Goal: Task Accomplishment & Management: Complete application form

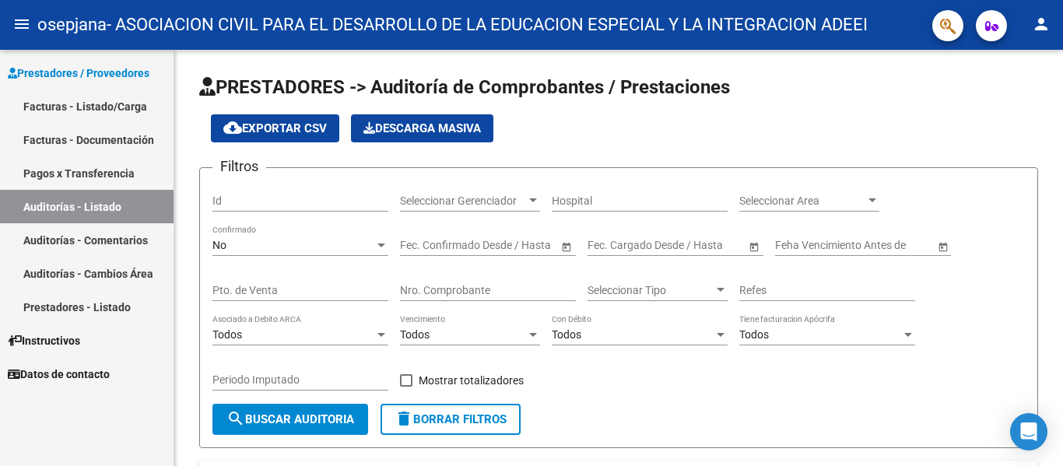
click at [75, 105] on link "Facturas - Listado/Carga" at bounding box center [87, 105] width 174 height 33
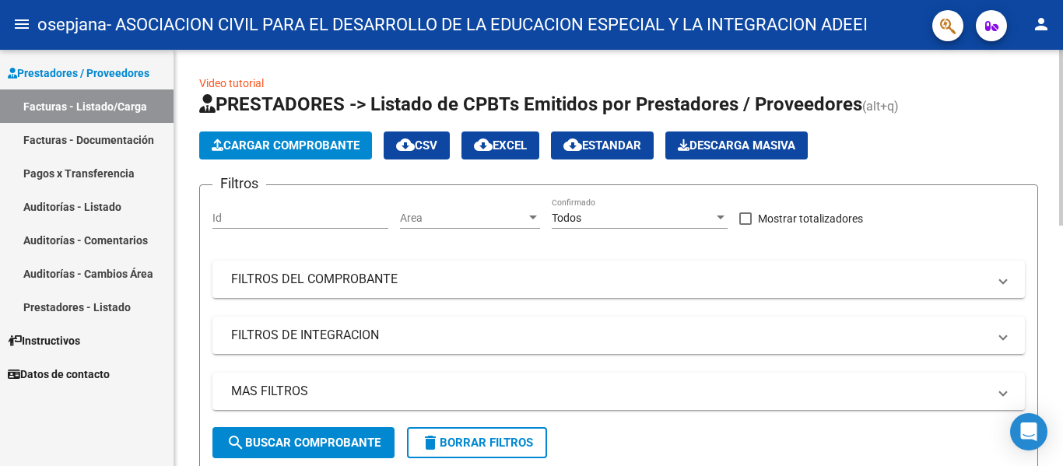
click at [275, 150] on span "Cargar Comprobante" at bounding box center [286, 146] width 148 height 14
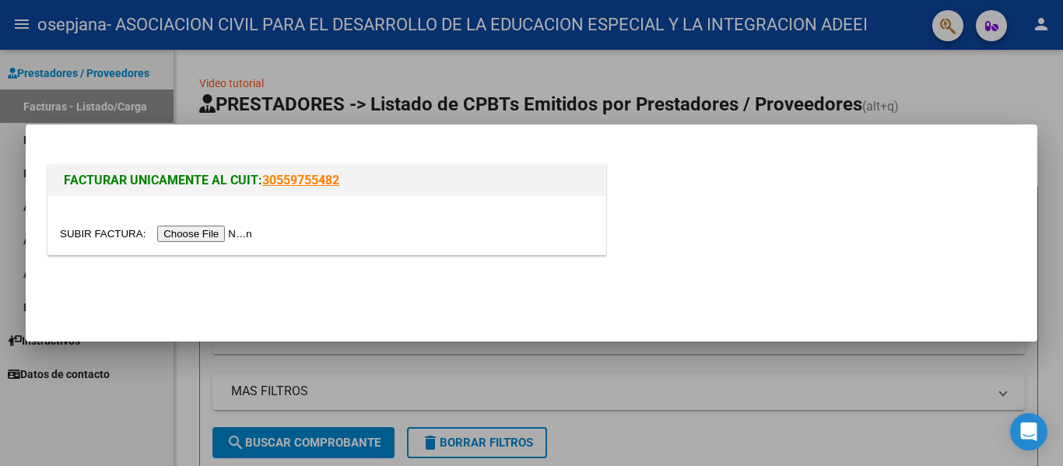
click at [220, 231] on input "file" at bounding box center [158, 234] width 197 height 16
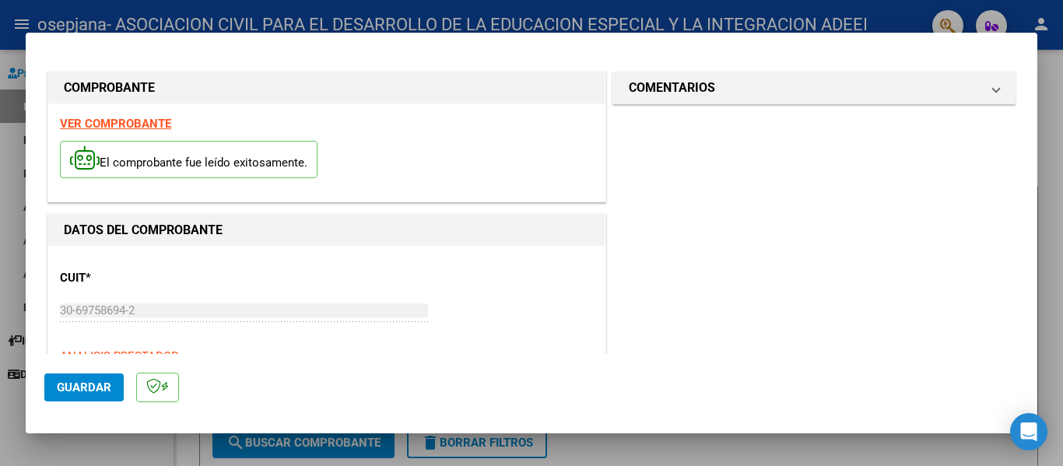
scroll to position [233, 0]
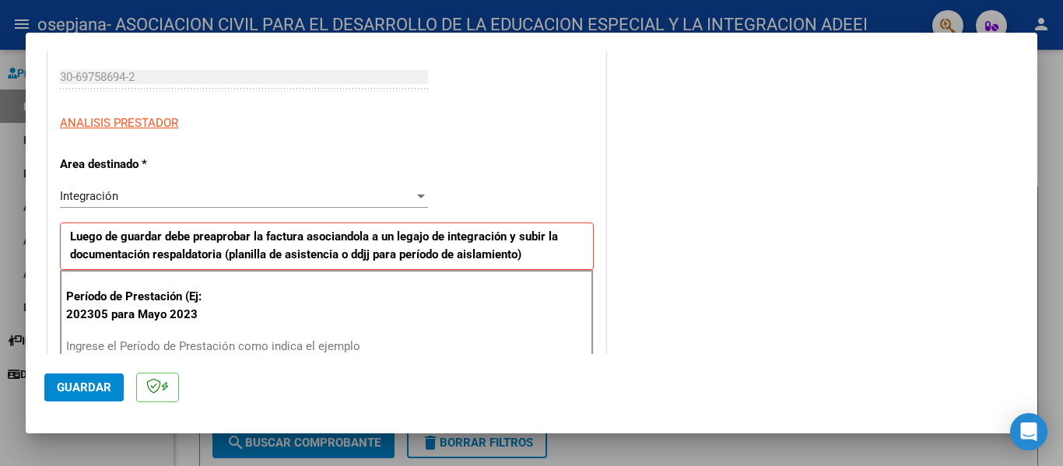
click at [155, 346] on input "Ingrese el Período de Prestación como indica el ejemplo" at bounding box center [246, 346] width 360 height 14
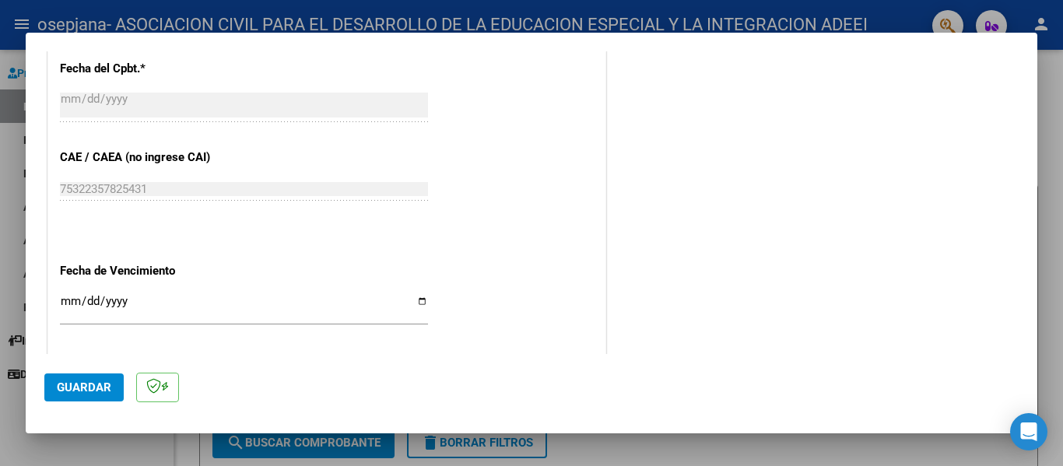
scroll to position [934, 0]
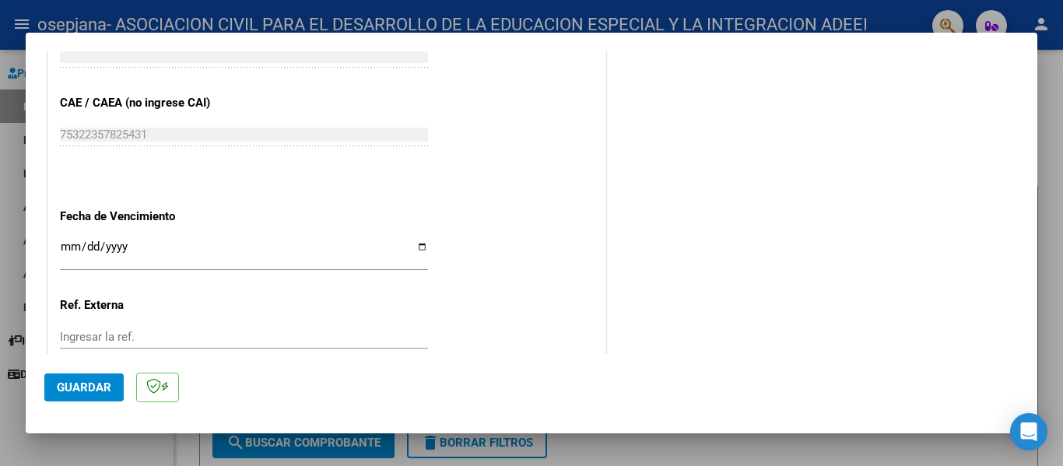
type input "202507"
click at [64, 243] on input "Ingresar la fecha" at bounding box center [244, 252] width 368 height 25
type input "[DATE]"
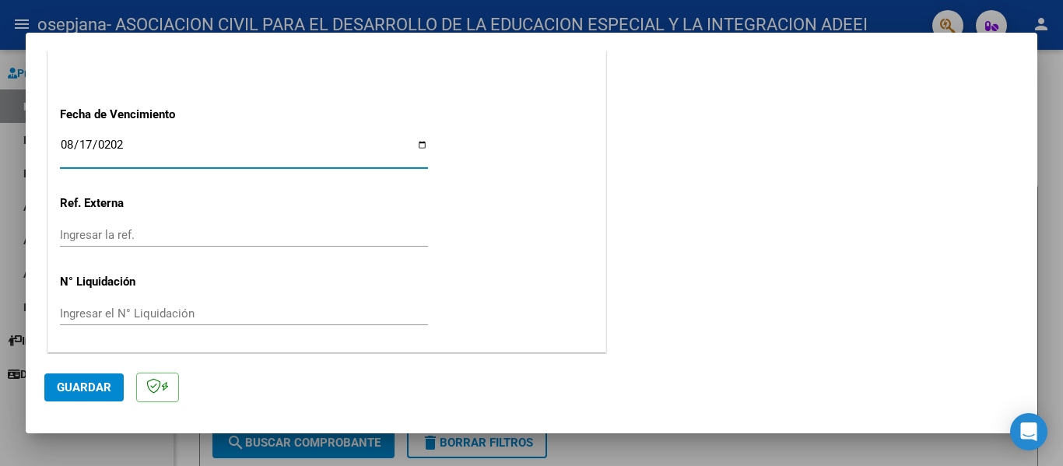
scroll to position [1037, 0]
click at [100, 387] on span "Guardar" at bounding box center [84, 388] width 54 height 14
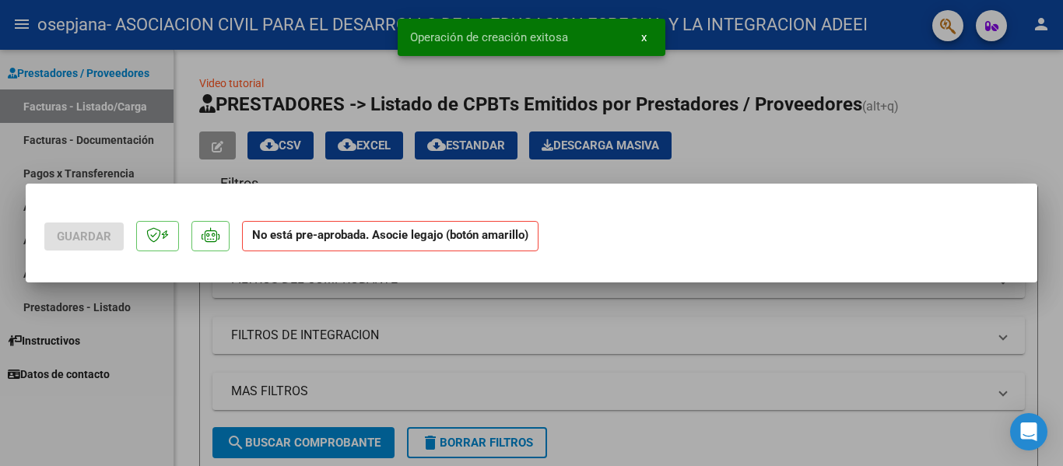
scroll to position [0, 0]
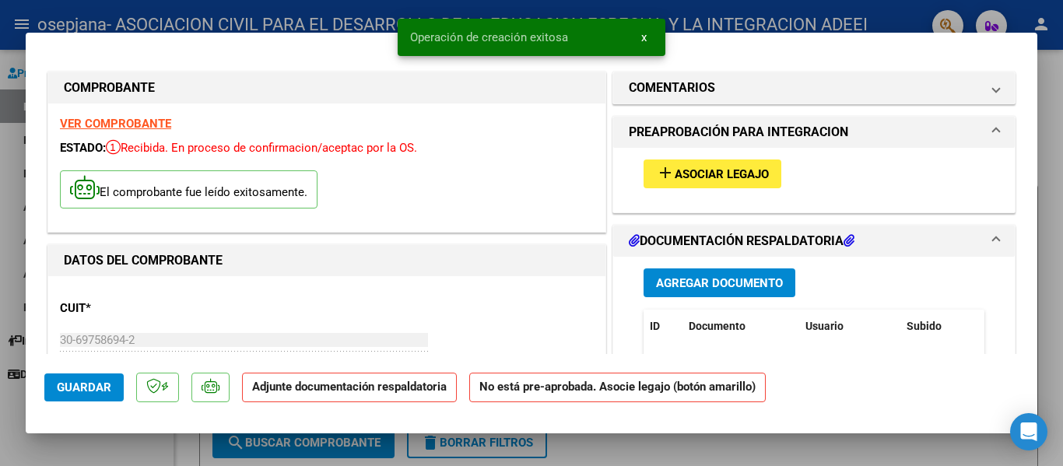
click at [688, 176] on span "Asociar Legajo" at bounding box center [722, 174] width 94 height 14
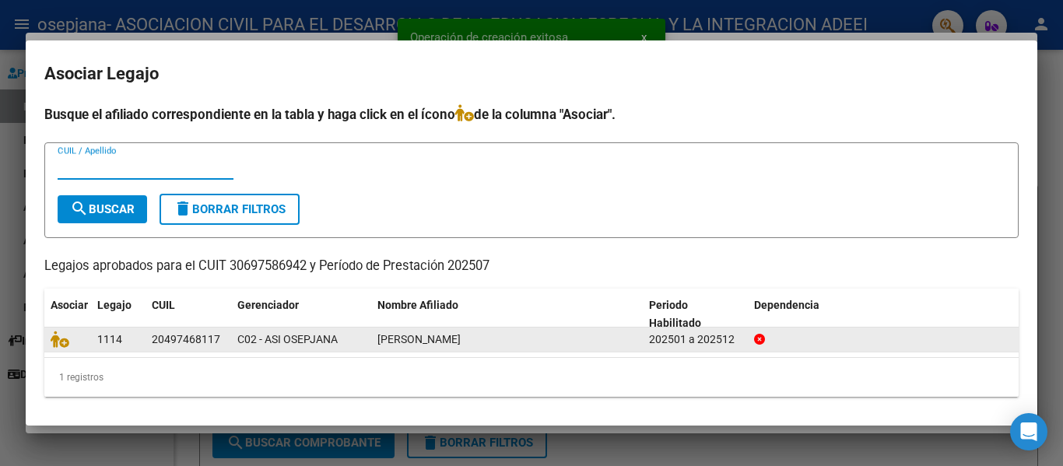
click at [452, 346] on div "[PERSON_NAME]" at bounding box center [506, 340] width 259 height 18
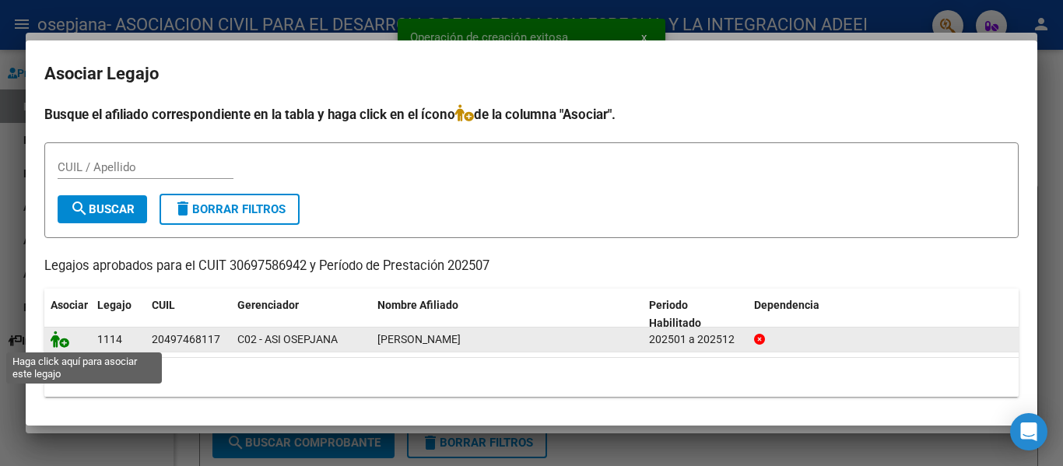
click at [61, 339] on icon at bounding box center [60, 339] width 19 height 17
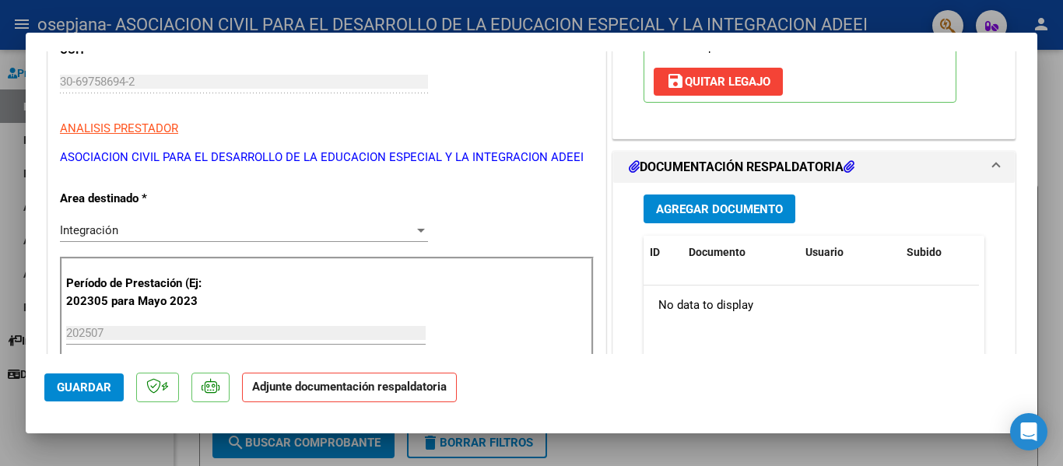
scroll to position [389, 0]
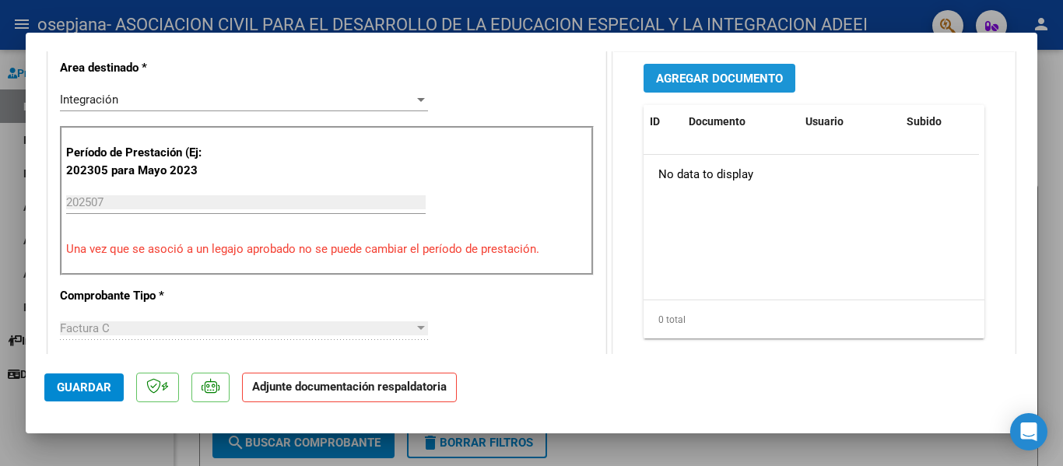
click at [707, 80] on span "Agregar Documento" at bounding box center [719, 79] width 127 height 14
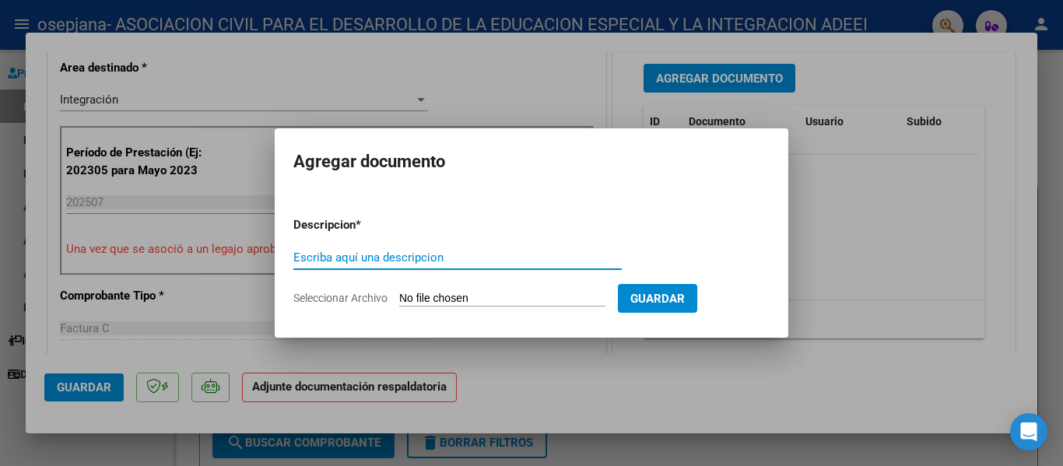
click at [363, 259] on input "Escriba aquí una descripcion" at bounding box center [457, 258] width 328 height 14
click at [449, 300] on input "Seleccionar Archivo" at bounding box center [502, 299] width 206 height 15
type input "C:\fakepath\[PERSON_NAME][DATE].jpg"
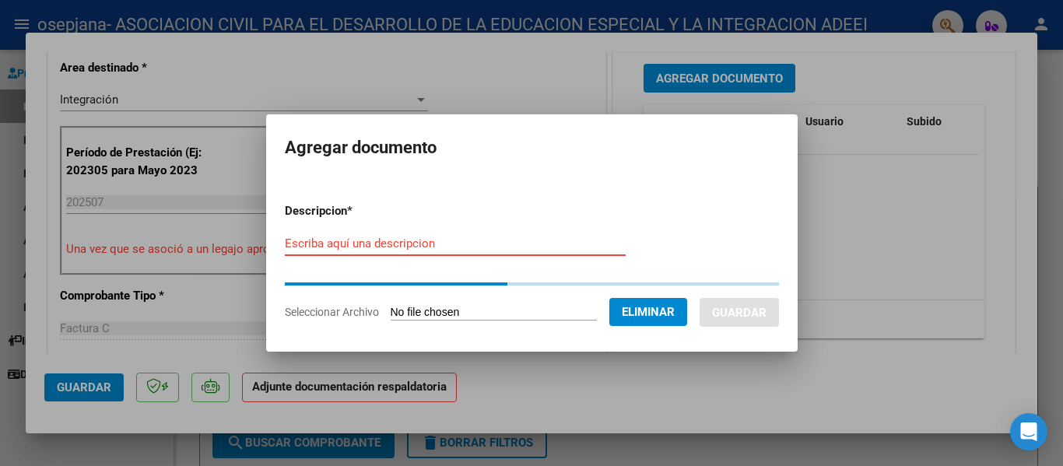
click at [388, 240] on input "Escriba aquí una descripcion" at bounding box center [455, 244] width 341 height 14
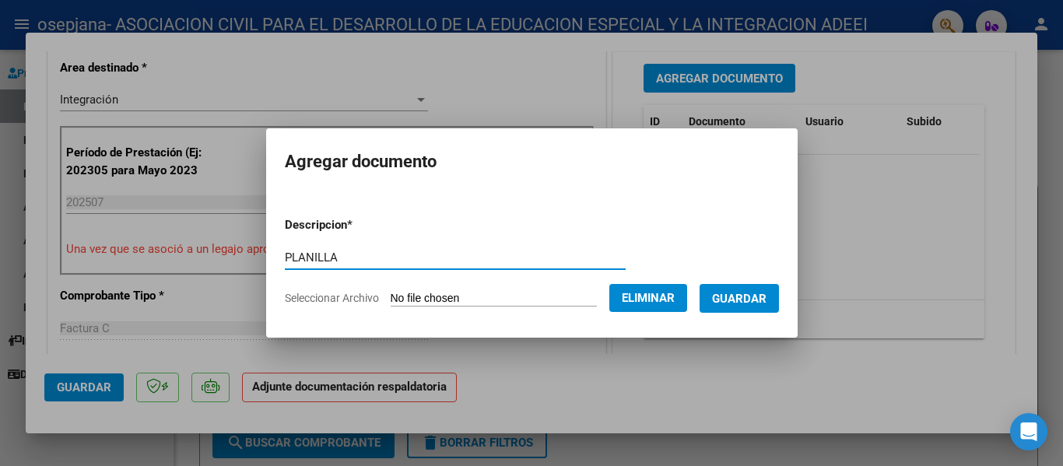
type input "PLANILLA"
click at [742, 281] on form "Descripcion * PLANILLA Escriba aquí una descripcion Seleccionar Archivo Elimina…" at bounding box center [532, 262] width 494 height 114
click at [756, 309] on button "Guardar" at bounding box center [739, 298] width 79 height 29
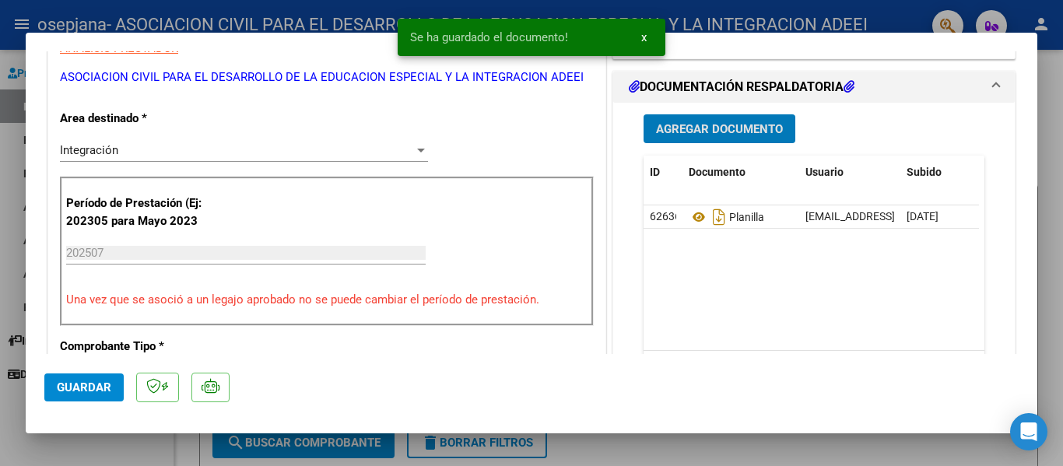
scroll to position [311, 0]
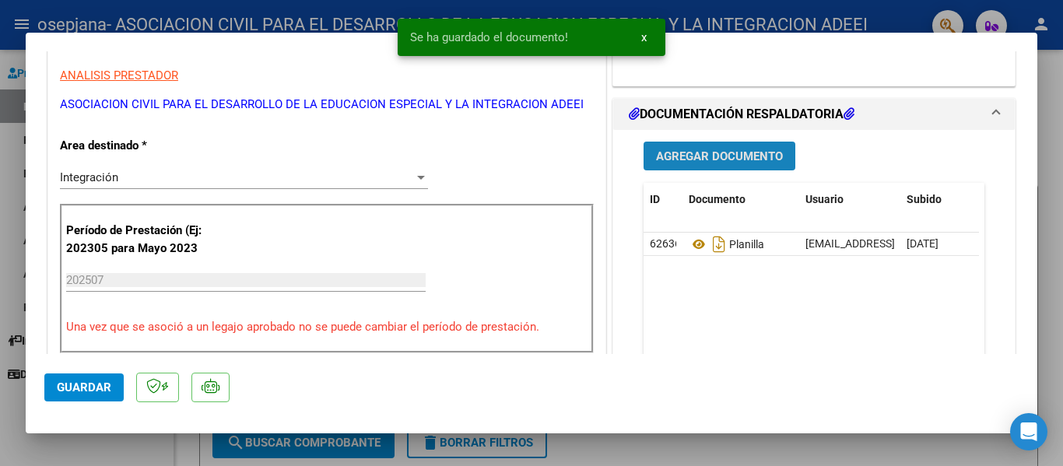
click at [686, 157] on span "Agregar Documento" at bounding box center [719, 156] width 127 height 14
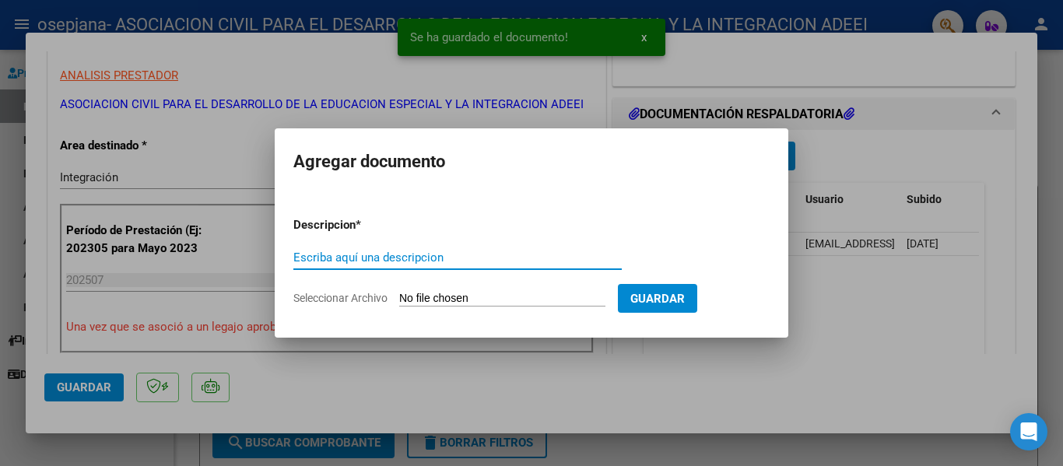
click at [447, 248] on div "Escriba aquí una descripcion" at bounding box center [457, 257] width 328 height 23
click at [445, 294] on input "Seleccionar Archivo" at bounding box center [502, 299] width 206 height 15
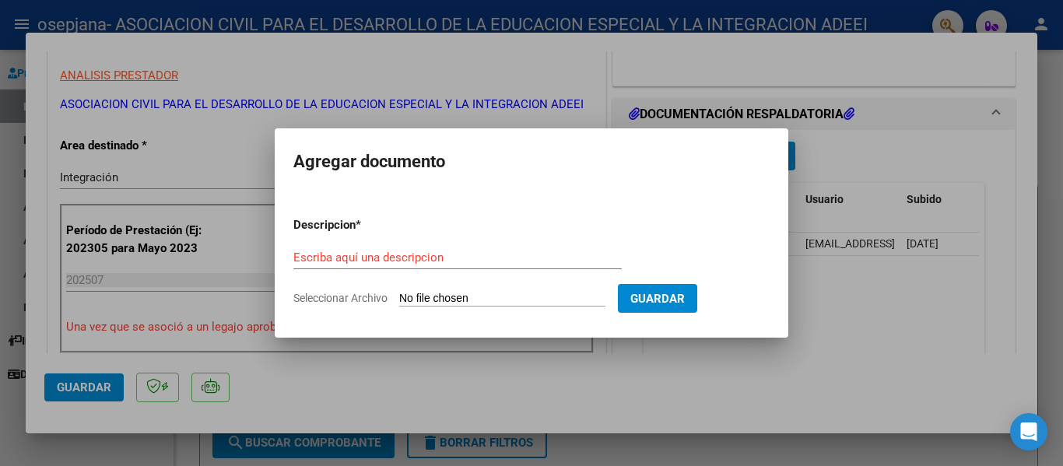
type input "C:\fakepath\exencion iibb arba.PDF"
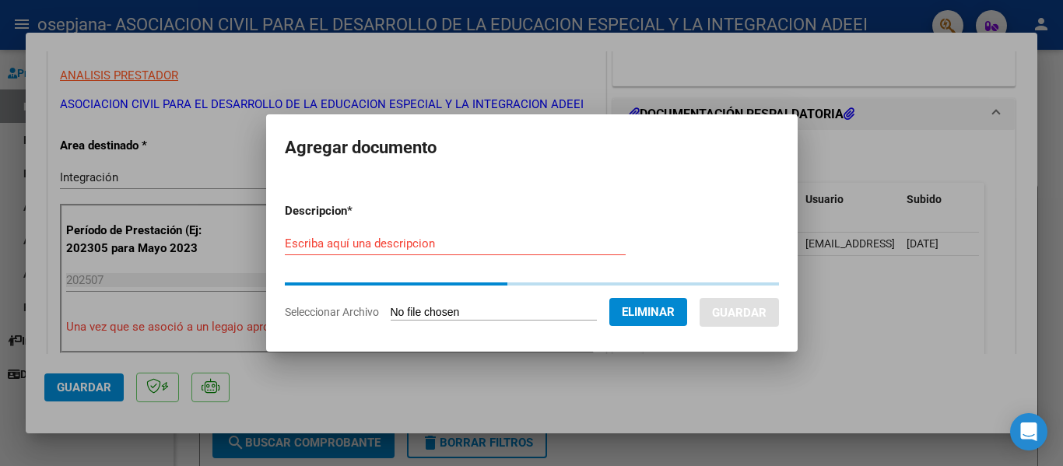
click at [474, 243] on input "Escriba aquí una descripcion" at bounding box center [455, 244] width 341 height 14
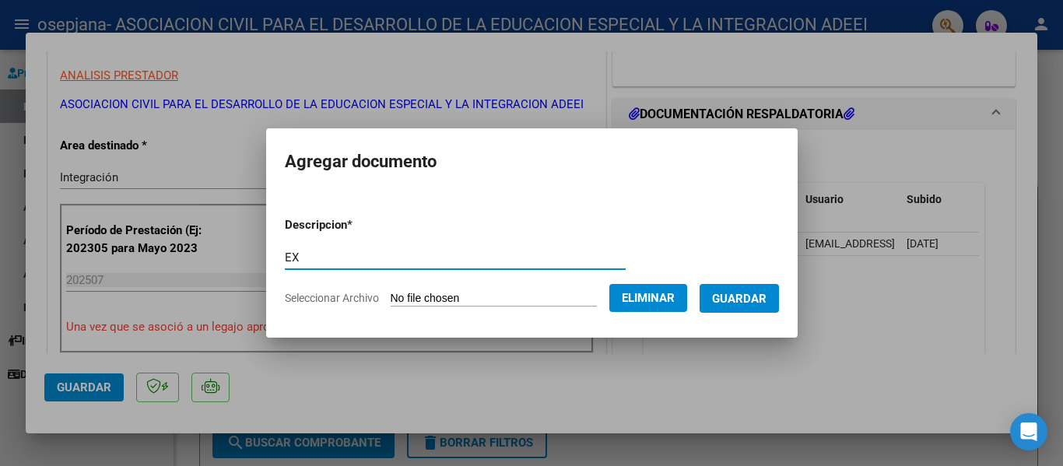
type input "EX"
click at [739, 300] on span "Guardar" at bounding box center [739, 299] width 54 height 14
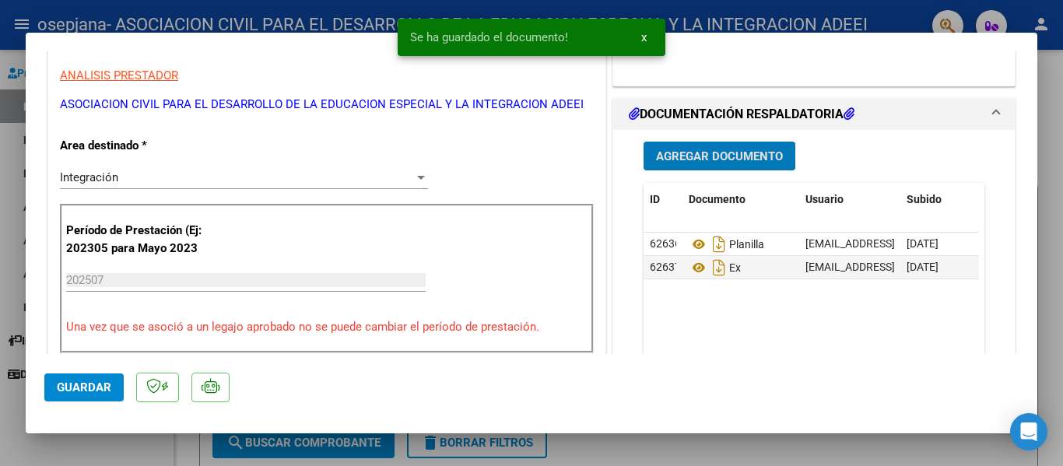
click at [86, 384] on span "Guardar" at bounding box center [84, 388] width 54 height 14
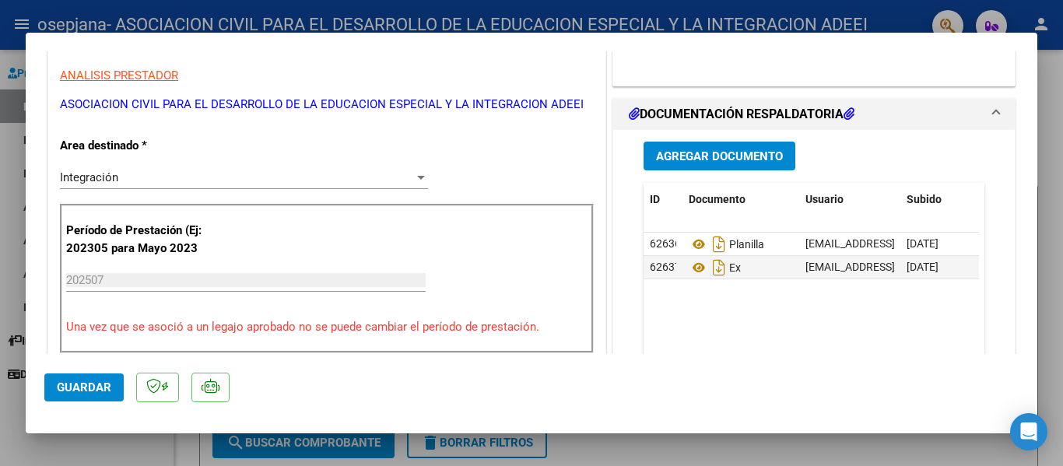
click at [841, 444] on div at bounding box center [531, 233] width 1063 height 466
type input "$ 0,00"
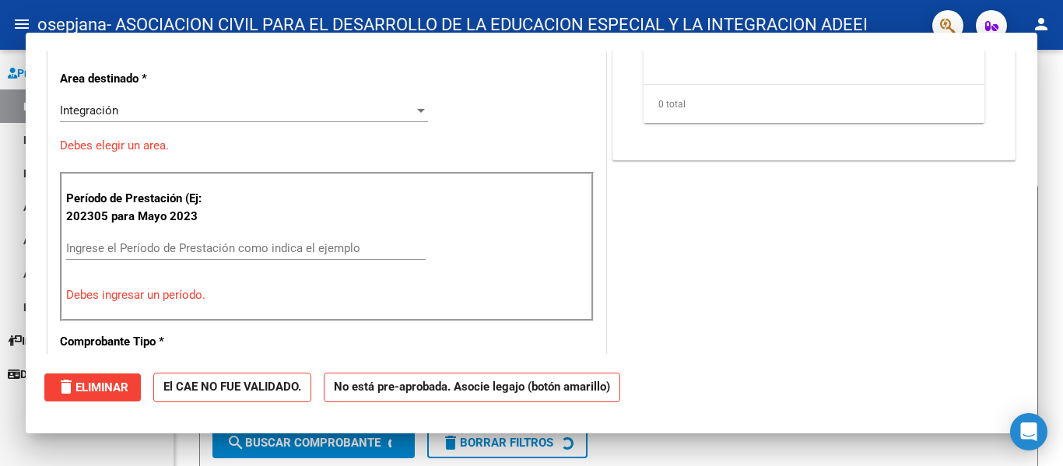
scroll to position [264, 0]
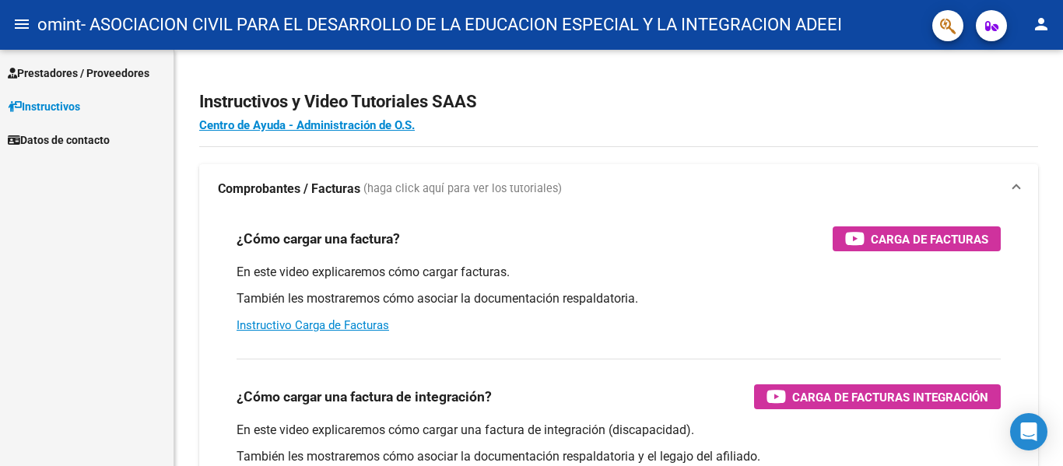
click at [66, 75] on span "Prestadores / Proveedores" at bounding box center [79, 73] width 142 height 17
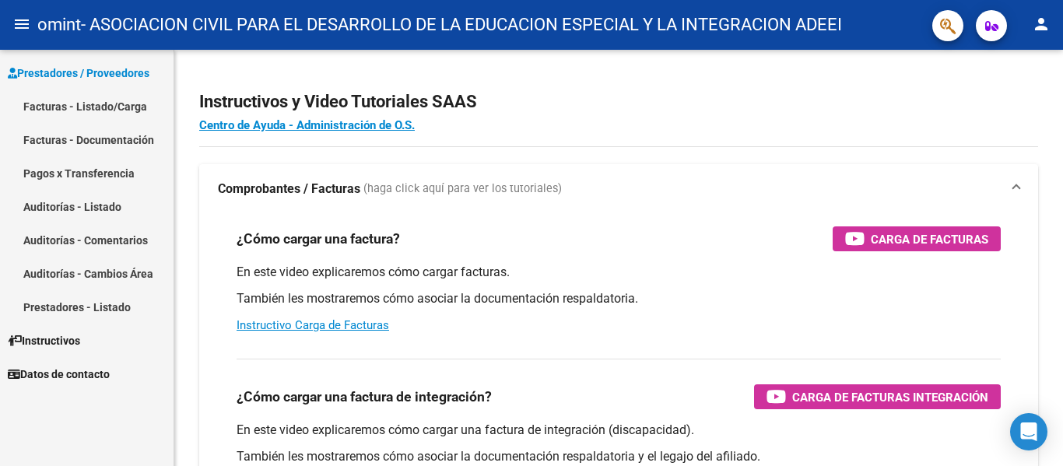
click at [82, 108] on link "Facturas - Listado/Carga" at bounding box center [87, 105] width 174 height 33
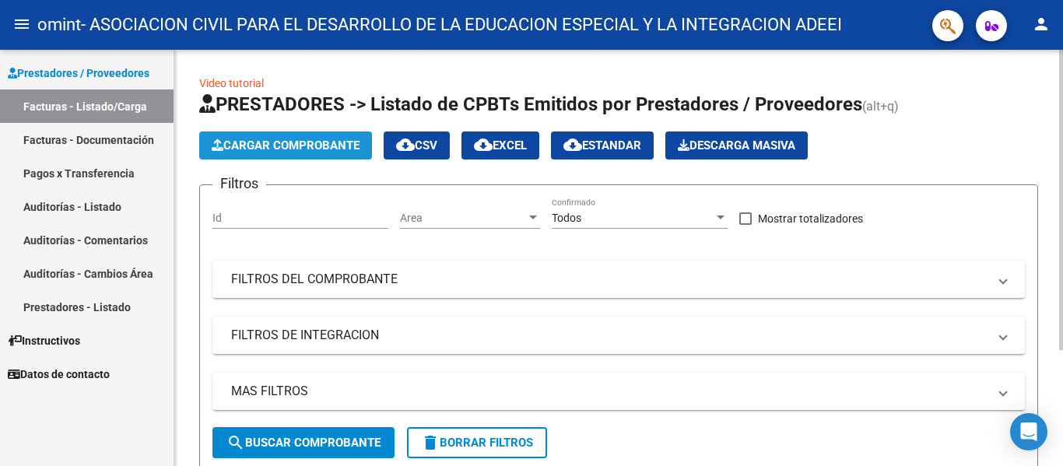
click at [312, 153] on button "Cargar Comprobante" at bounding box center [285, 146] width 173 height 28
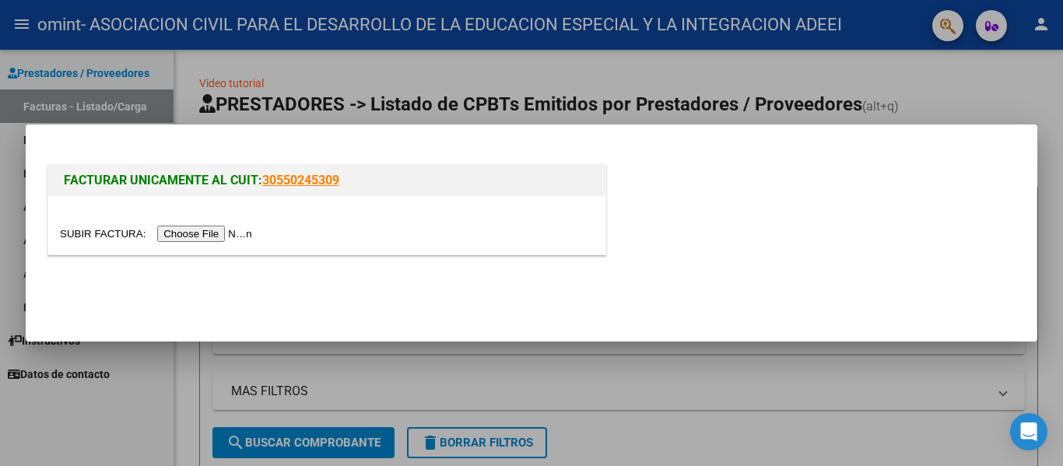
click at [225, 237] on input "file" at bounding box center [158, 234] width 197 height 16
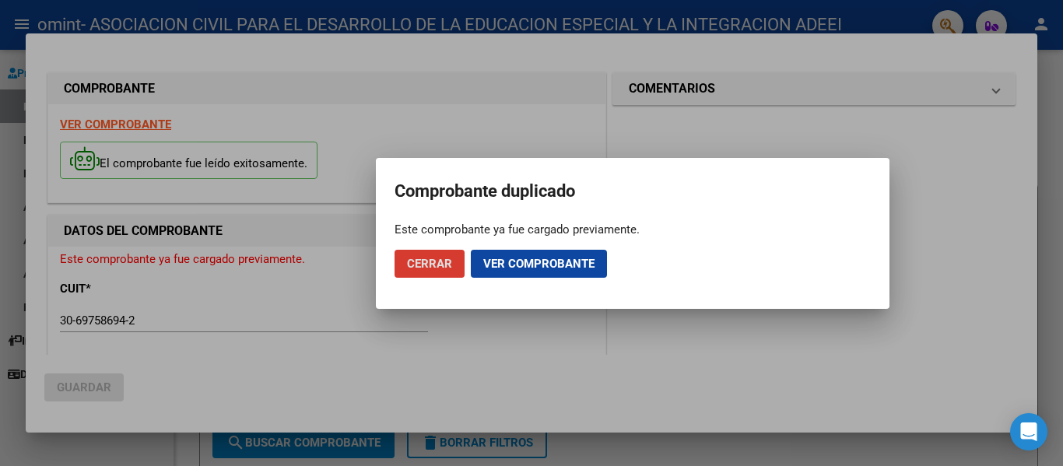
click at [437, 267] on span "Cerrar" at bounding box center [429, 264] width 45 height 14
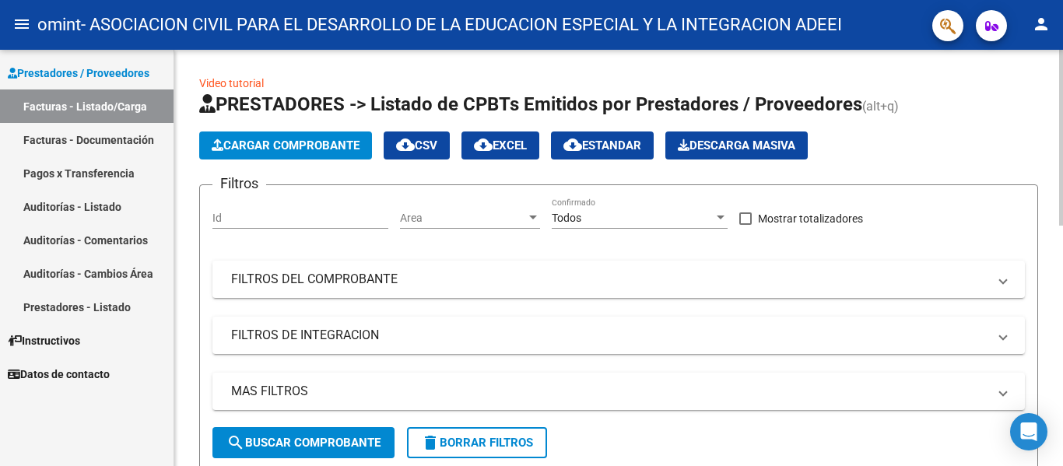
click at [323, 146] on span "Cargar Comprobante" at bounding box center [286, 146] width 148 height 14
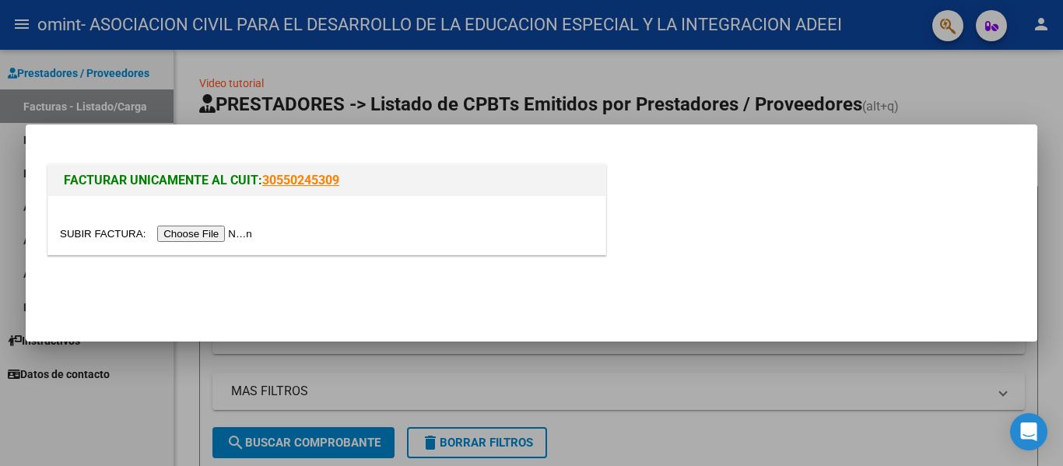
click at [210, 232] on input "file" at bounding box center [158, 234] width 197 height 16
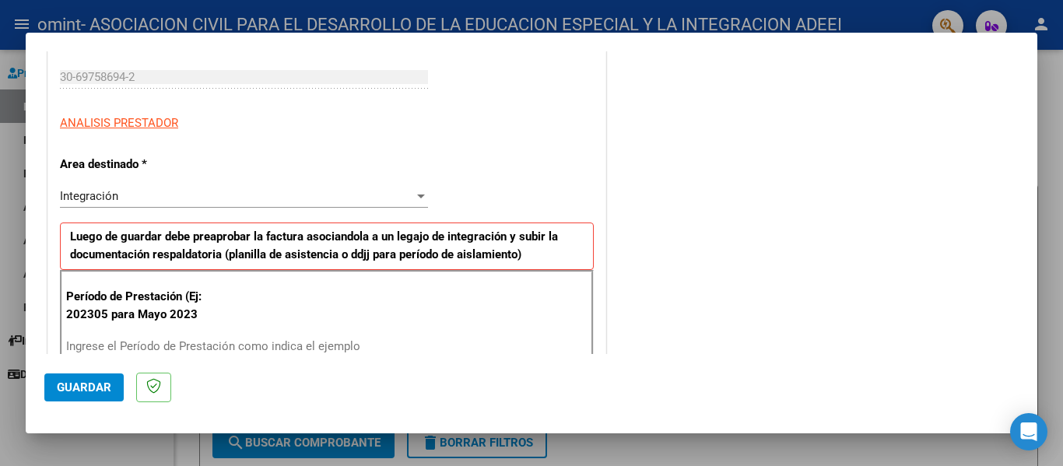
scroll to position [311, 0]
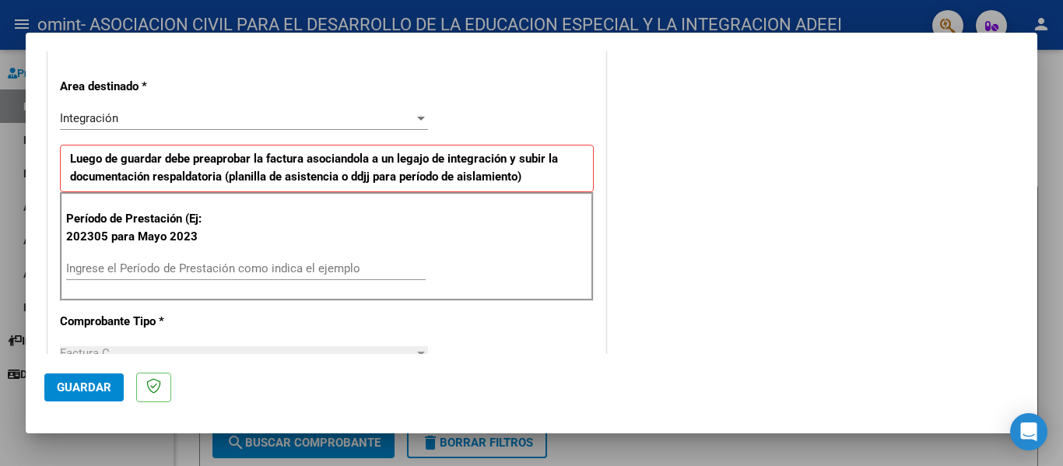
click at [160, 268] on input "Ingrese el Período de Prestación como indica el ejemplo" at bounding box center [246, 268] width 360 height 14
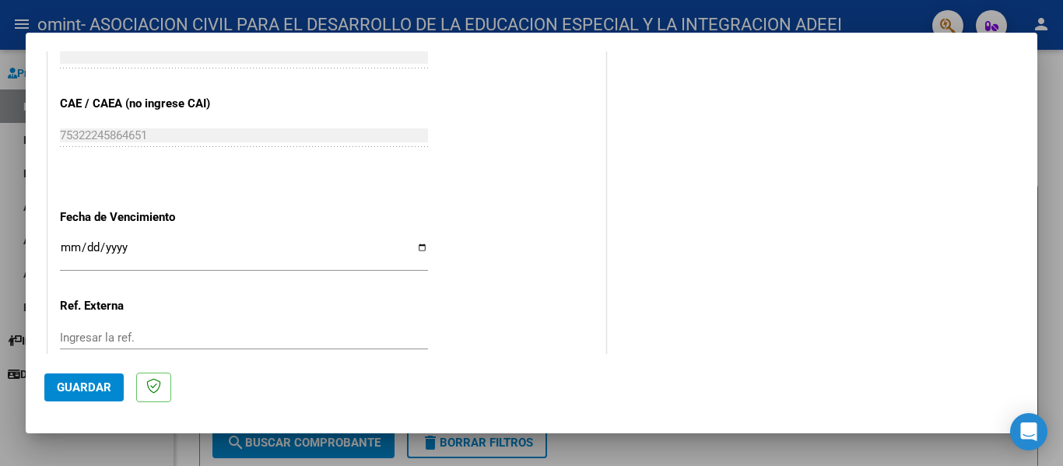
scroll to position [934, 0]
type input "202507"
click at [68, 251] on input "Ingresar la fecha" at bounding box center [244, 252] width 368 height 25
type input "2025-08-16"
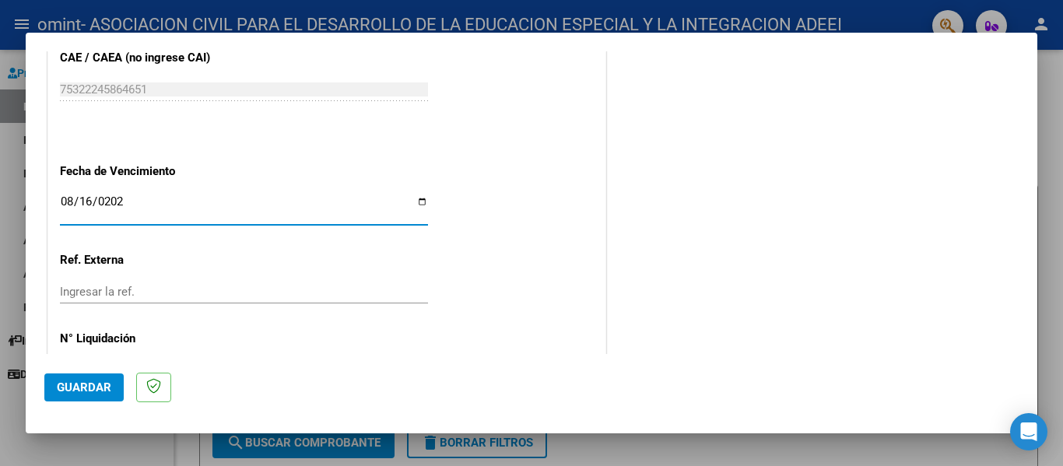
scroll to position [1037, 0]
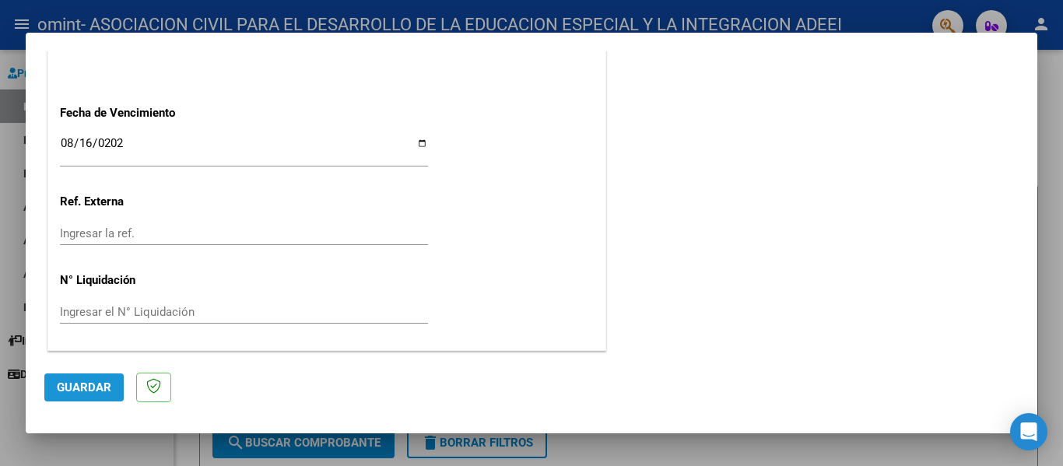
click at [82, 387] on span "Guardar" at bounding box center [84, 388] width 54 height 14
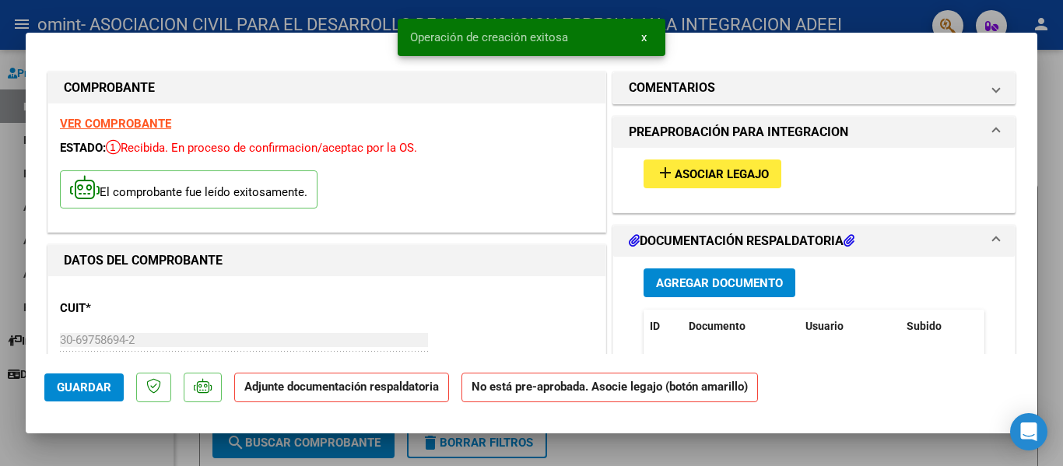
click at [732, 176] on span "Asociar Legajo" at bounding box center [722, 174] width 94 height 14
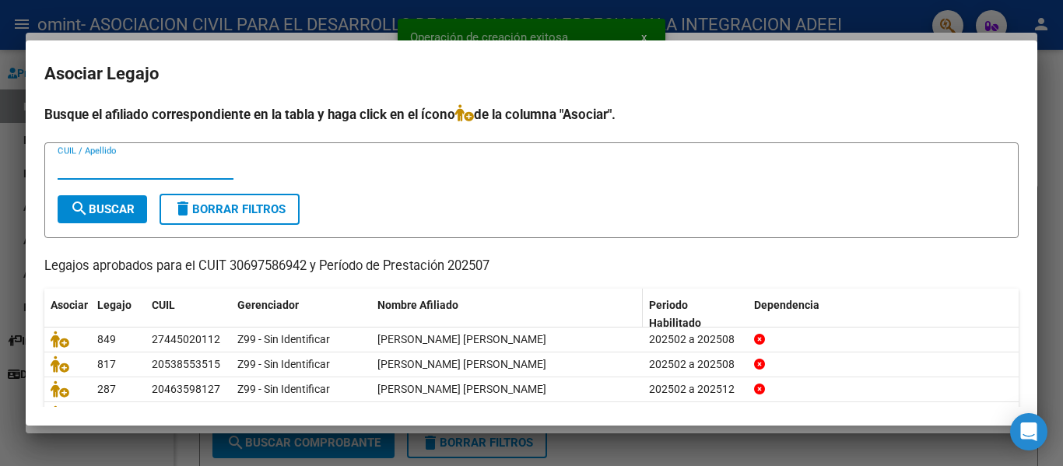
scroll to position [78, 0]
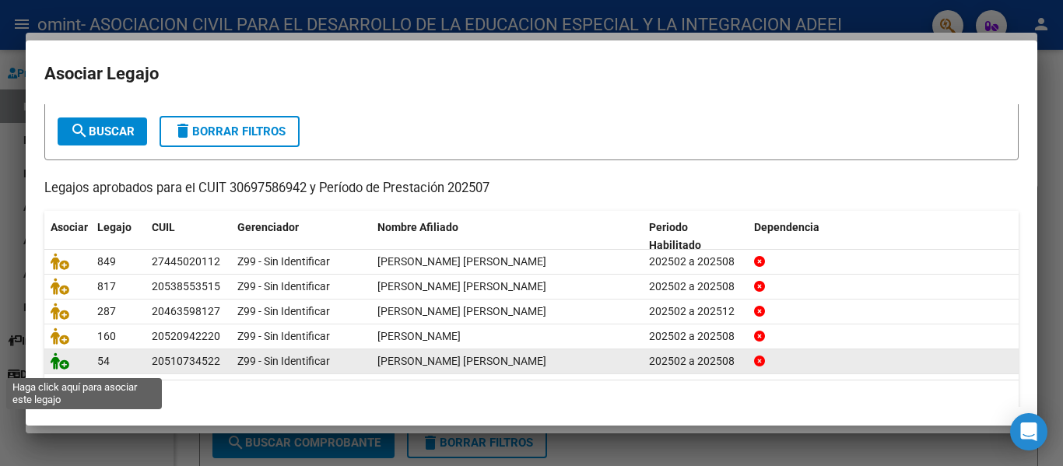
click at [62, 367] on icon at bounding box center [60, 361] width 19 height 17
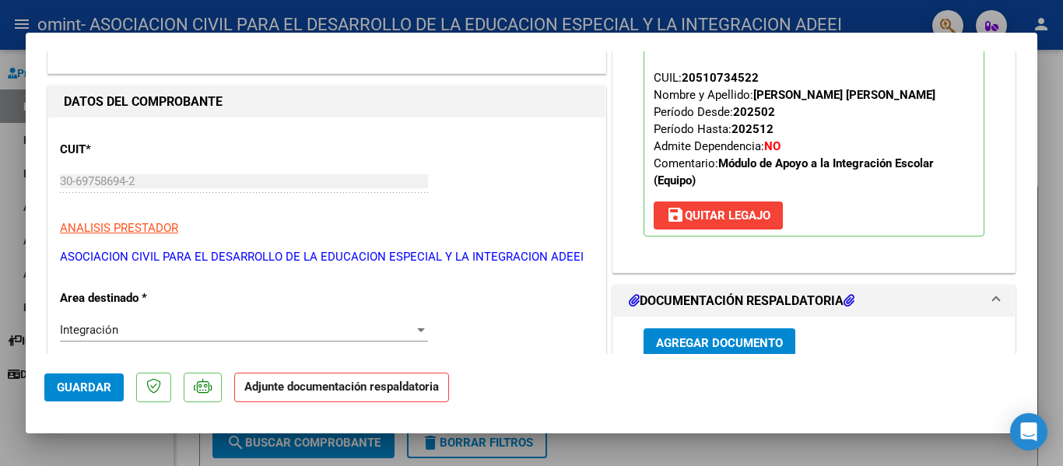
scroll to position [311, 0]
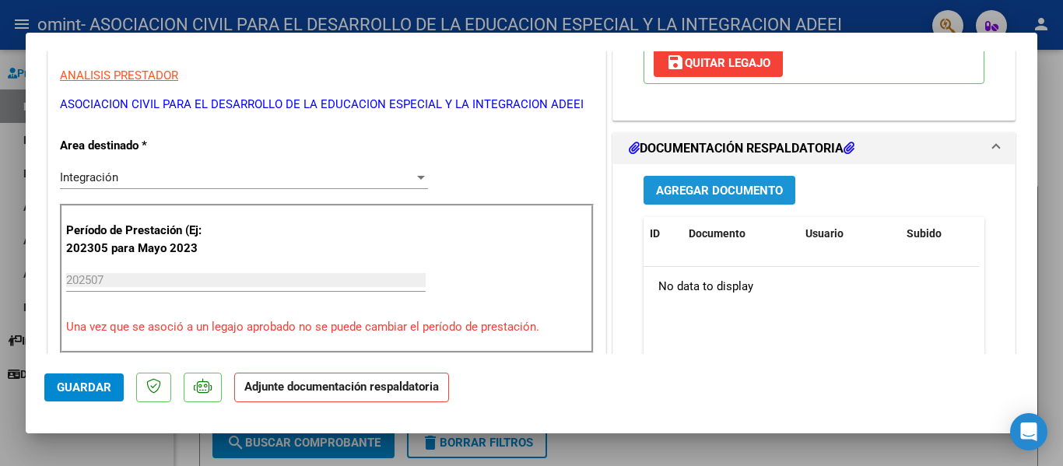
click at [720, 195] on span "Agregar Documento" at bounding box center [719, 191] width 127 height 14
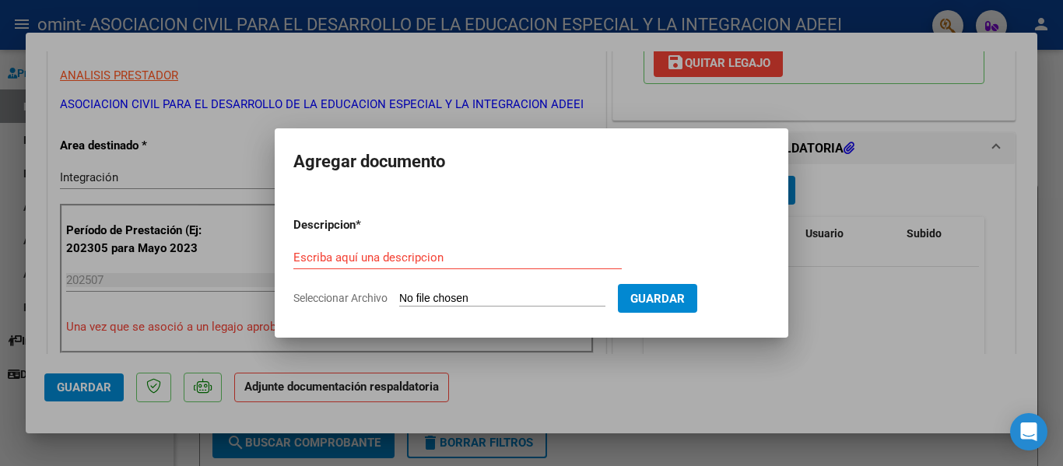
click at [466, 292] on input "Seleccionar Archivo" at bounding box center [502, 299] width 206 height 15
type input "C:\fakepath\PLANILLA JULIO - FERNANDEZ ETCHETO LEON T.M.pdf"
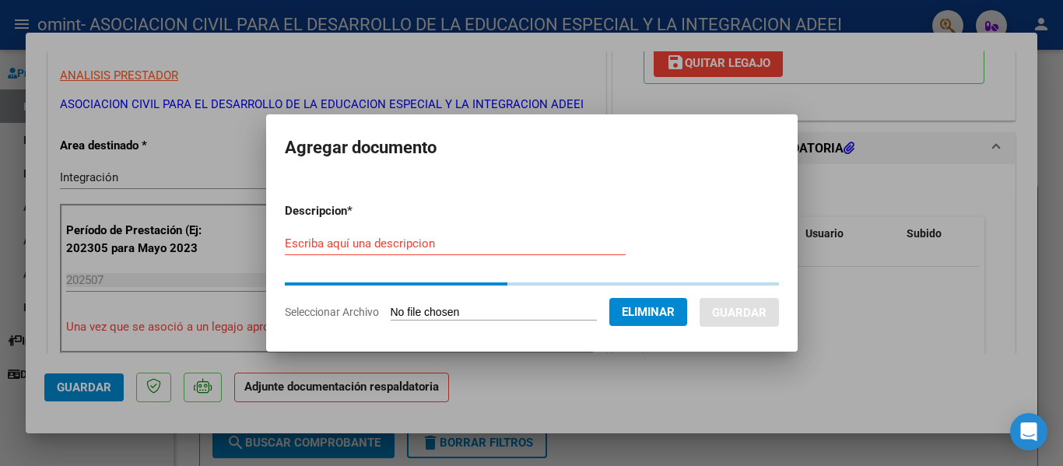
click at [409, 243] on input "Escriba aquí una descripcion" at bounding box center [455, 244] width 341 height 14
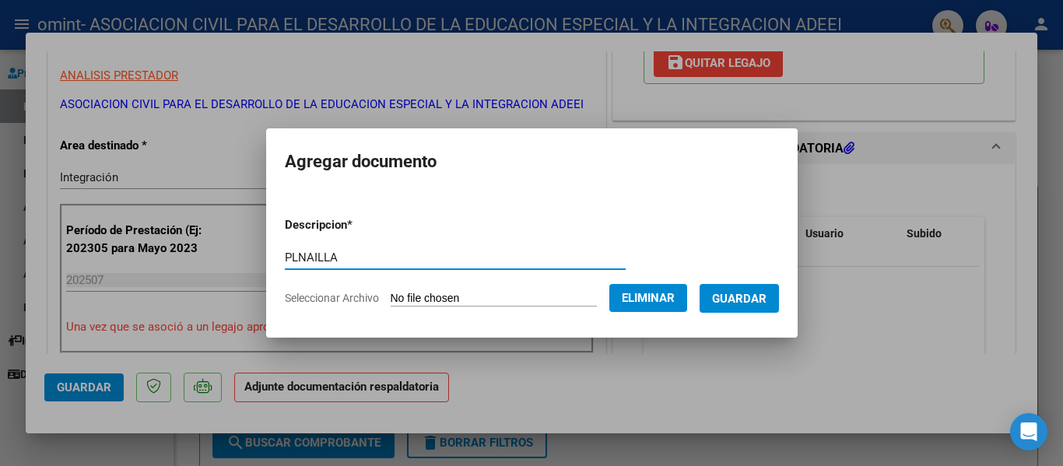
type input "PLNAILLA"
click at [748, 298] on span "Guardar" at bounding box center [739, 299] width 54 height 14
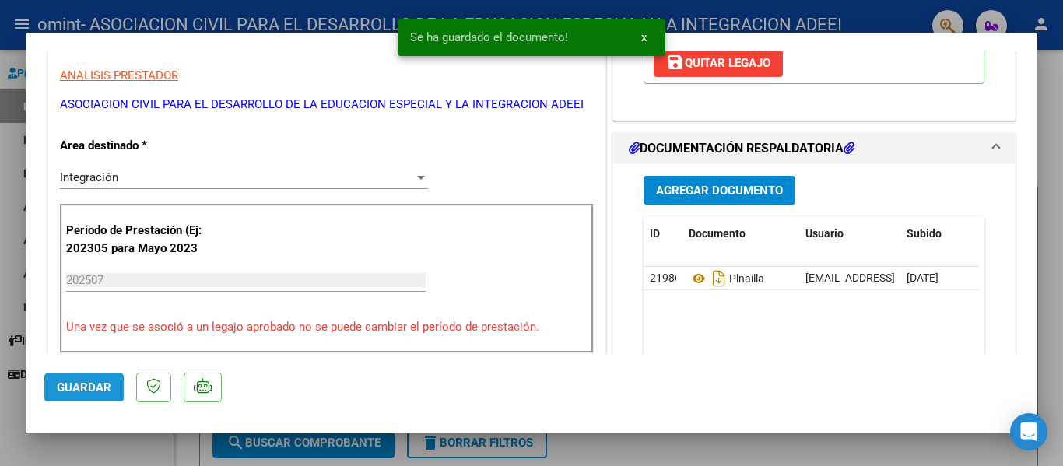
drag, startPoint x: 82, startPoint y: 389, endPoint x: 81, endPoint y: 399, distance: 10.1
click at [82, 389] on span "Guardar" at bounding box center [84, 388] width 54 height 14
click at [103, 385] on span "Guardar" at bounding box center [84, 388] width 54 height 14
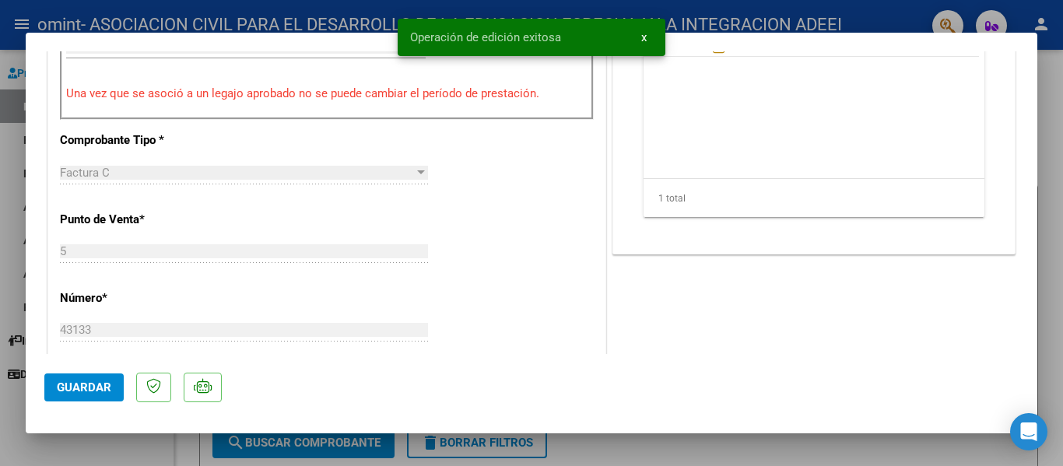
scroll to position [700, 0]
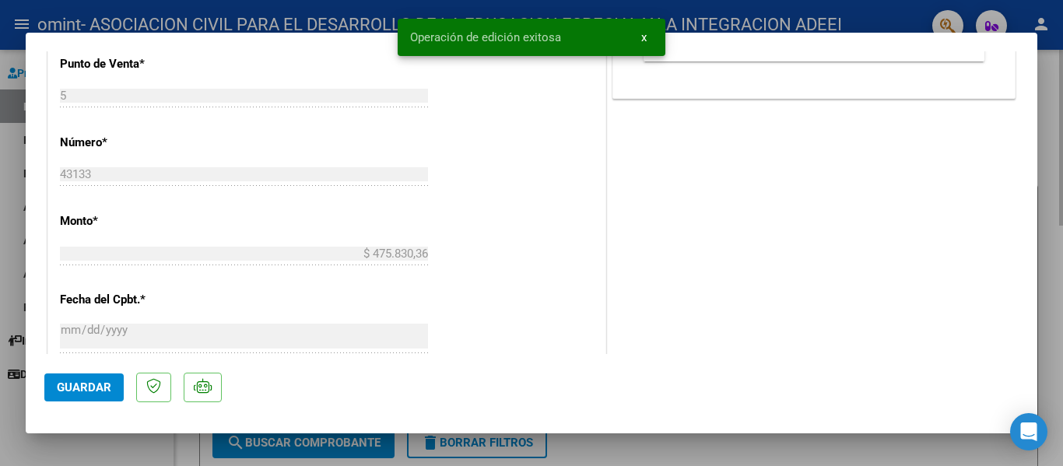
click at [689, 451] on div at bounding box center [531, 233] width 1063 height 466
type input "$ 0,00"
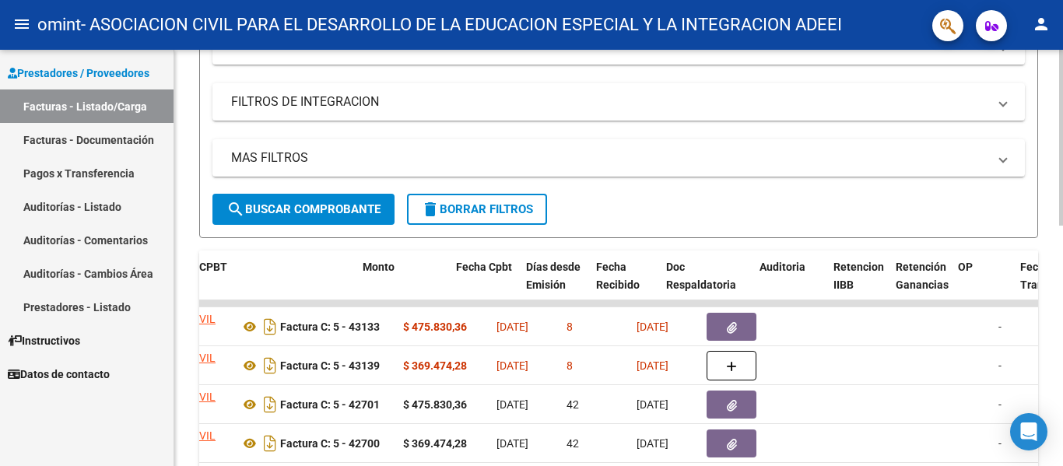
scroll to position [0, 659]
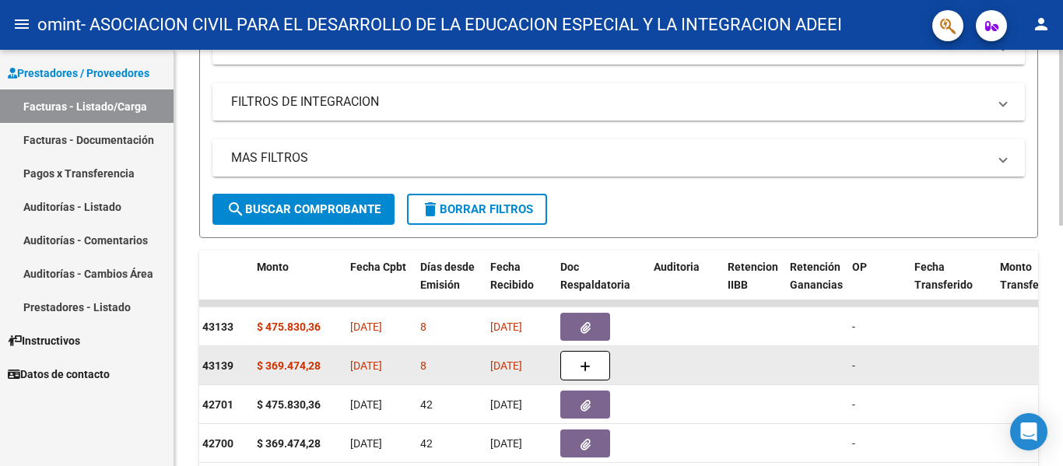
drag, startPoint x: 992, startPoint y: 365, endPoint x: 898, endPoint y: 365, distance: 94.2
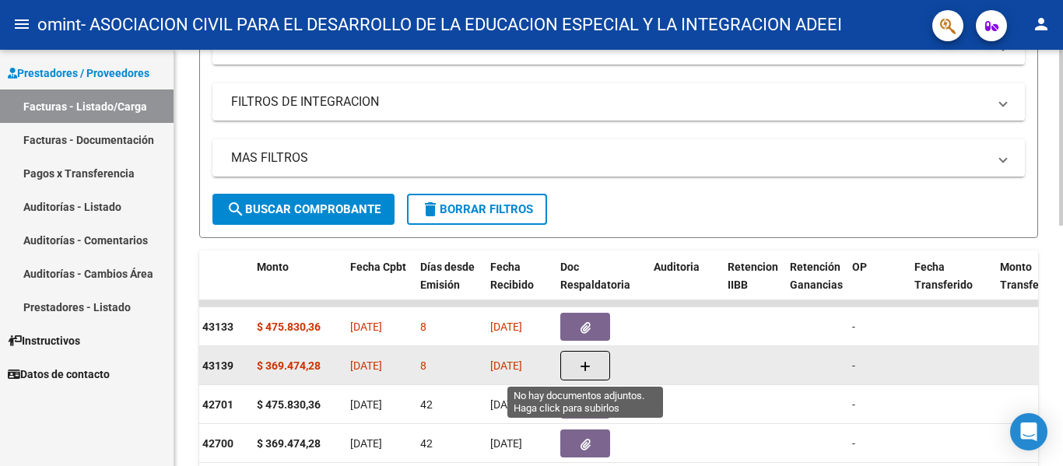
click at [574, 366] on button "button" at bounding box center [585, 366] width 50 height 30
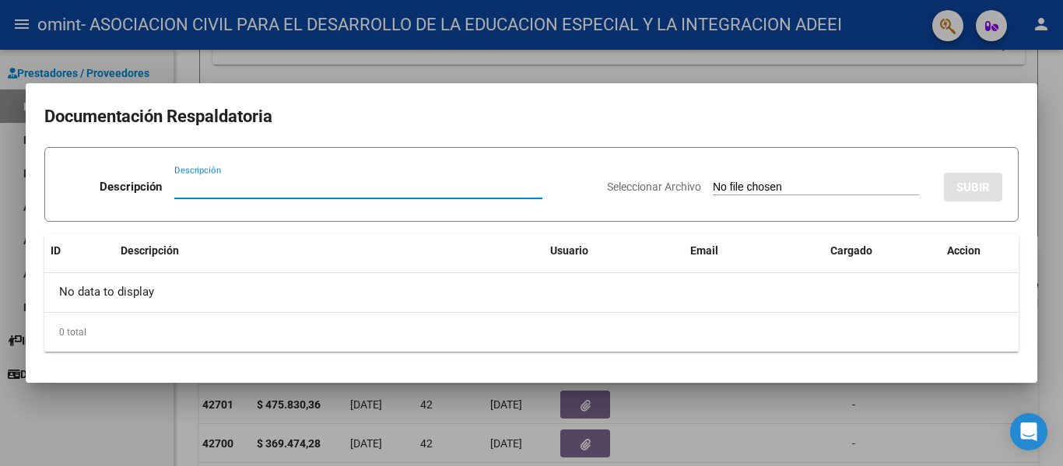
click at [212, 188] on input "Descripción" at bounding box center [358, 187] width 368 height 14
click at [713, 188] on input "Seleccionar Archivo" at bounding box center [816, 188] width 206 height 15
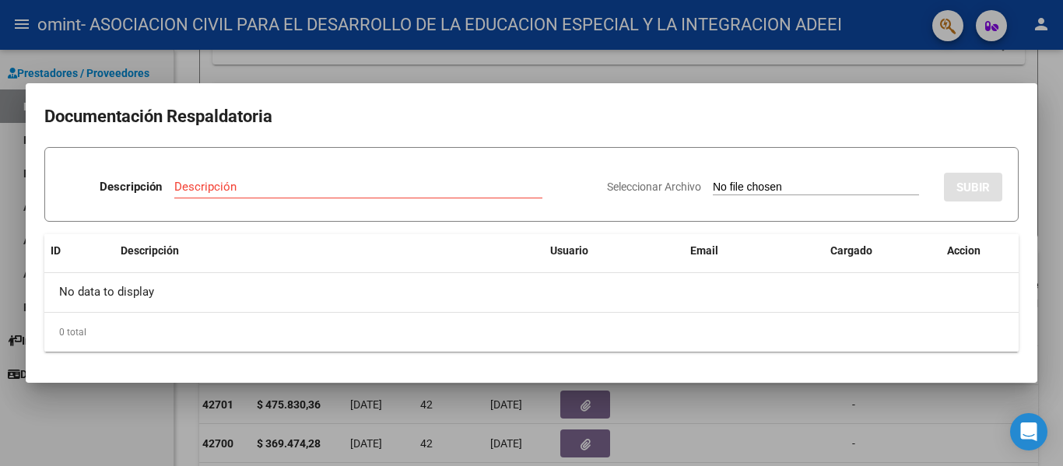
type input "C:\fakepath\OMINT - DEAÑO PULLEZ GIULIANA 07-2025.pdf"
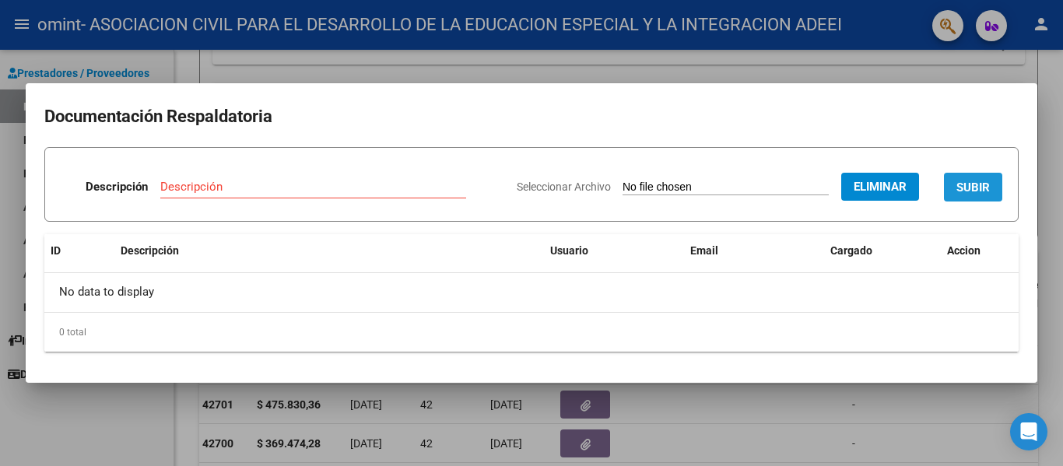
click at [956, 194] on span "SUBIR" at bounding box center [972, 188] width 33 height 14
click at [272, 183] on input "Descripción" at bounding box center [258, 187] width 247 height 14
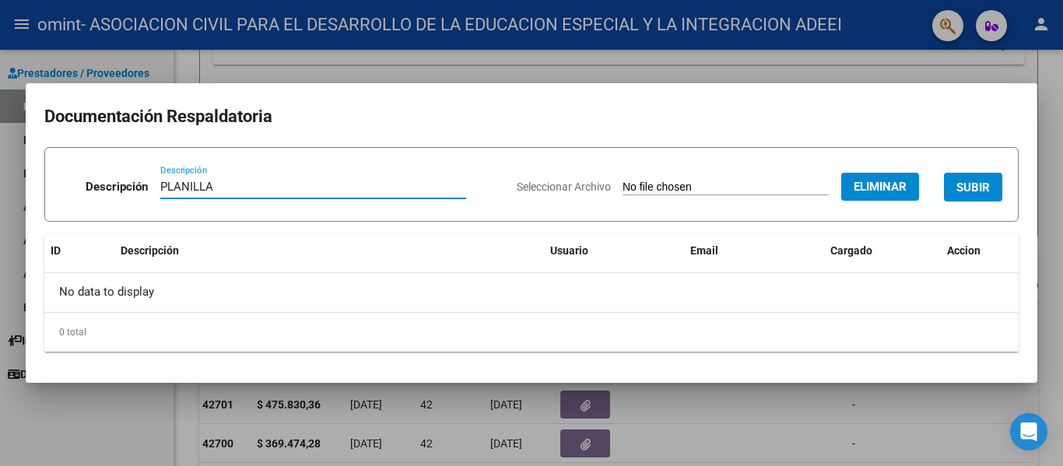
type input "PLANILLA"
click at [970, 178] on button "SUBIR" at bounding box center [973, 187] width 58 height 29
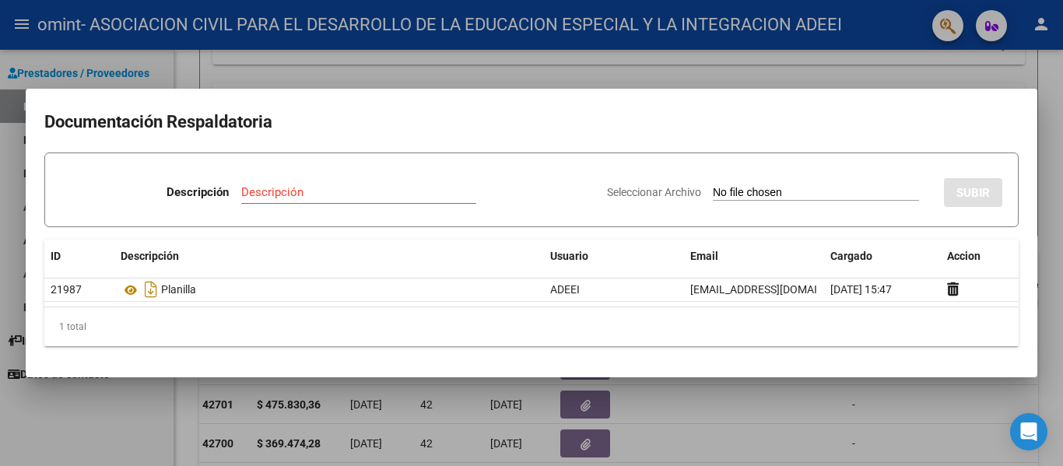
click at [809, 414] on div at bounding box center [531, 233] width 1063 height 466
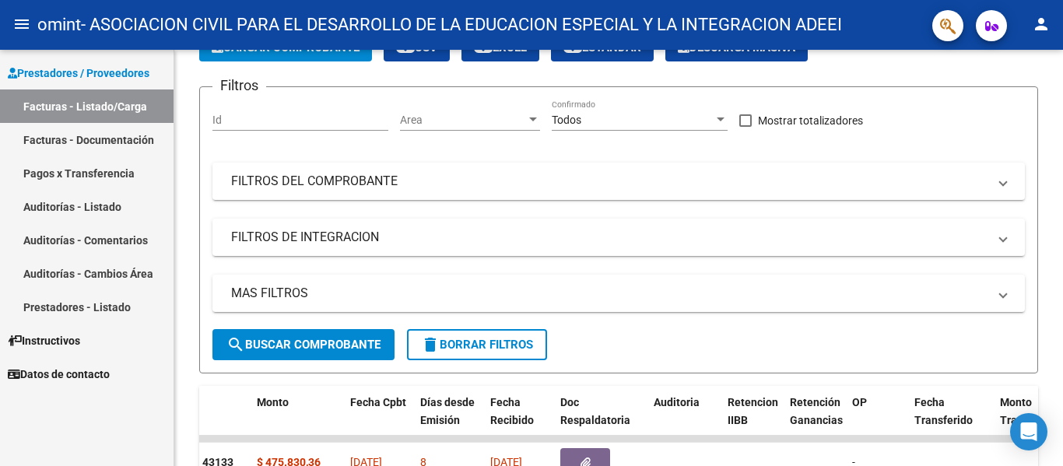
scroll to position [0, 0]
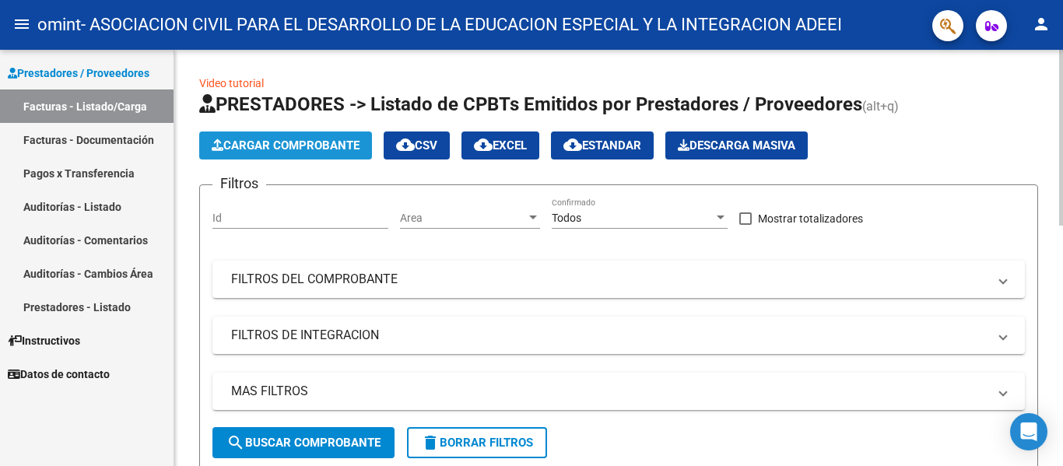
click at [261, 149] on span "Cargar Comprobante" at bounding box center [286, 146] width 148 height 14
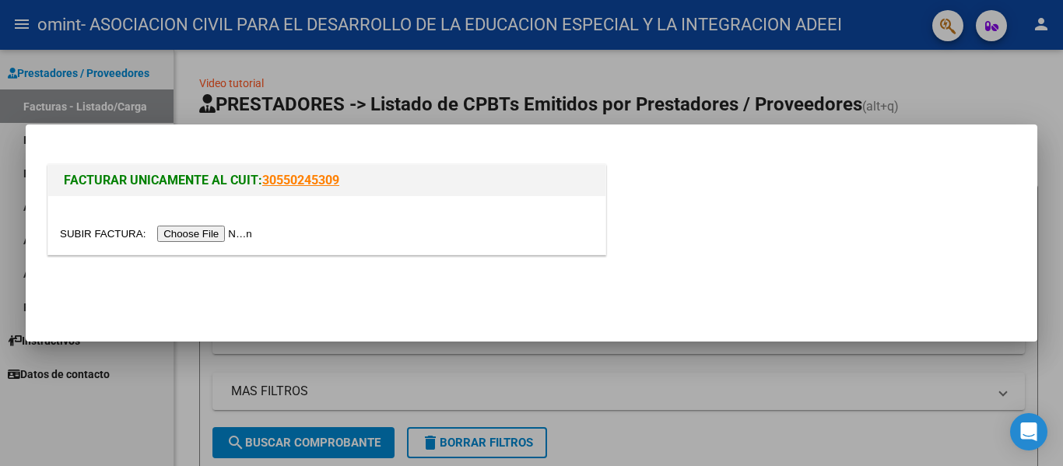
click at [222, 234] on input "file" at bounding box center [158, 234] width 197 height 16
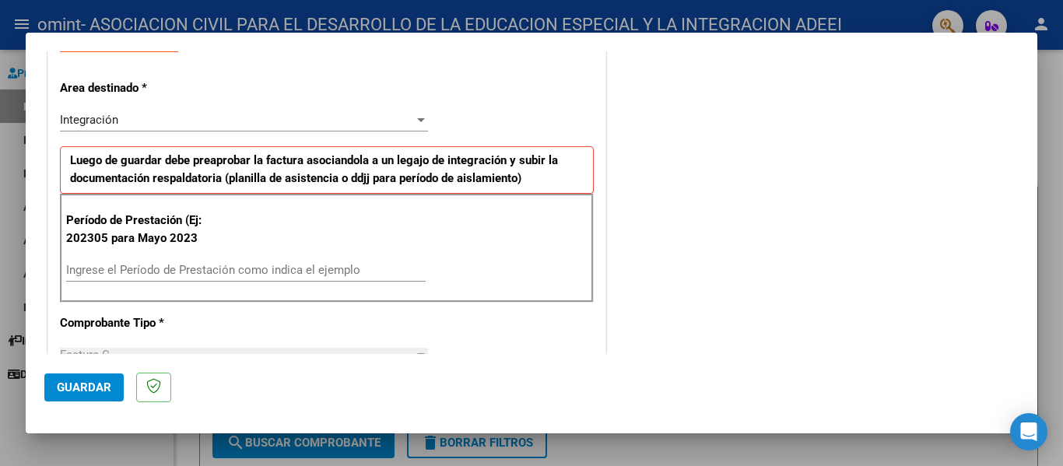
scroll to position [311, 0]
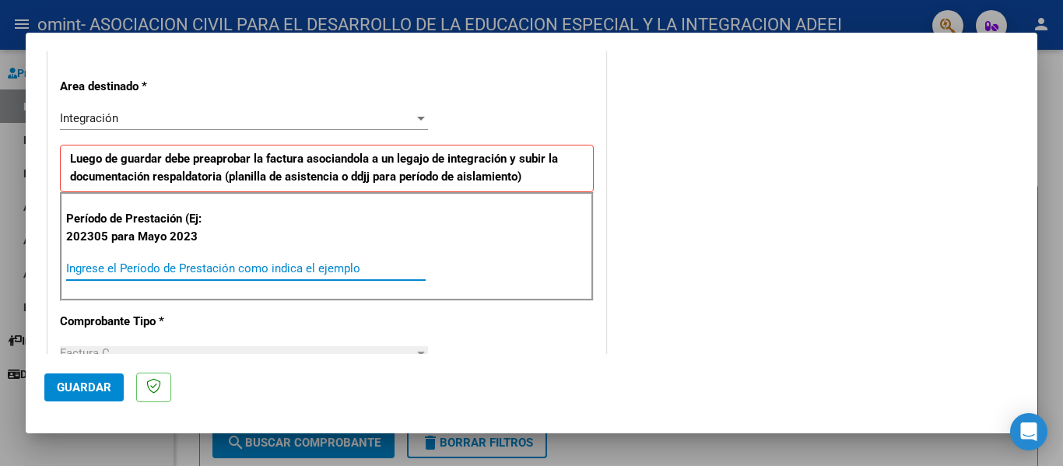
click at [151, 273] on input "Ingrese el Período de Prestación como indica el ejemplo" at bounding box center [246, 268] width 360 height 14
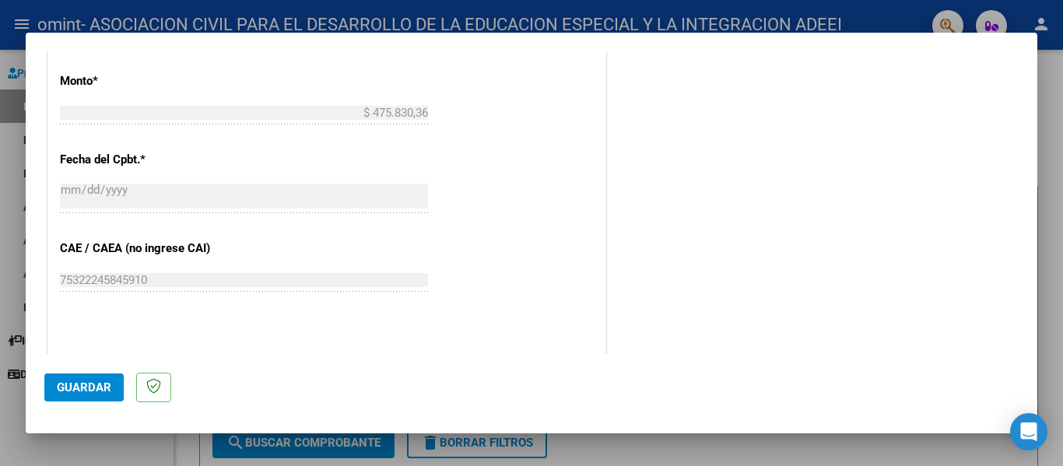
scroll to position [934, 0]
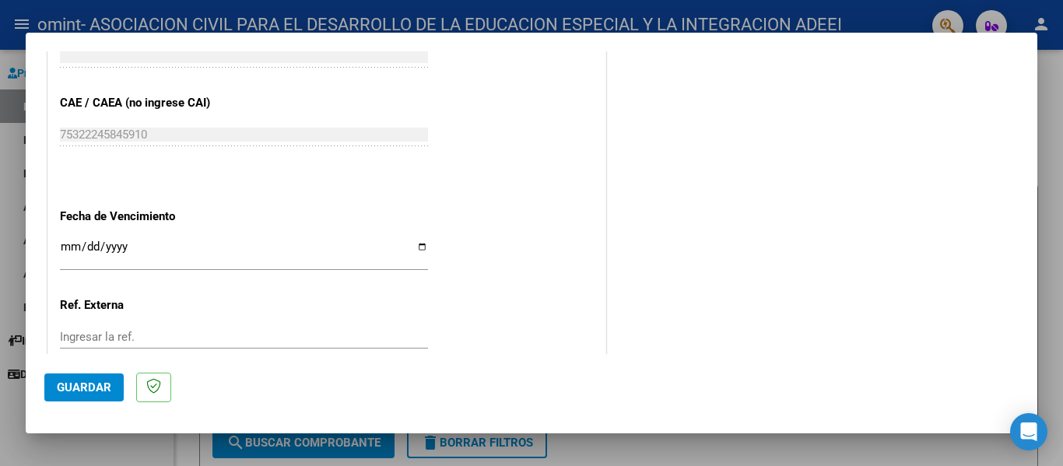
type input "202507"
drag, startPoint x: 69, startPoint y: 248, endPoint x: 64, endPoint y: 238, distance: 11.5
click at [65, 243] on input "Ingresar la fecha" at bounding box center [244, 252] width 368 height 25
type input "2025-08-16"
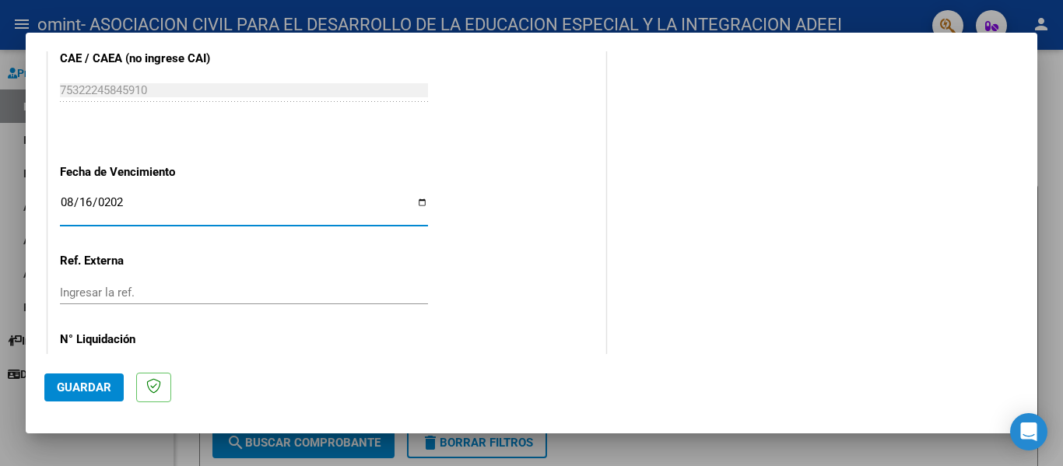
scroll to position [1037, 0]
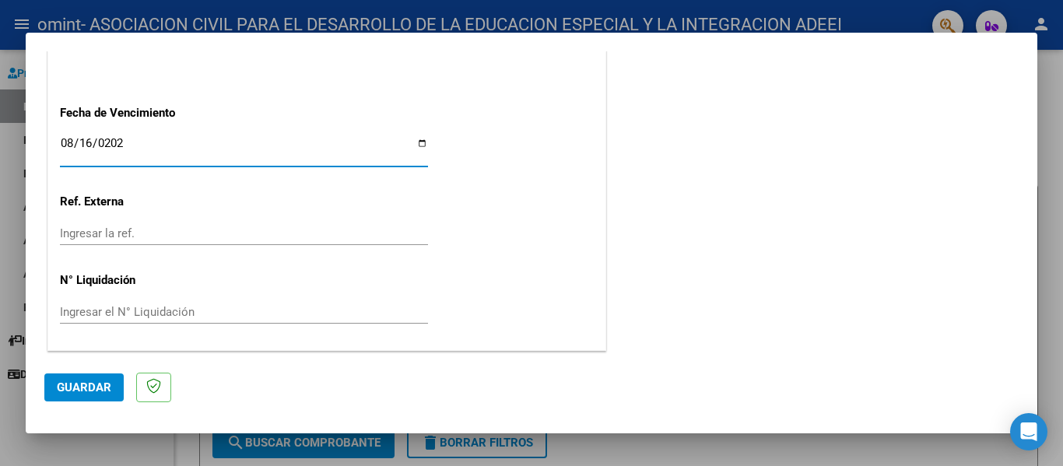
click at [98, 392] on span "Guardar" at bounding box center [84, 388] width 54 height 14
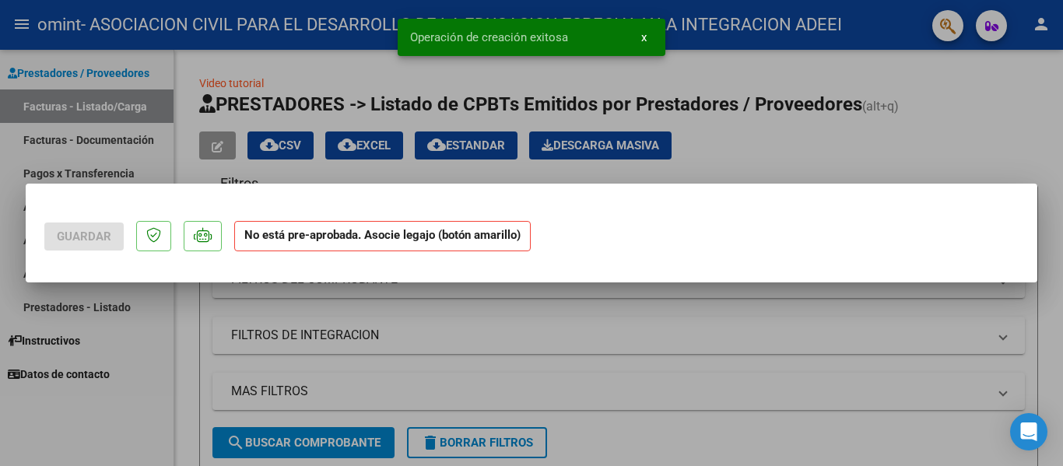
scroll to position [0, 0]
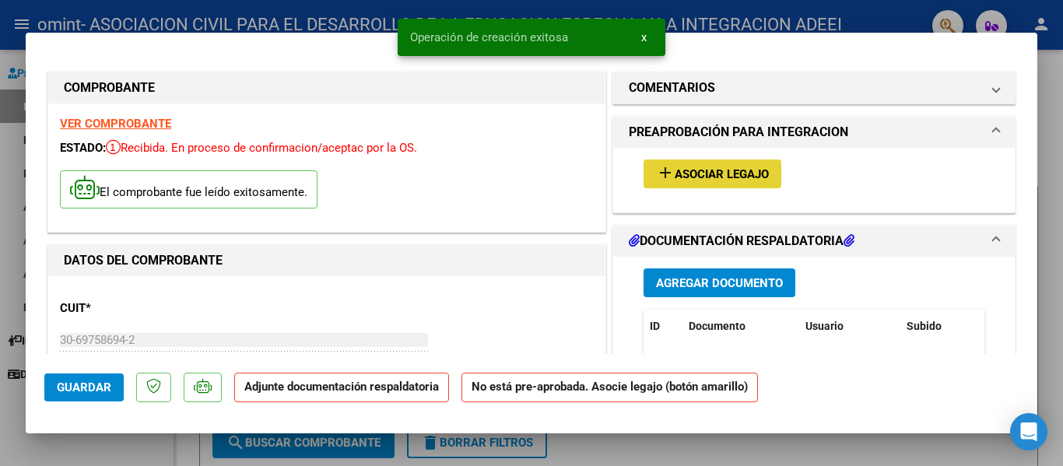
click at [689, 166] on button "add Asociar Legajo" at bounding box center [713, 174] width 138 height 29
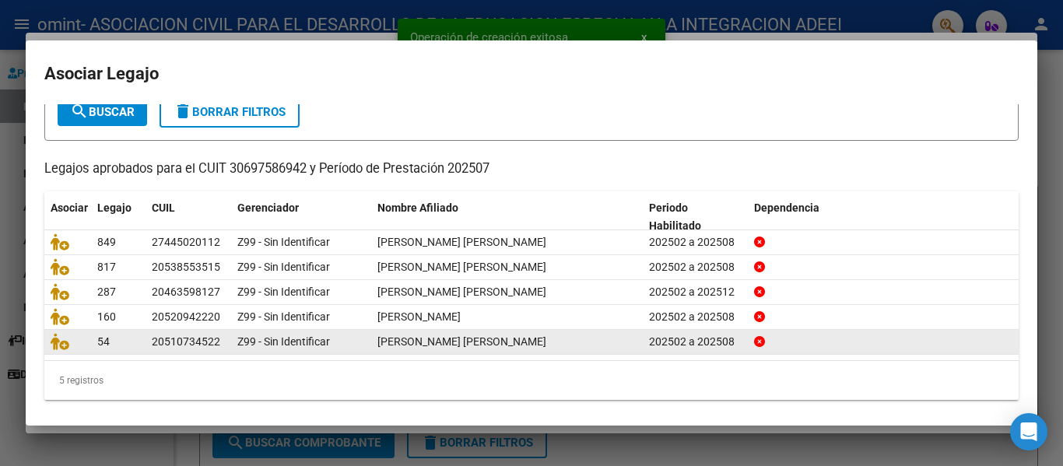
scroll to position [107, 0]
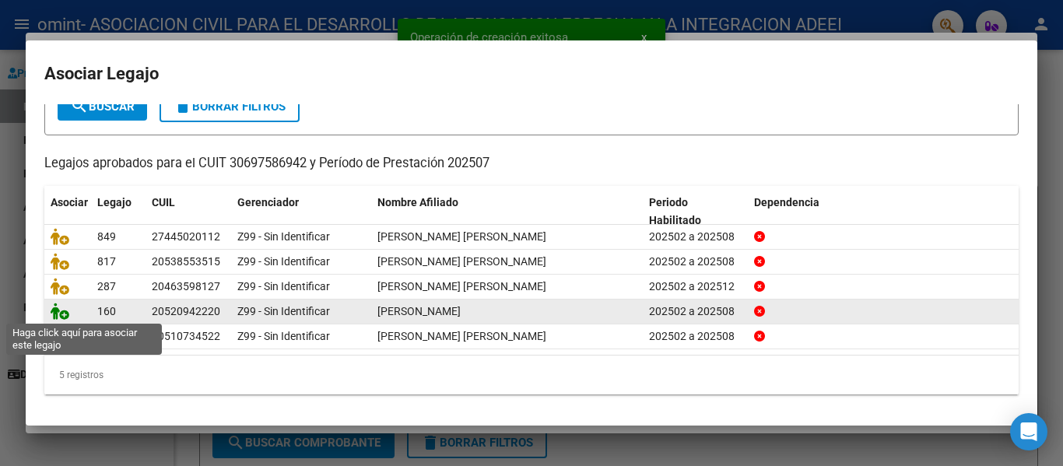
click at [60, 314] on icon at bounding box center [60, 311] width 19 height 17
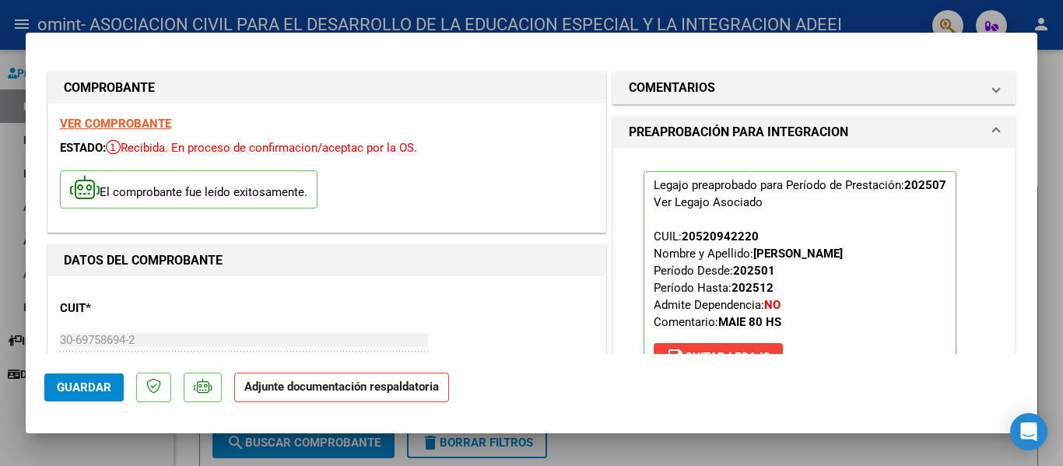
scroll to position [156, 0]
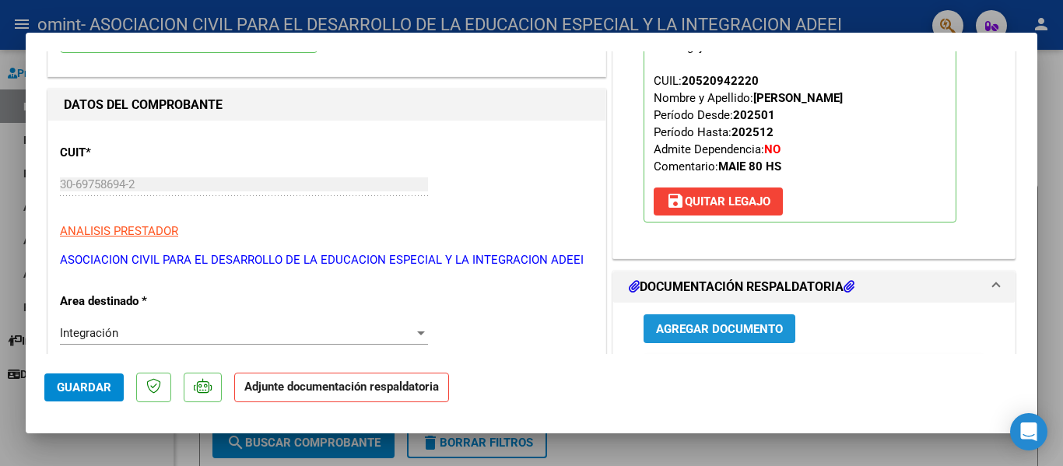
click at [694, 322] on span "Agregar Documento" at bounding box center [719, 329] width 127 height 14
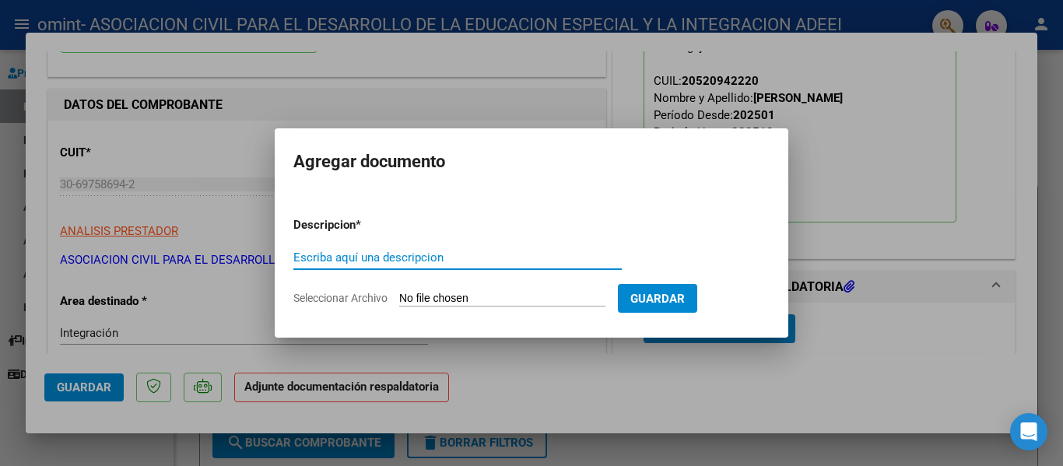
click at [450, 294] on input "Seleccionar Archivo" at bounding box center [502, 299] width 206 height 15
type input "C:\fakepath\planilla julio - Gachie, Felipe -TM.pdf"
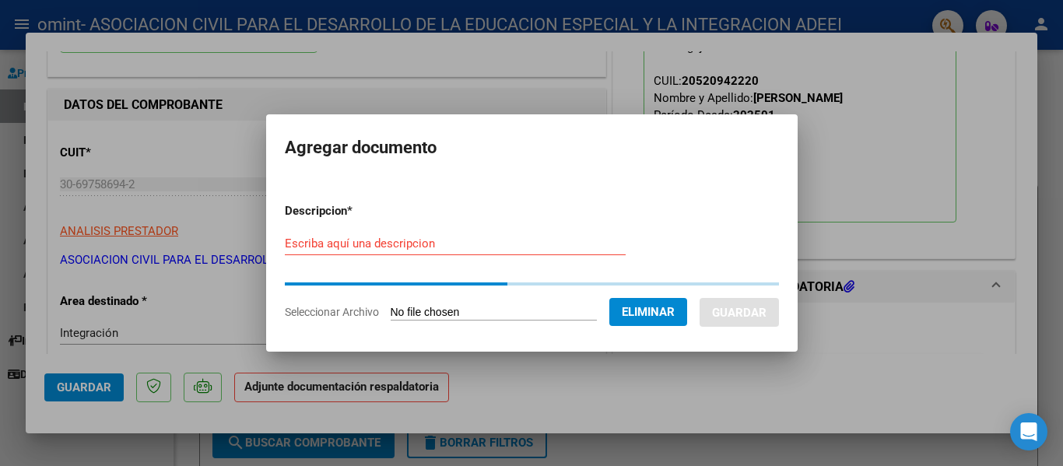
click at [528, 251] on div "Escriba aquí una descripcion" at bounding box center [455, 243] width 341 height 23
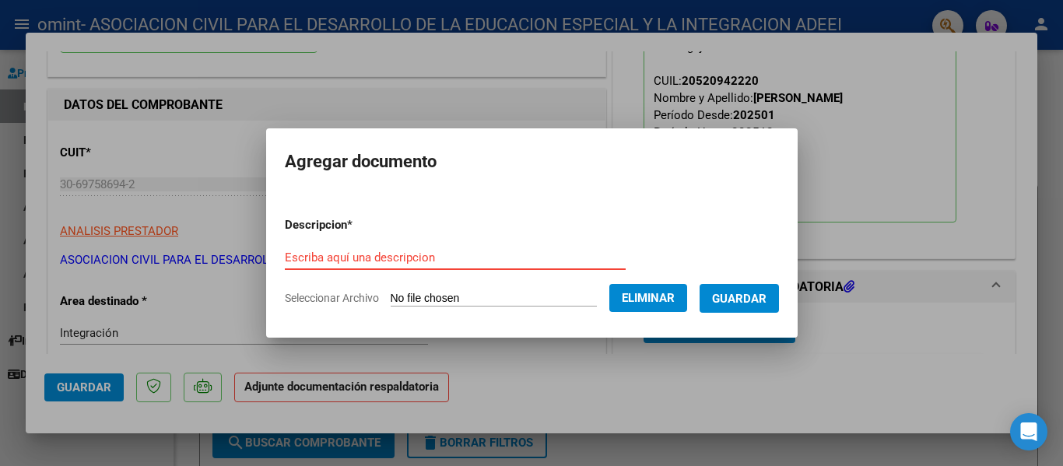
click at [523, 249] on div "Escriba aquí una descripcion" at bounding box center [455, 257] width 341 height 23
type input "PLANILLA"
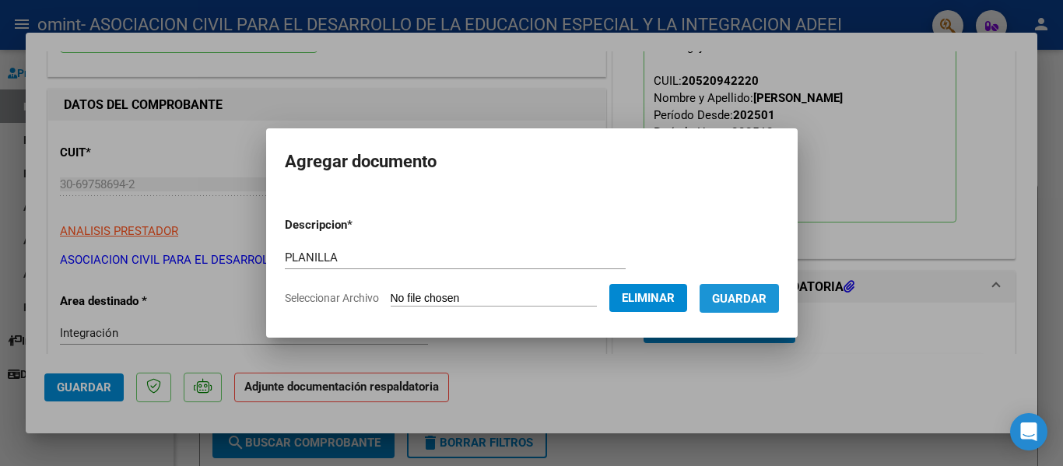
drag, startPoint x: 771, startPoint y: 301, endPoint x: 753, endPoint y: 302, distance: 18.7
click at [767, 302] on span "Guardar" at bounding box center [739, 299] width 54 height 14
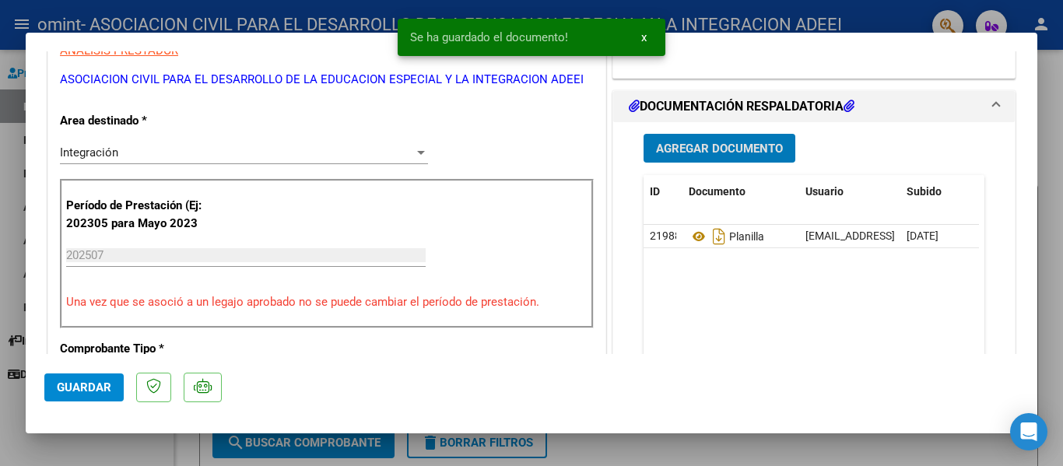
scroll to position [467, 0]
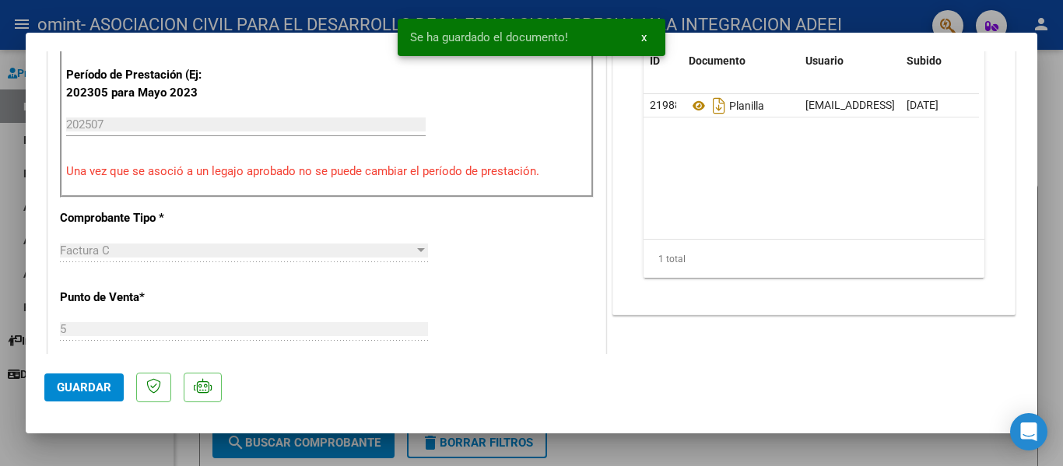
click at [107, 389] on span "Guardar" at bounding box center [84, 388] width 54 height 14
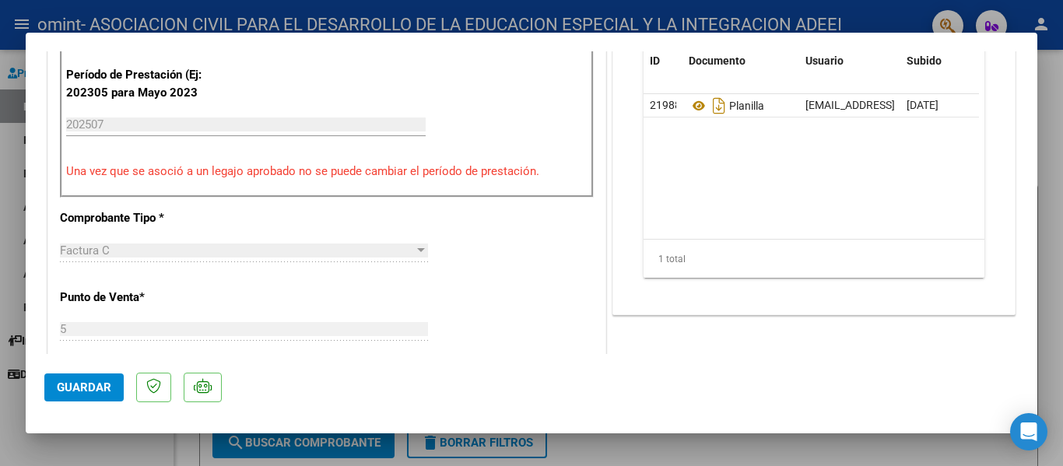
click at [71, 391] on span "Guardar" at bounding box center [84, 388] width 54 height 14
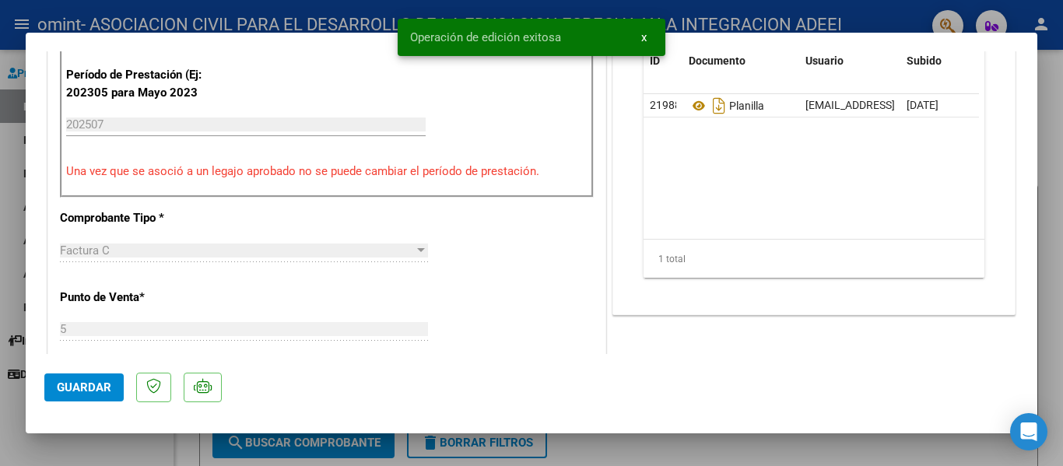
click at [582, 443] on div at bounding box center [531, 233] width 1063 height 466
type input "$ 0,00"
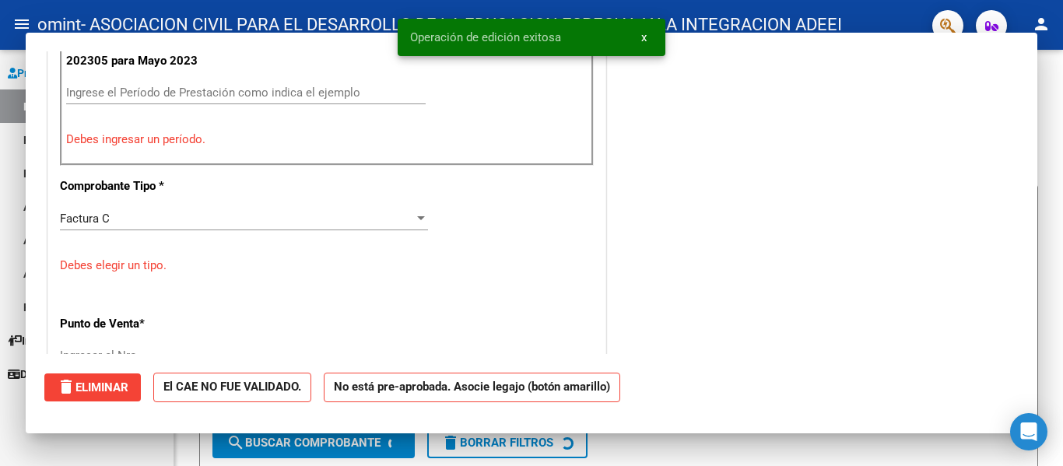
scroll to position [435, 0]
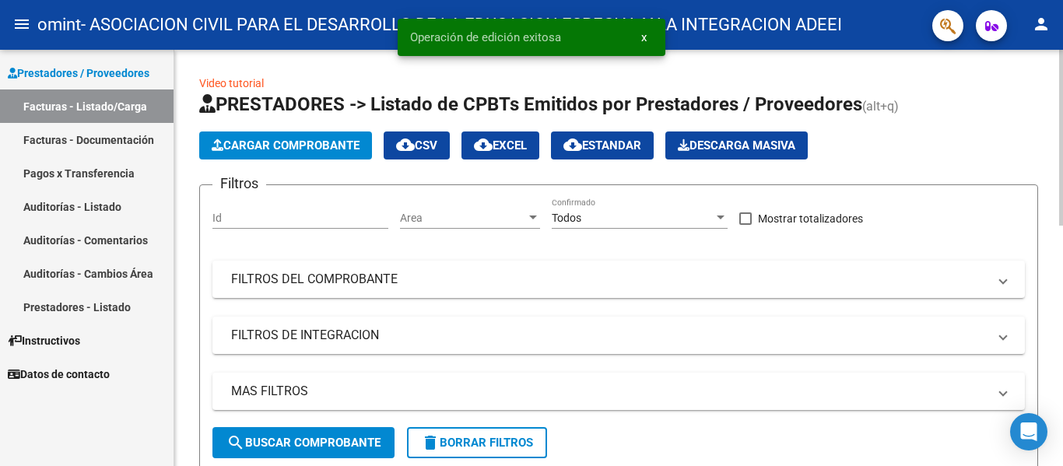
click at [278, 144] on span "Cargar Comprobante" at bounding box center [286, 146] width 148 height 14
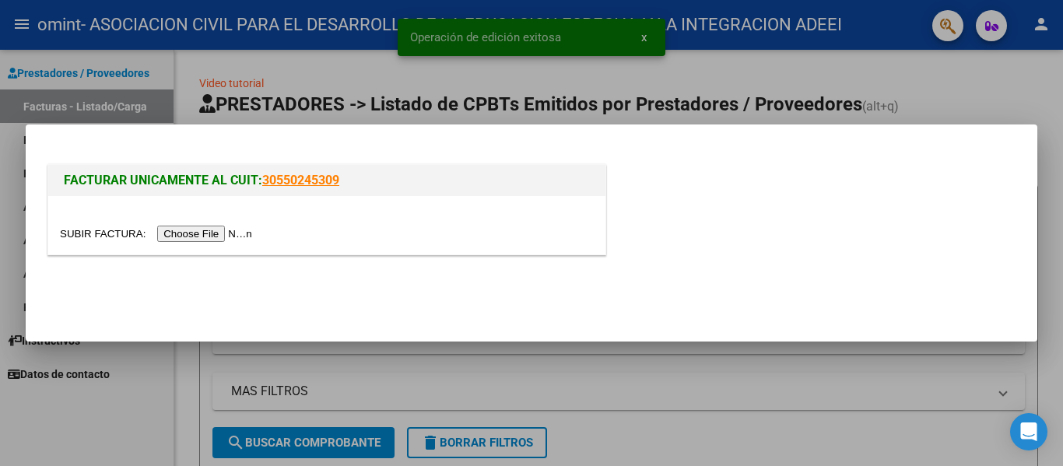
click at [207, 233] on input "file" at bounding box center [158, 234] width 197 height 16
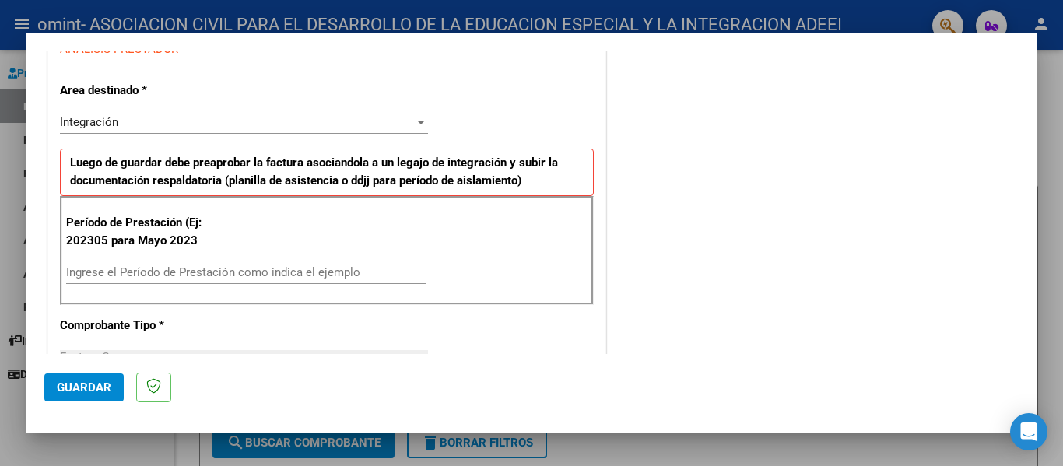
scroll to position [389, 0]
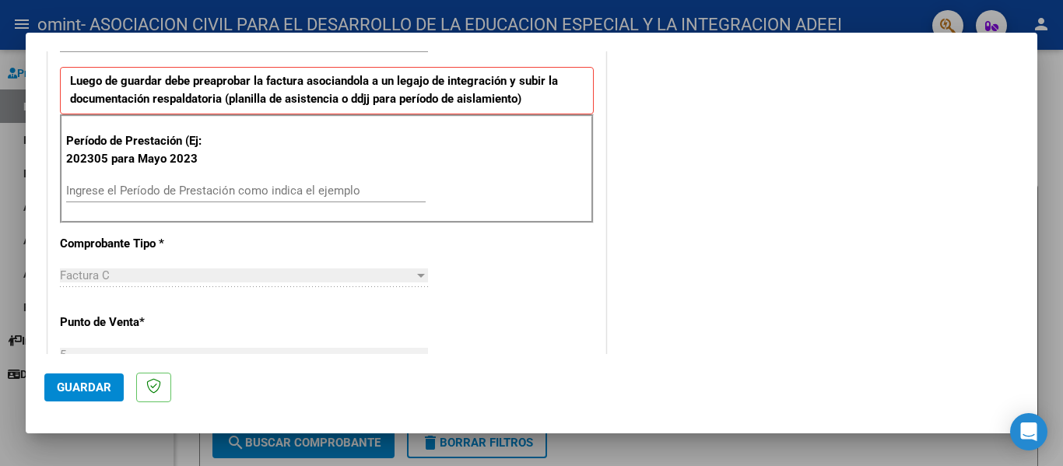
click at [123, 188] on input "Ingrese el Período de Prestación como indica el ejemplo" at bounding box center [246, 191] width 360 height 14
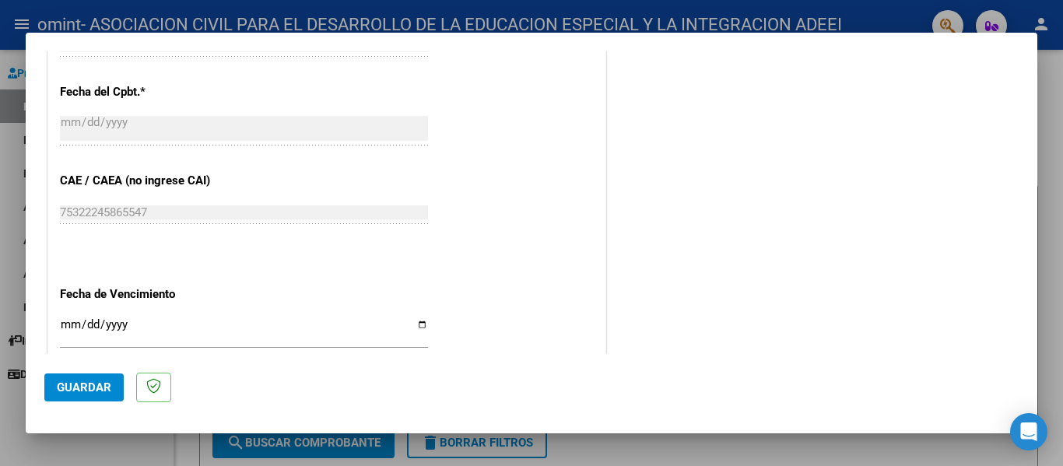
scroll to position [1012, 0]
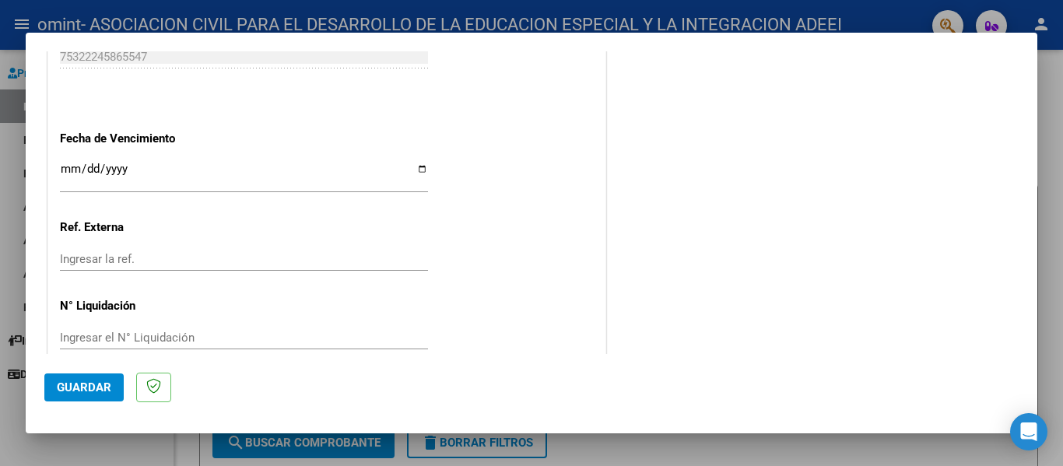
type input "202507"
drag, startPoint x: 65, startPoint y: 172, endPoint x: 70, endPoint y: 142, distance: 29.9
click at [65, 170] on input "Ingresar la fecha" at bounding box center [244, 175] width 368 height 25
type input "2025-08-16"
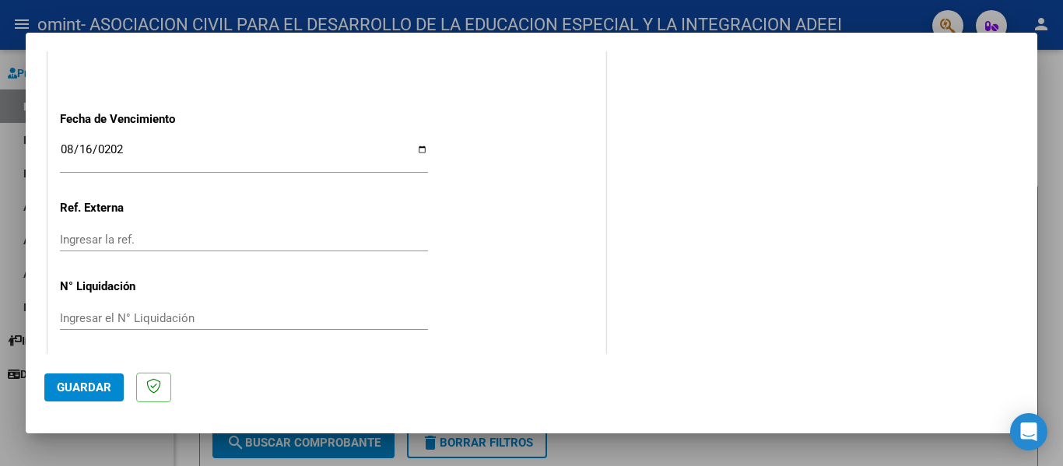
scroll to position [1037, 0]
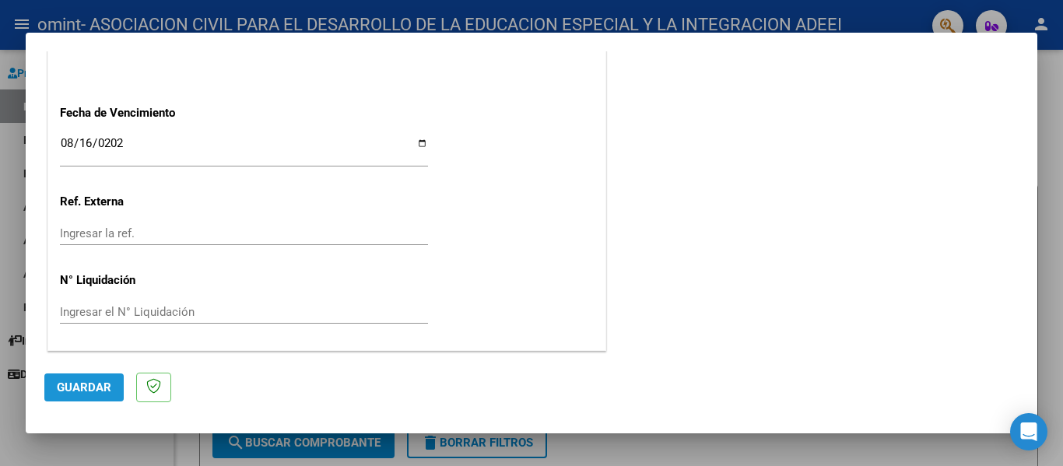
click at [86, 378] on button "Guardar" at bounding box center [83, 388] width 79 height 28
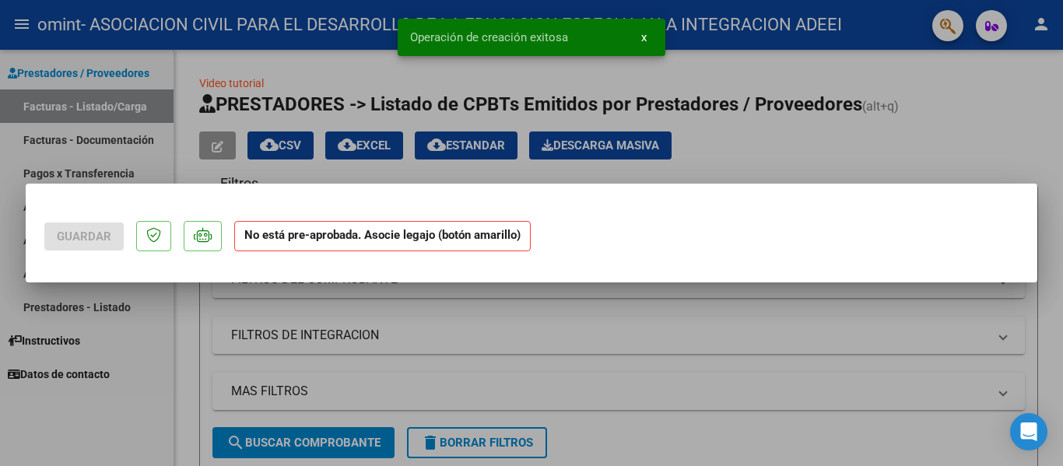
scroll to position [0, 0]
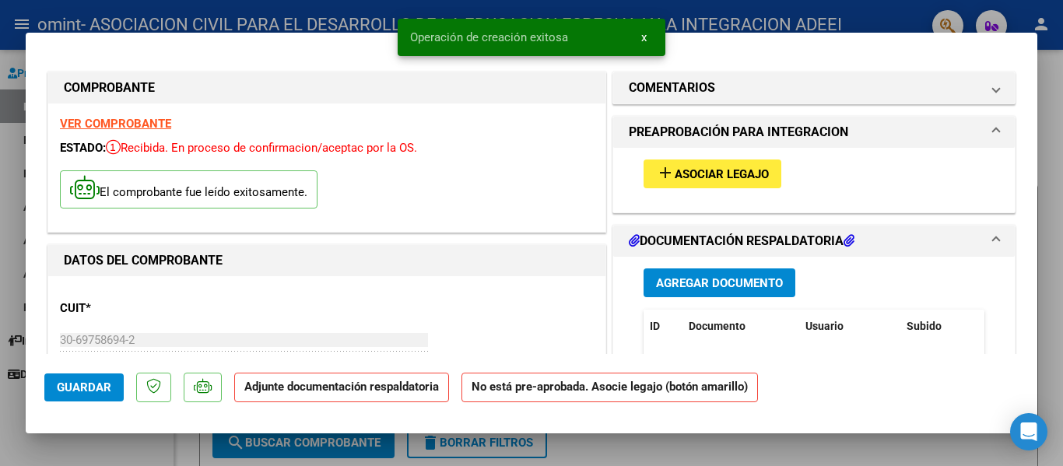
click at [682, 170] on span "Asociar Legajo" at bounding box center [722, 174] width 94 height 14
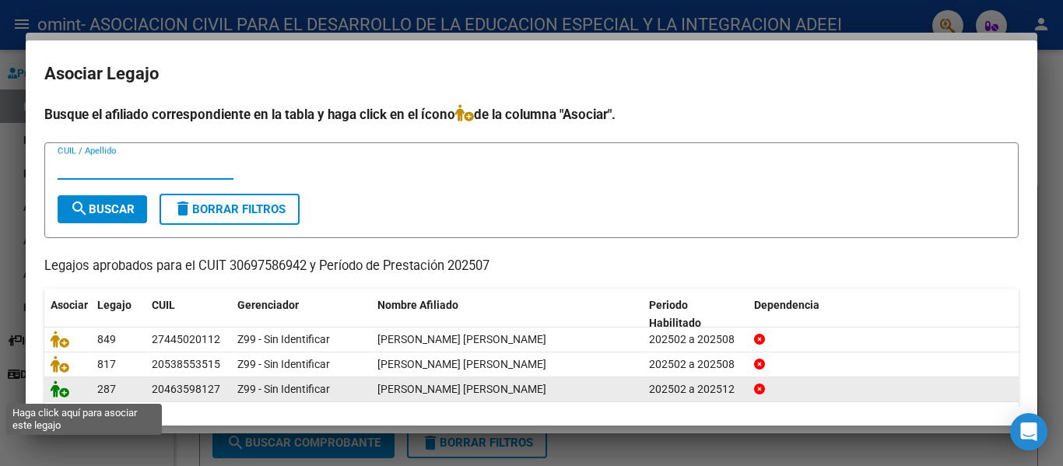
click at [56, 392] on icon at bounding box center [60, 389] width 19 height 17
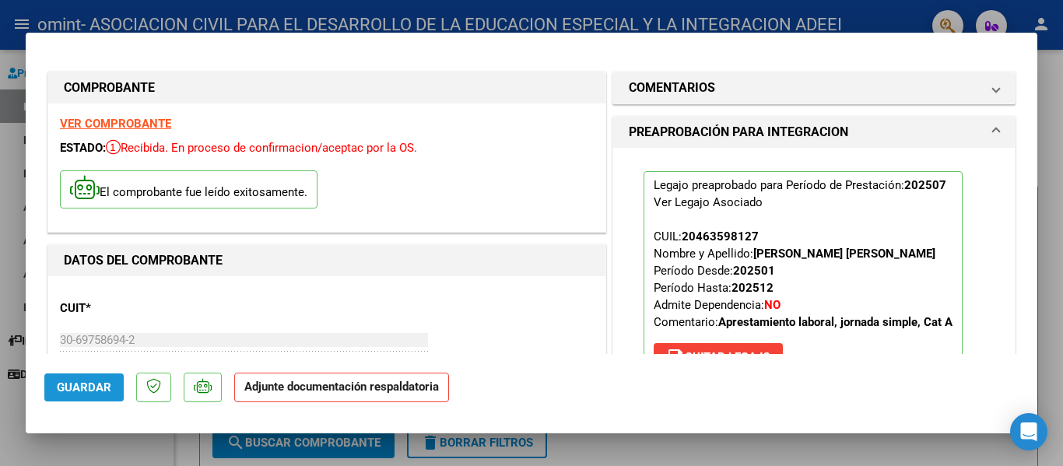
click at [96, 384] on span "Guardar" at bounding box center [84, 388] width 54 height 14
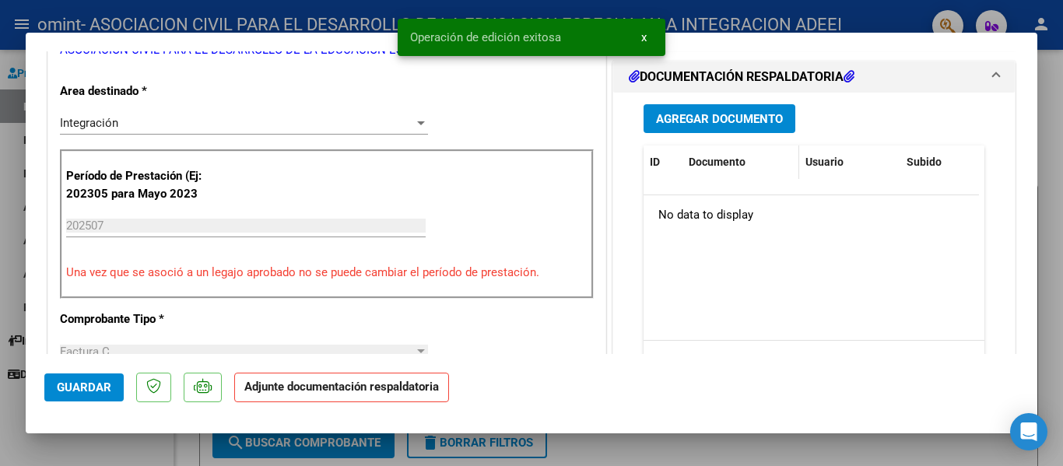
scroll to position [389, 0]
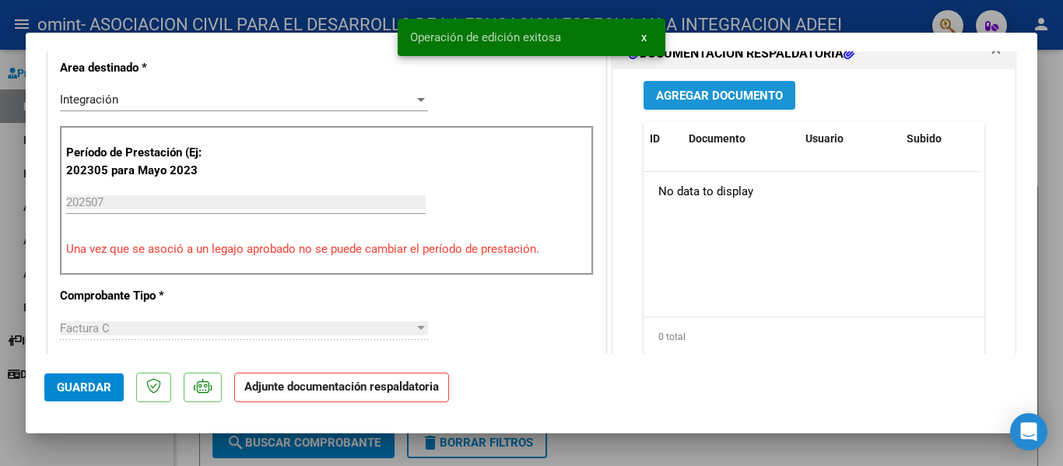
click at [723, 103] on span "Agregar Documento" at bounding box center [719, 96] width 127 height 14
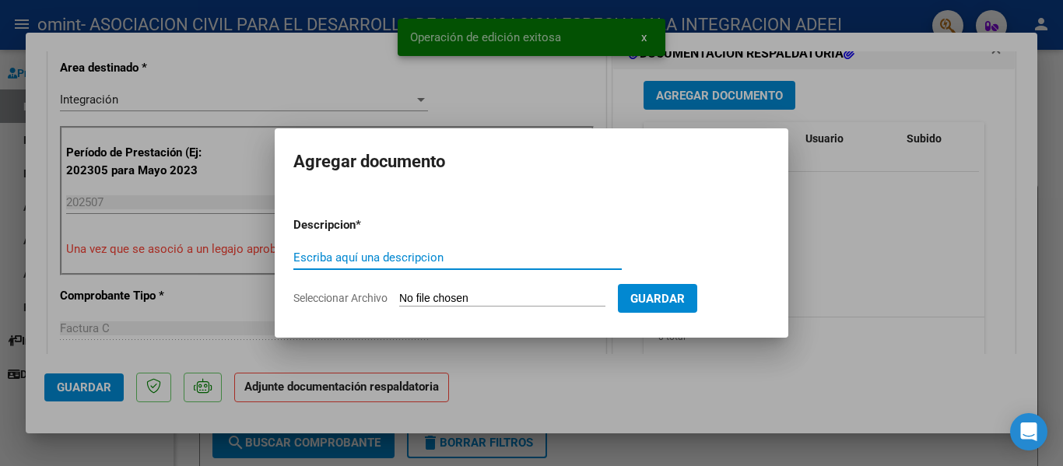
drag, startPoint x: 455, startPoint y: 285, endPoint x: 444, endPoint y: 298, distance: 17.6
click at [455, 285] on form "Descripcion * Escriba aquí una descripcion Seleccionar Archivo Guardar" at bounding box center [531, 262] width 476 height 114
click at [442, 298] on input "Seleccionar Archivo" at bounding box center [502, 299] width 206 height 15
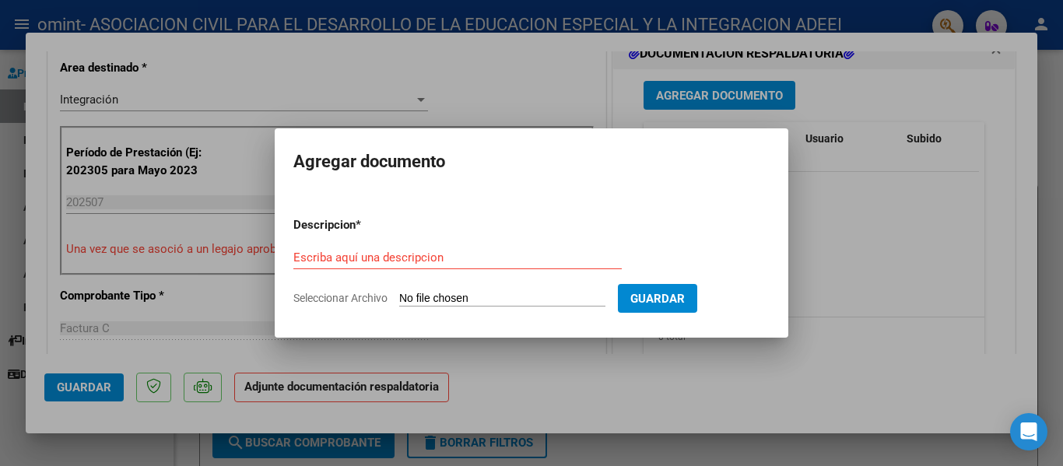
type input "C:\fakepath\OMINT - GIMENEZ ZAPIOLA BAUTISTA 07-2025.pdf"
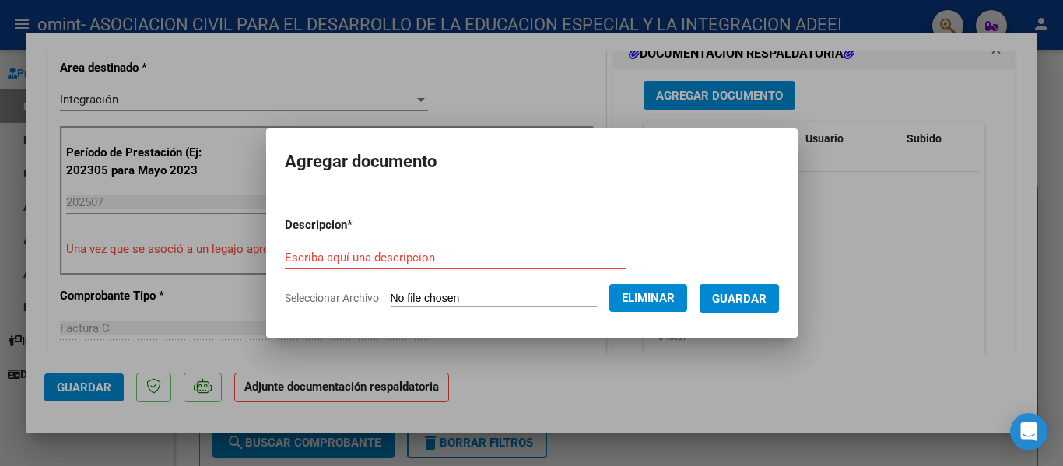
click at [456, 244] on form "Descripcion * Escriba aquí una descripcion Seleccionar Archivo Eliminar Guardar" at bounding box center [532, 262] width 494 height 114
click at [444, 253] on input "Escriba aquí una descripcion" at bounding box center [455, 258] width 341 height 14
type input "G"
type input "PLANILLA"
click at [746, 296] on span "Guardar" at bounding box center [739, 299] width 54 height 14
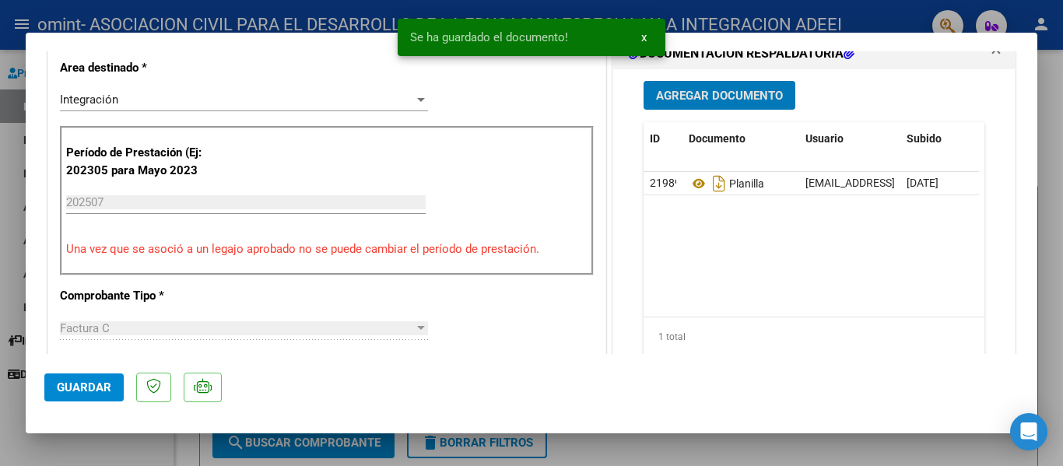
click at [99, 396] on button "Guardar" at bounding box center [83, 388] width 79 height 28
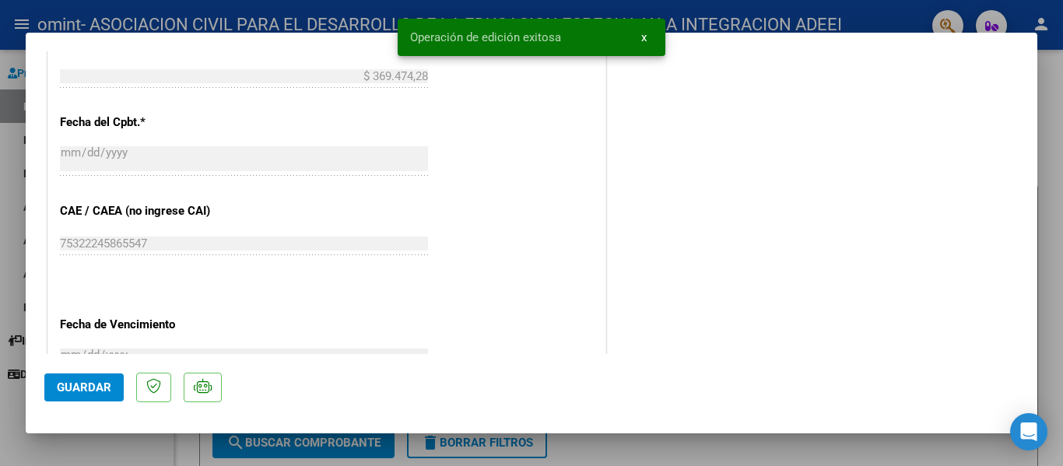
scroll to position [1089, 0]
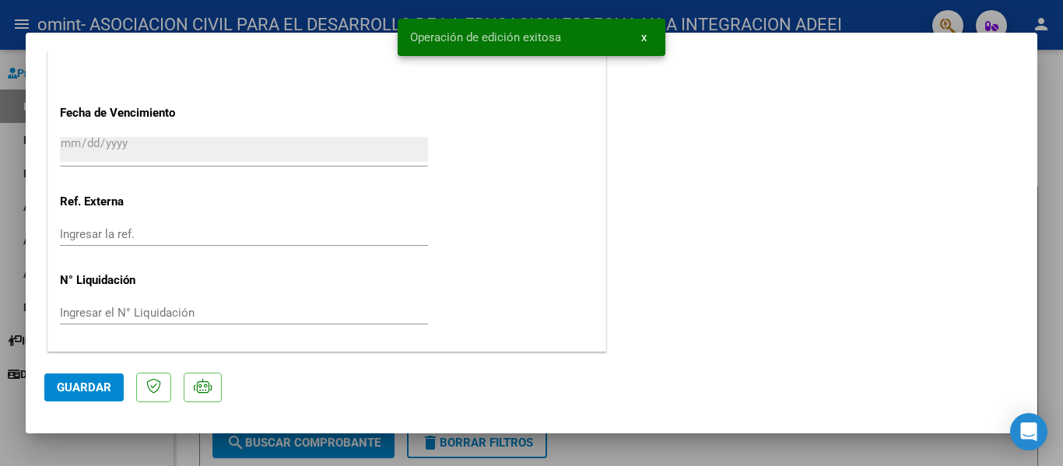
click at [633, 454] on div at bounding box center [531, 233] width 1063 height 466
type input "$ 0,00"
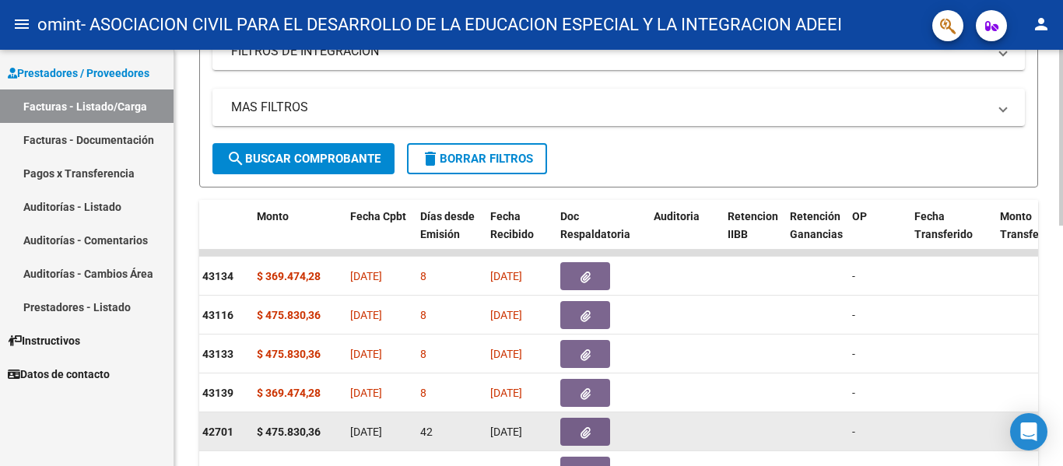
scroll to position [311, 0]
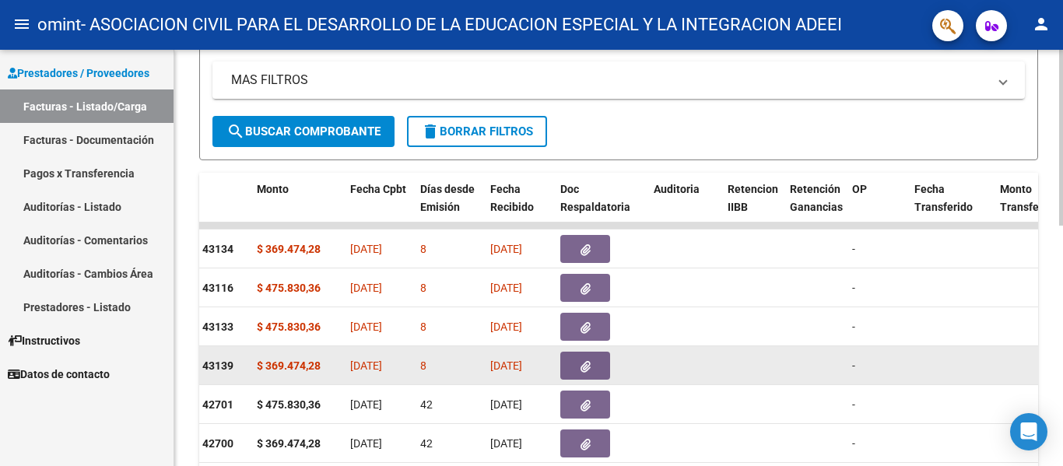
click at [382, 364] on span "06/08/2025" at bounding box center [366, 366] width 32 height 12
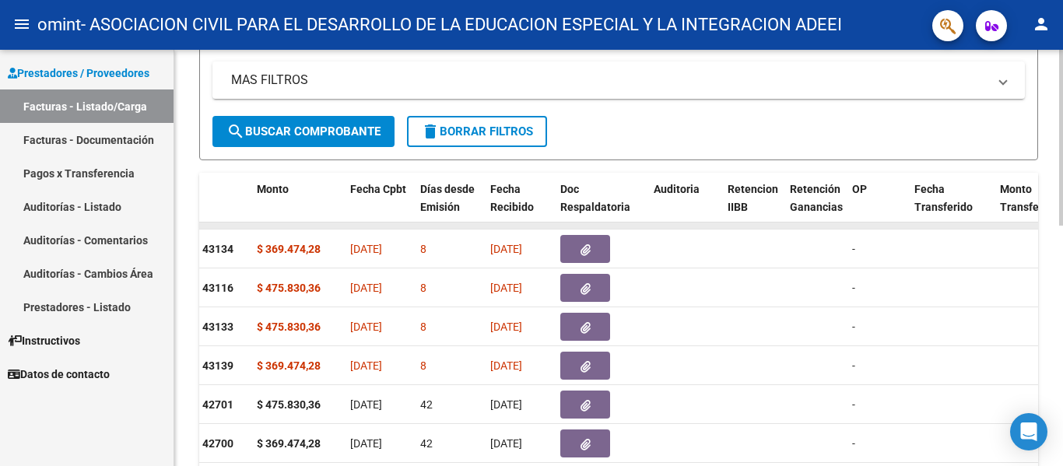
drag, startPoint x: 302, startPoint y: 223, endPoint x: 209, endPoint y: 225, distance: 93.4
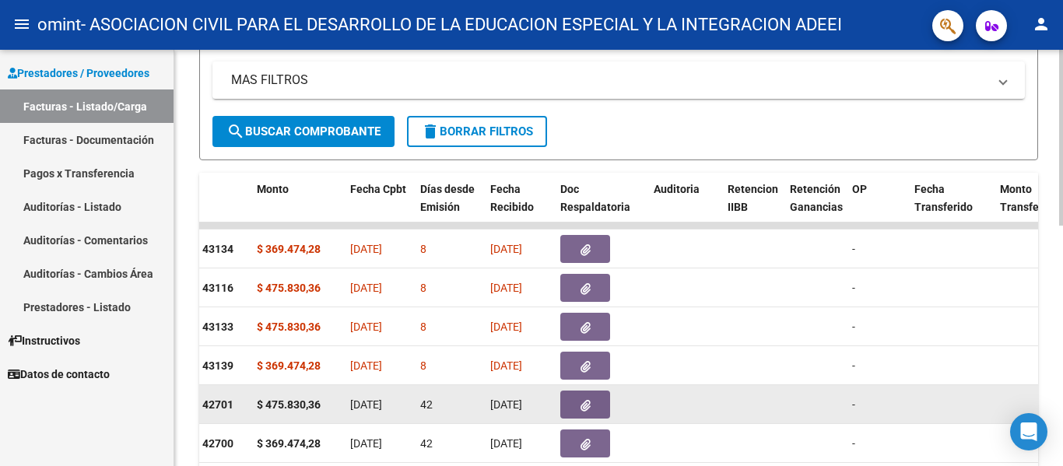
drag, startPoint x: 245, startPoint y: 417, endPoint x: 245, endPoint y: 404, distance: 13.2
click at [245, 417] on datatable-body-cell "Factura C: 5 - 42701" at bounding box center [168, 404] width 163 height 38
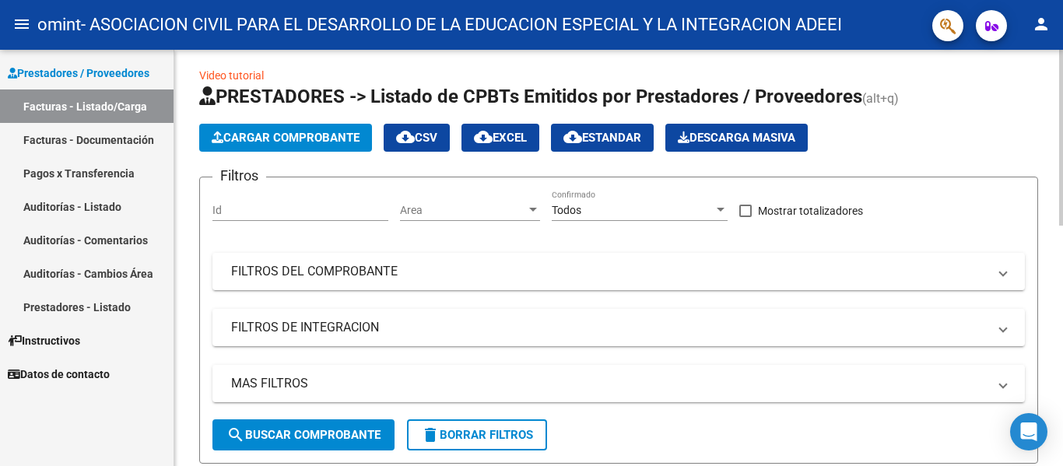
scroll to position [0, 0]
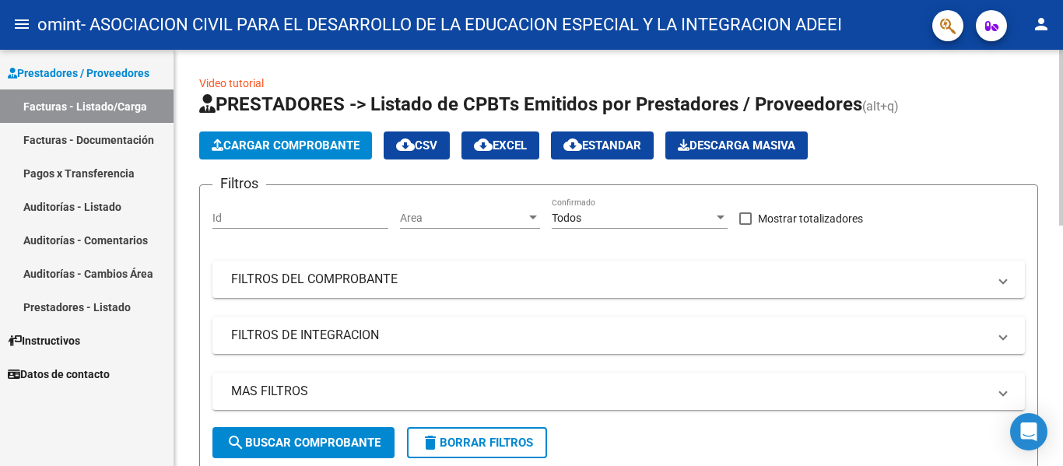
click at [242, 153] on button "Cargar Comprobante" at bounding box center [285, 146] width 173 height 28
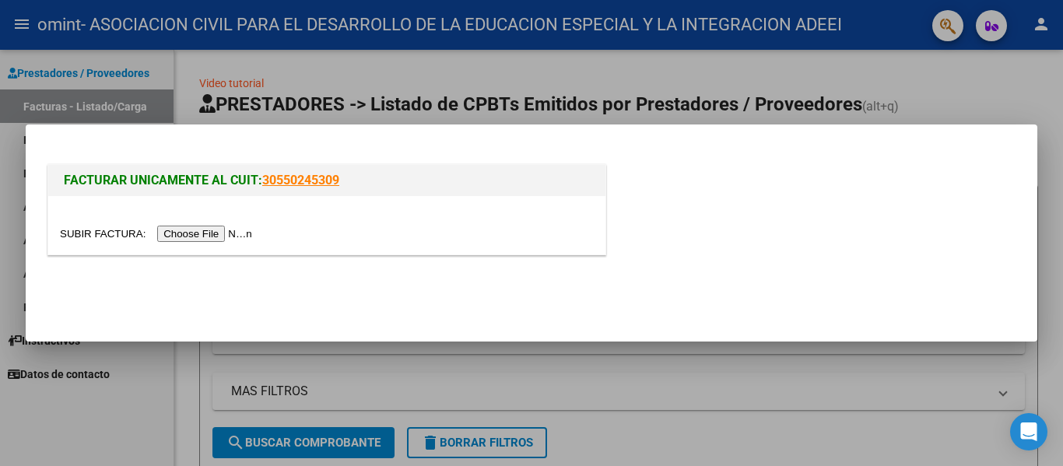
click at [223, 232] on input "file" at bounding box center [158, 234] width 197 height 16
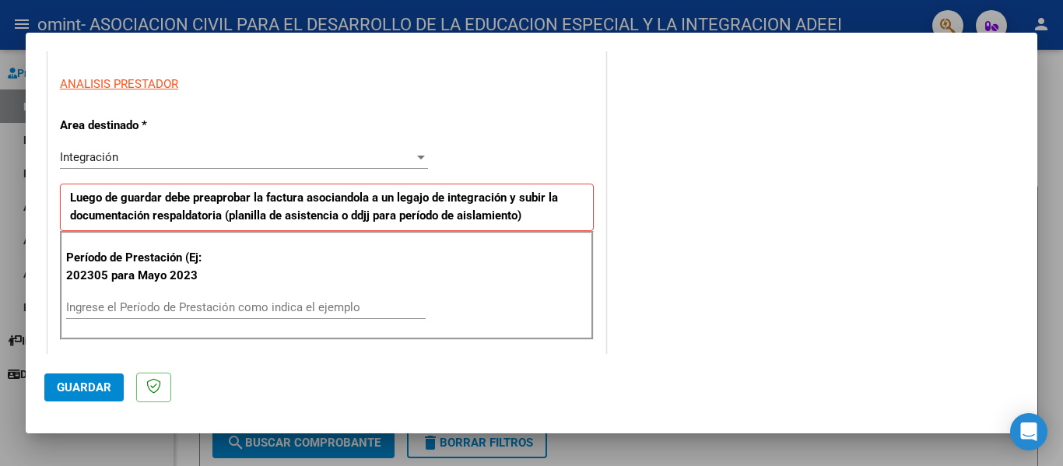
scroll to position [311, 0]
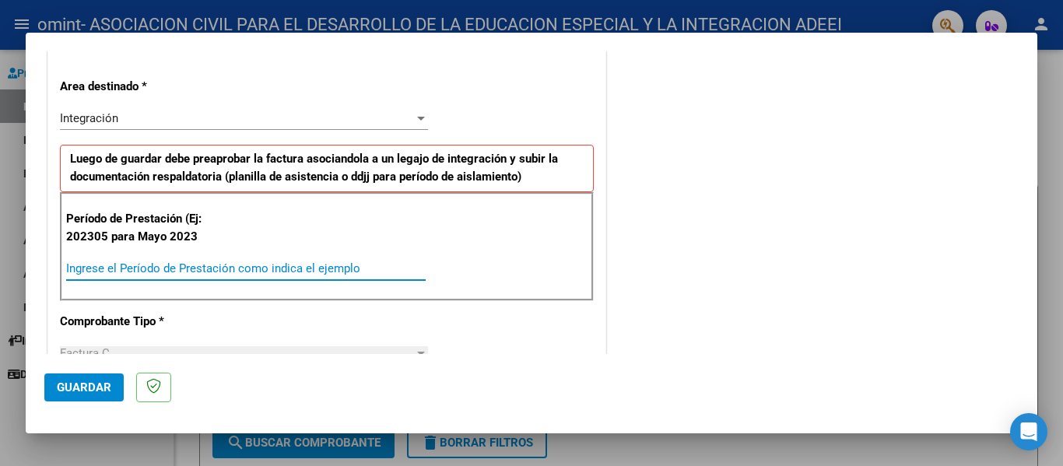
click at [121, 266] on input "Ingrese el Período de Prestación como indica el ejemplo" at bounding box center [246, 268] width 360 height 14
type input "202507"
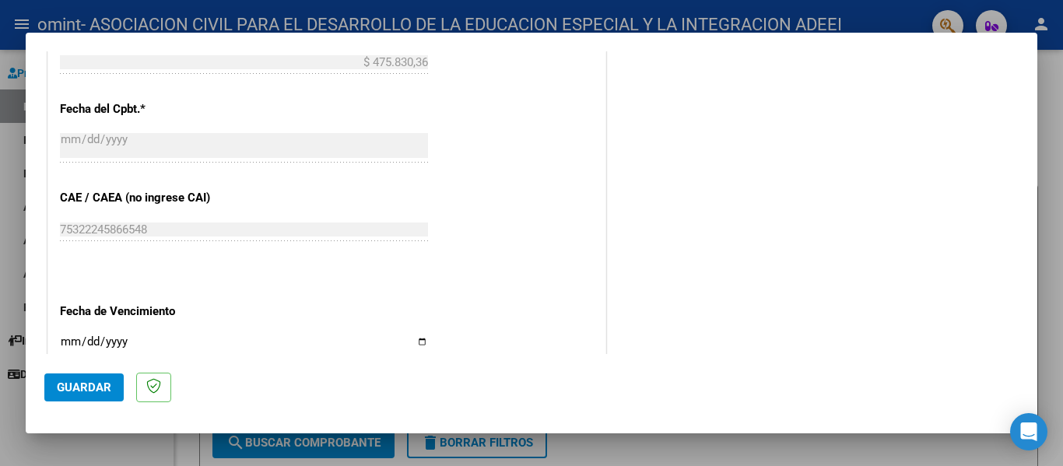
scroll to position [856, 0]
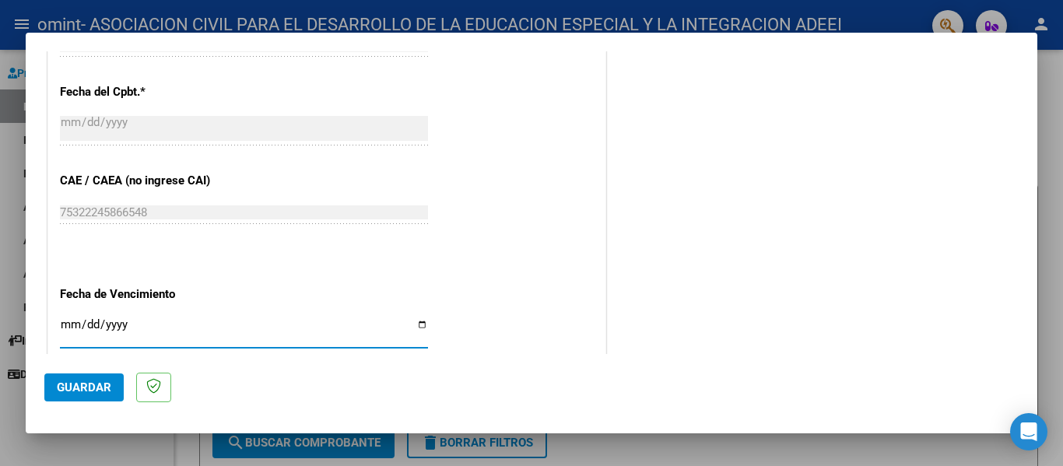
click at [61, 318] on input "Ingresar la fecha" at bounding box center [244, 330] width 368 height 25
type input "2025-08-16"
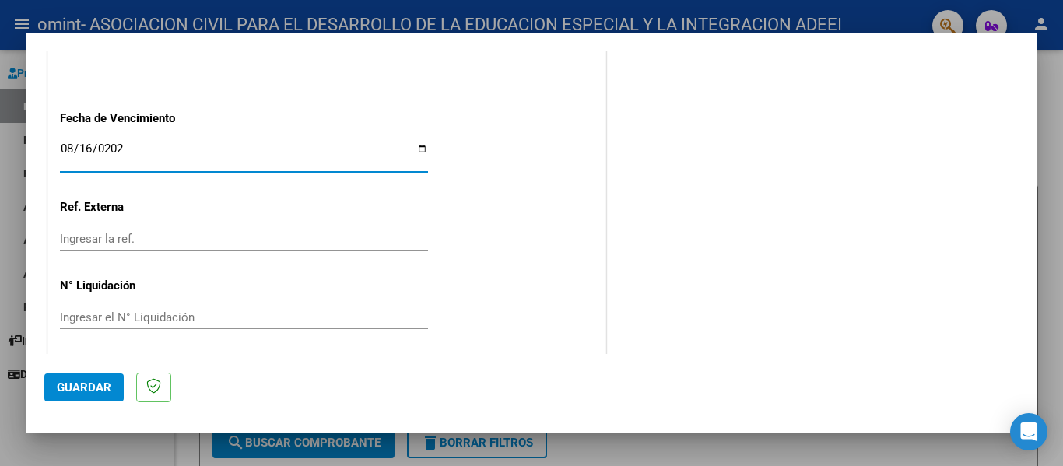
scroll to position [1037, 0]
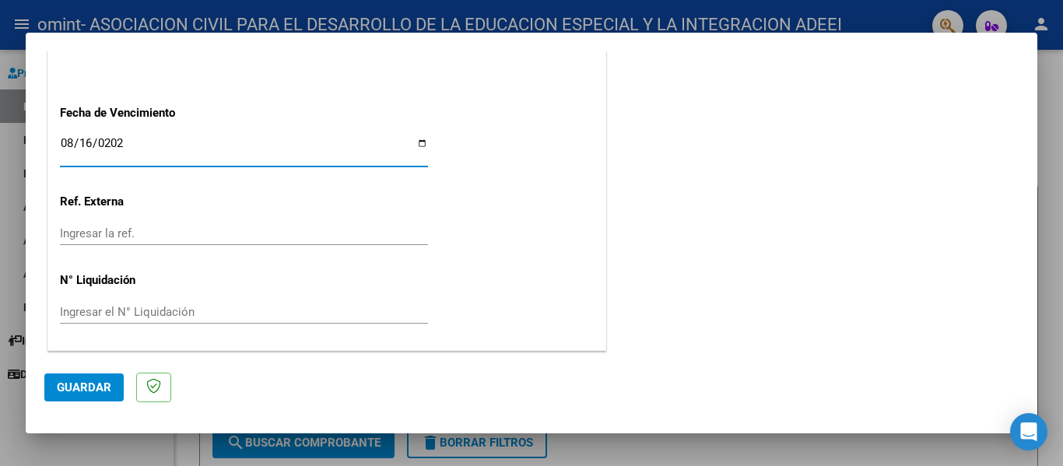
click at [95, 386] on span "Guardar" at bounding box center [84, 388] width 54 height 14
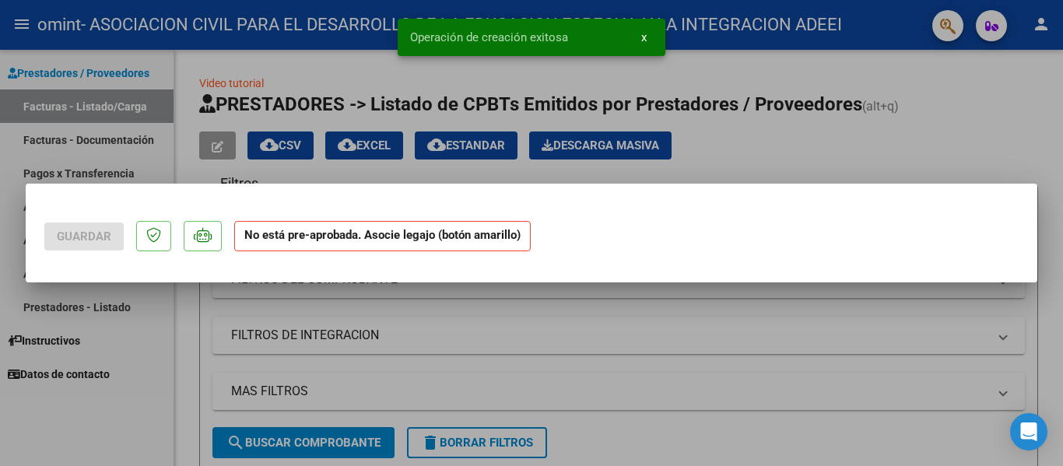
scroll to position [0, 0]
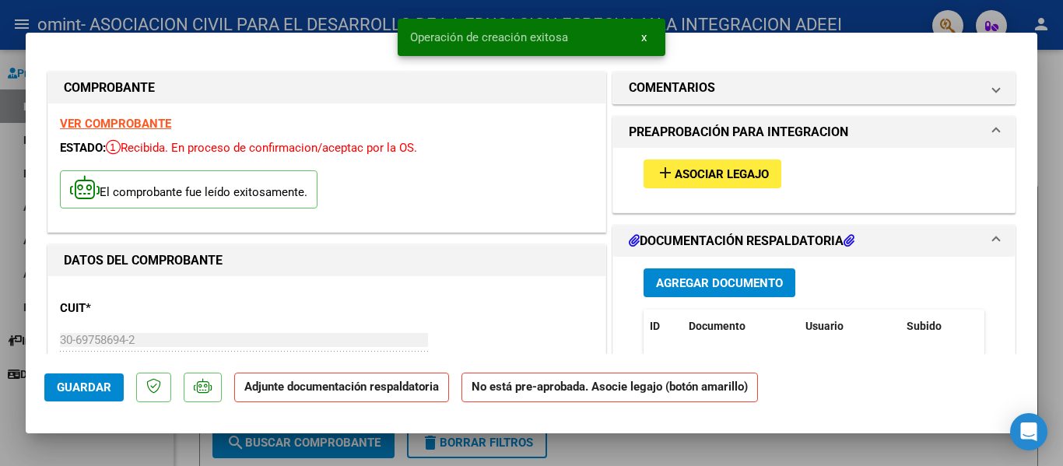
click at [749, 167] on span "add Asociar Legajo" at bounding box center [712, 174] width 113 height 14
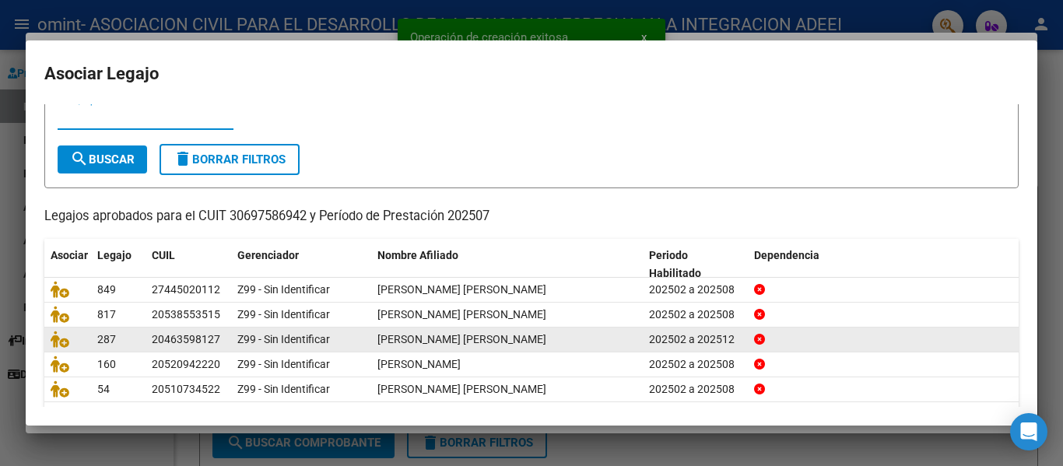
scroll to position [107, 0]
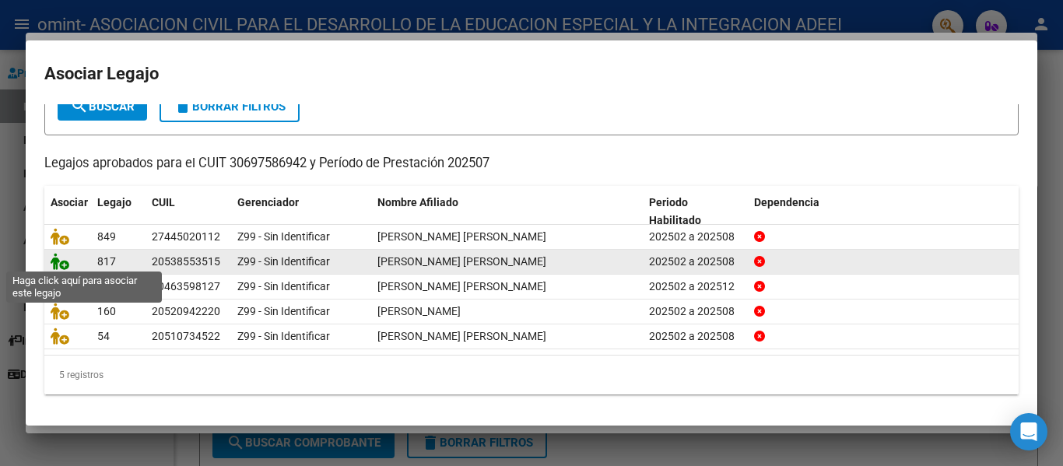
click at [61, 258] on icon at bounding box center [60, 261] width 19 height 17
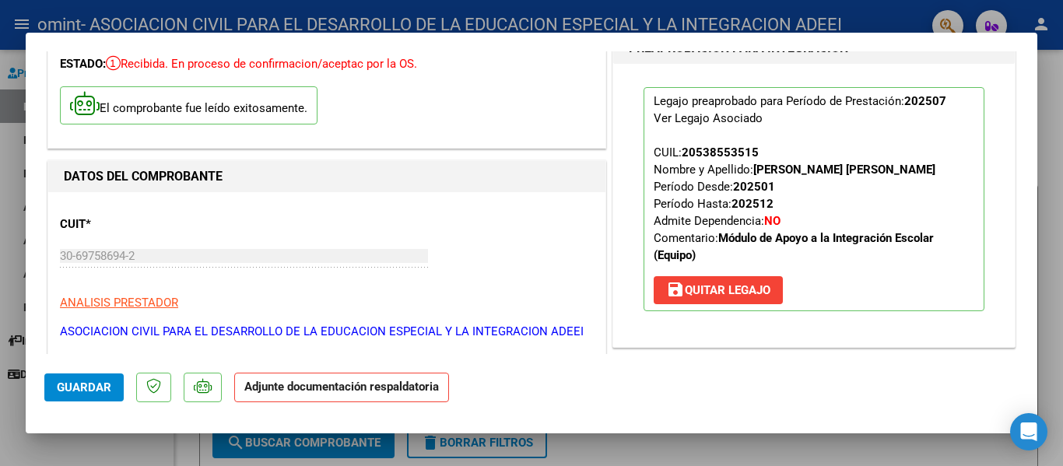
scroll to position [233, 0]
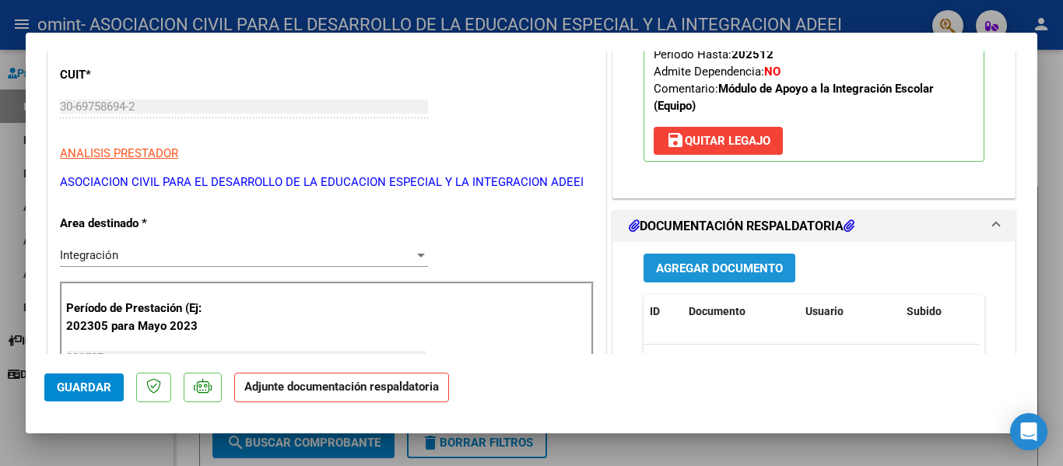
click at [672, 269] on span "Agregar Documento" at bounding box center [719, 268] width 127 height 14
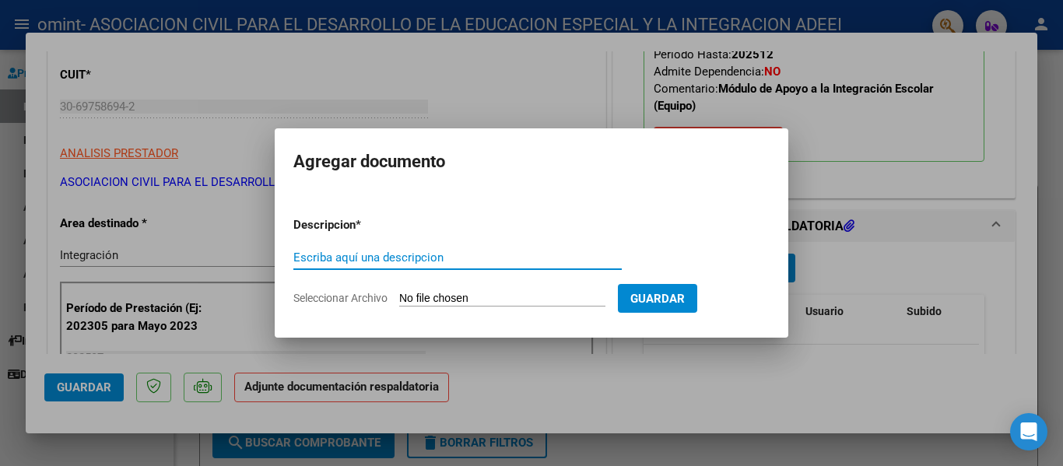
click at [456, 296] on input "Seleccionar Archivo" at bounding box center [502, 299] width 206 height 15
type input "C:\fakepath\Planilla JULIO- Martin Landin- TM.pdf"
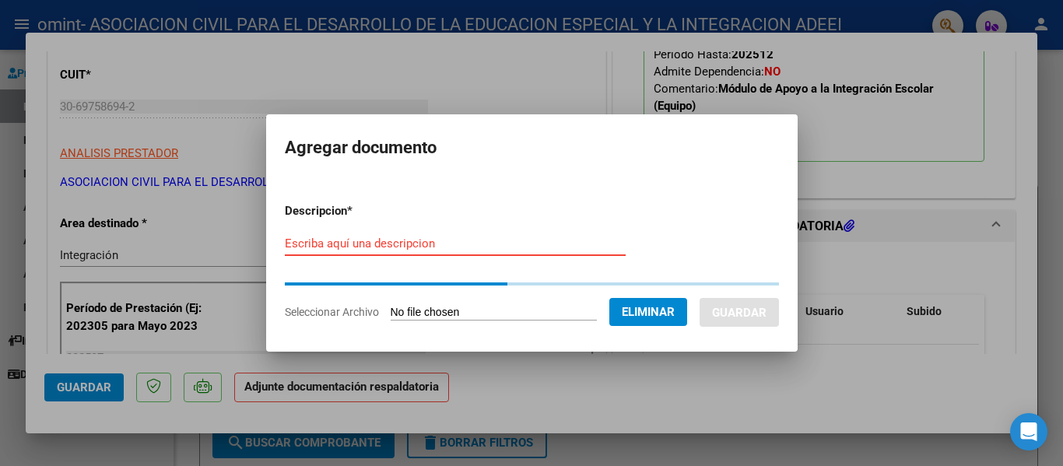
click at [525, 238] on input "Escriba aquí una descripcion" at bounding box center [455, 244] width 341 height 14
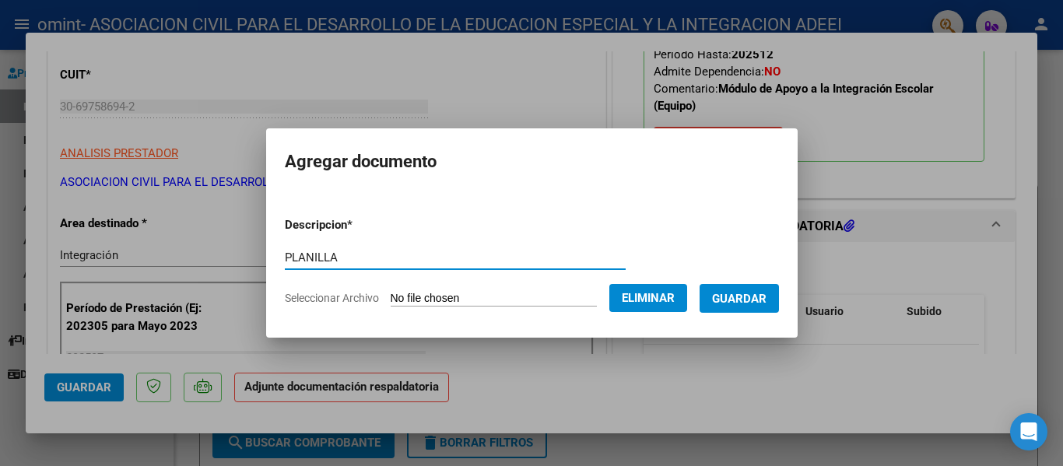
type input "PLANILLA"
click at [767, 292] on span "Guardar" at bounding box center [739, 299] width 54 height 14
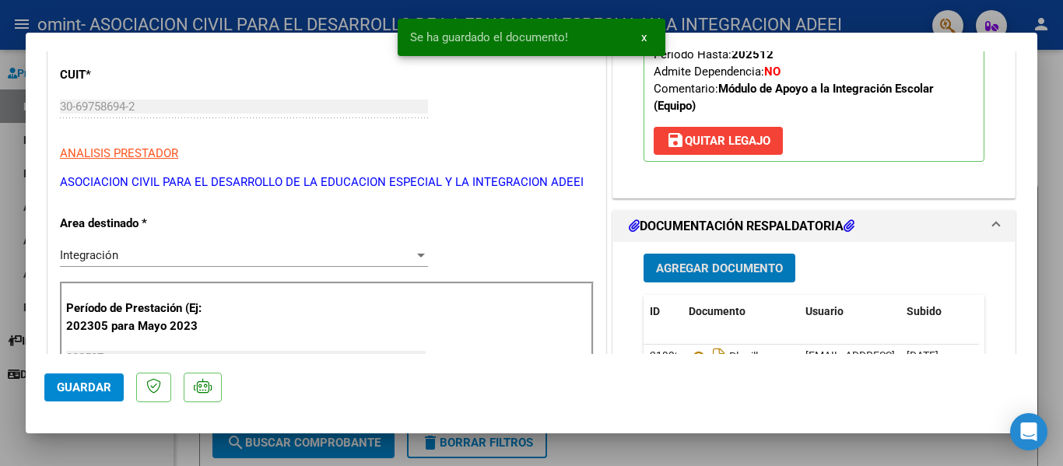
click at [86, 383] on span "Guardar" at bounding box center [84, 388] width 54 height 14
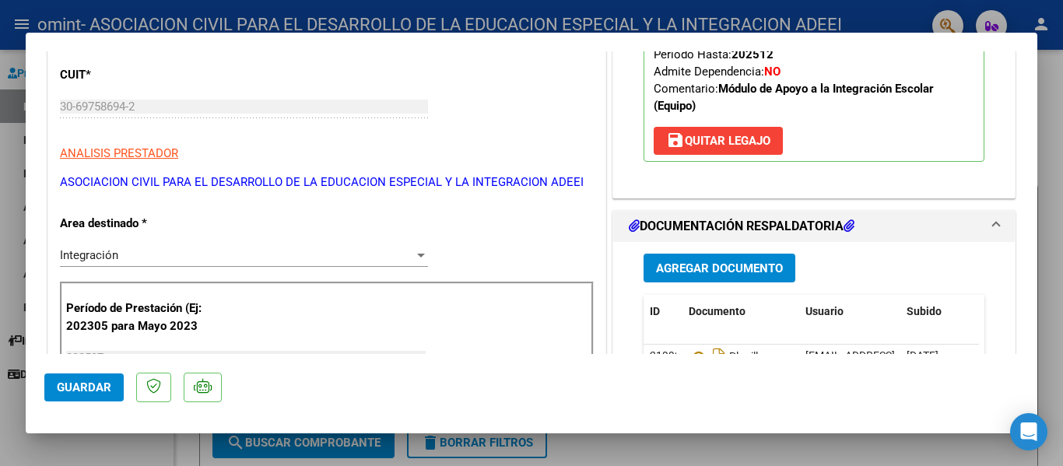
click at [649, 39] on mat-dialog-container "COMPROBANTE VER COMPROBANTE ESTADO: Recibida. En proceso de confirmacion/acepta…" at bounding box center [532, 234] width 1012 height 402
drag, startPoint x: 640, startPoint y: 461, endPoint x: 633, endPoint y: 459, distance: 7.9
click at [640, 461] on div at bounding box center [531, 233] width 1063 height 466
type input "$ 0,00"
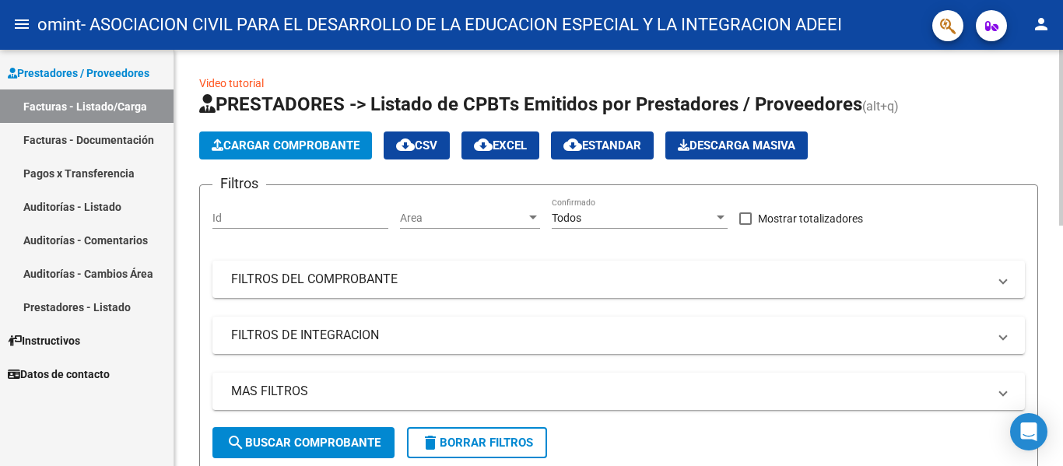
click at [317, 143] on span "Cargar Comprobante" at bounding box center [286, 146] width 148 height 14
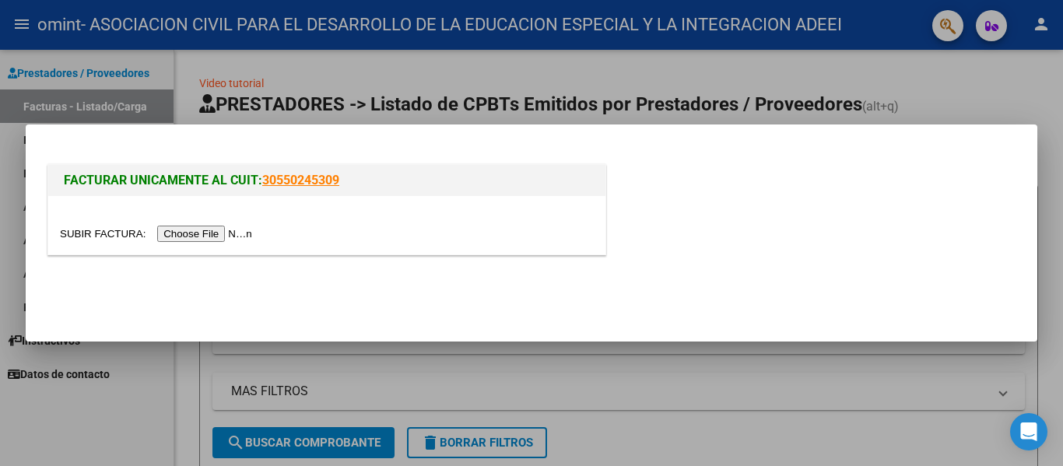
click at [188, 232] on input "file" at bounding box center [158, 234] width 197 height 16
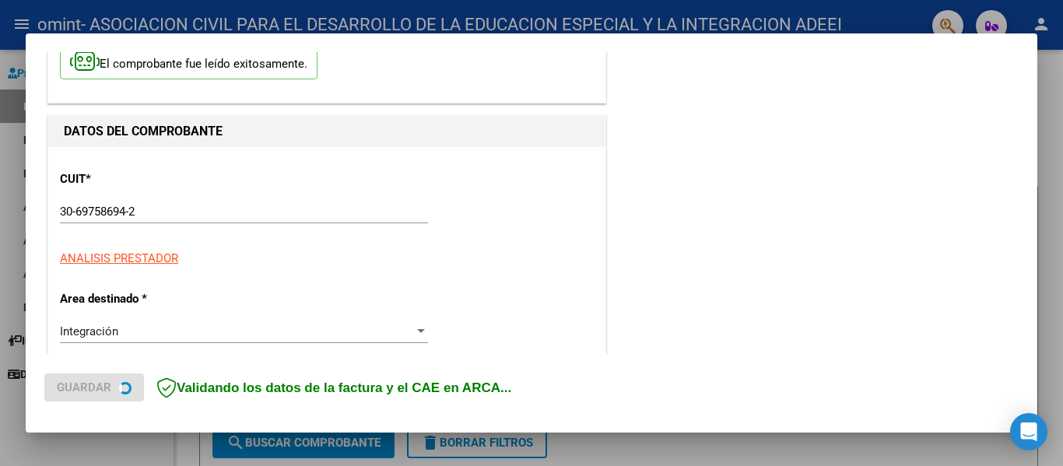
scroll to position [311, 0]
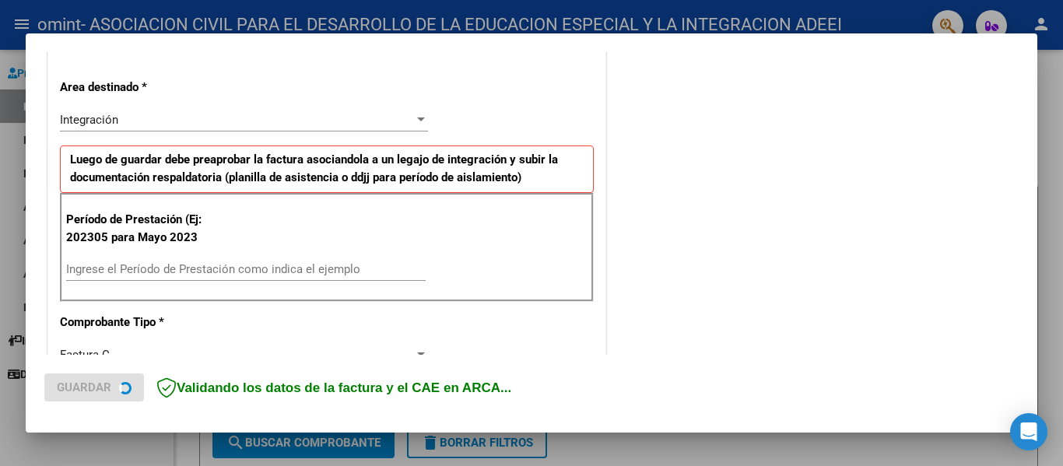
click at [126, 258] on div "Ingrese el Período de Prestación como indica el ejemplo" at bounding box center [246, 269] width 360 height 23
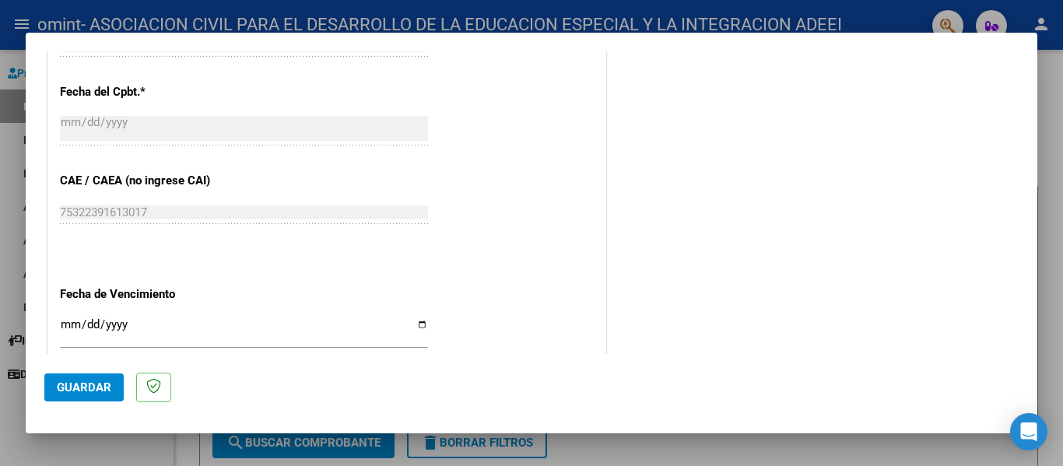
scroll to position [934, 0]
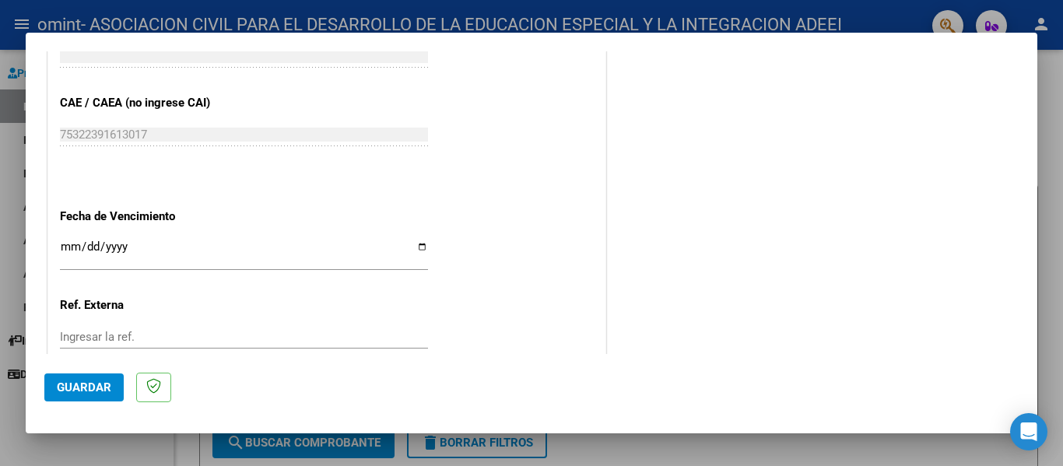
type input "202507"
click at [66, 251] on input "Ingresar la fecha" at bounding box center [244, 252] width 368 height 25
type input "[DATE]"
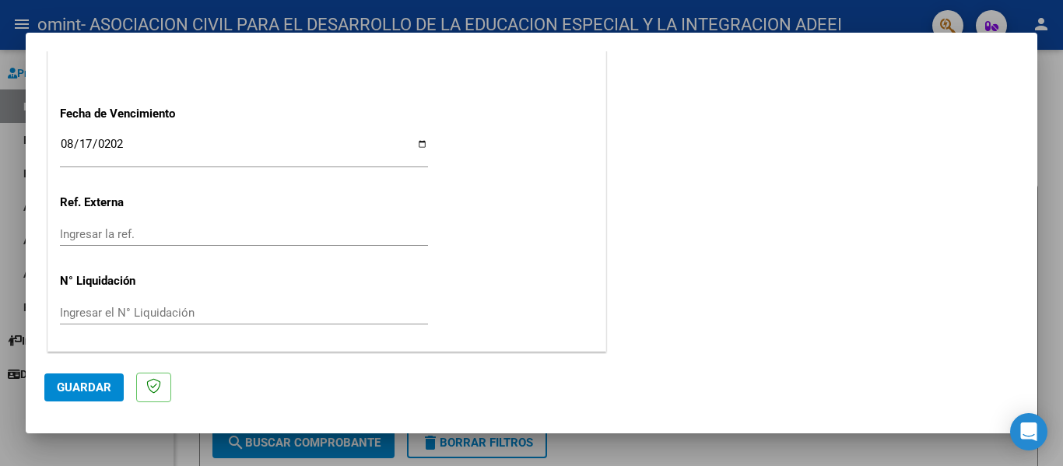
scroll to position [1037, 0]
click at [81, 391] on span "Guardar" at bounding box center [84, 388] width 54 height 14
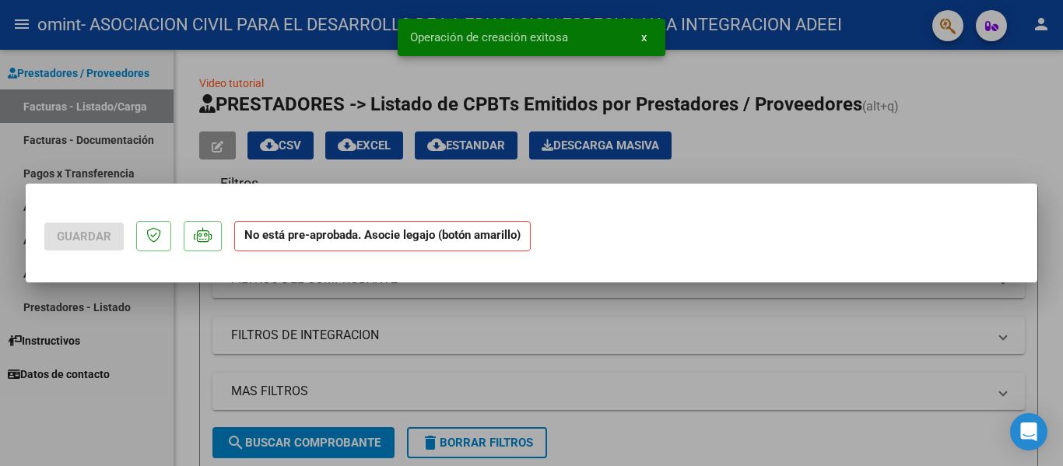
scroll to position [0, 0]
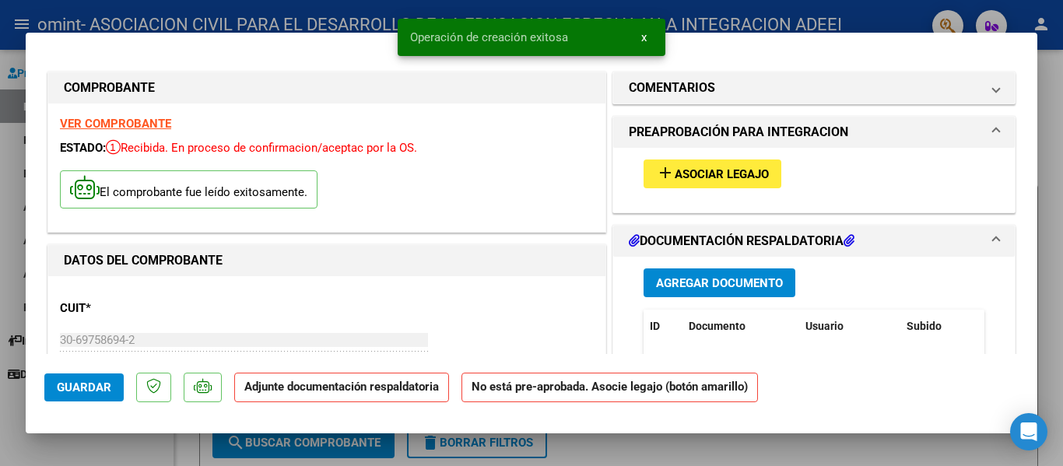
click at [700, 177] on span "Asociar Legajo" at bounding box center [722, 174] width 94 height 14
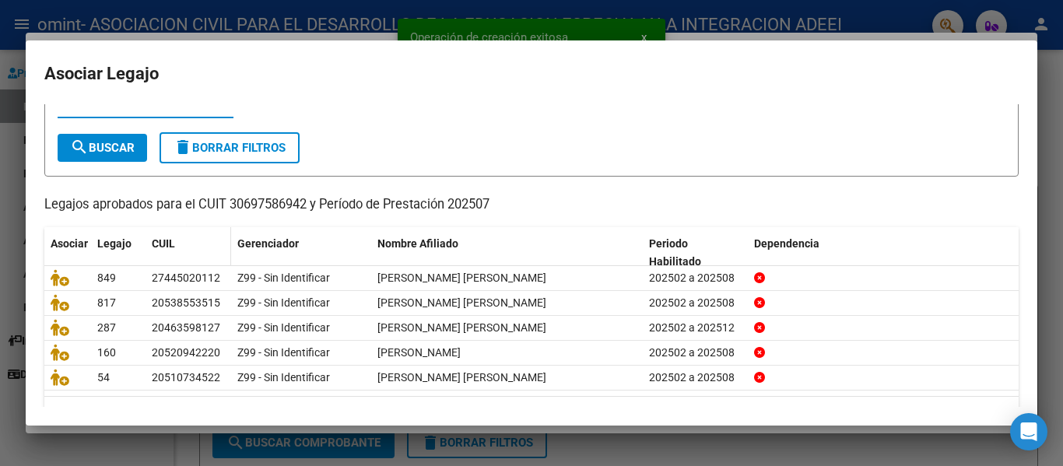
scroll to position [107, 0]
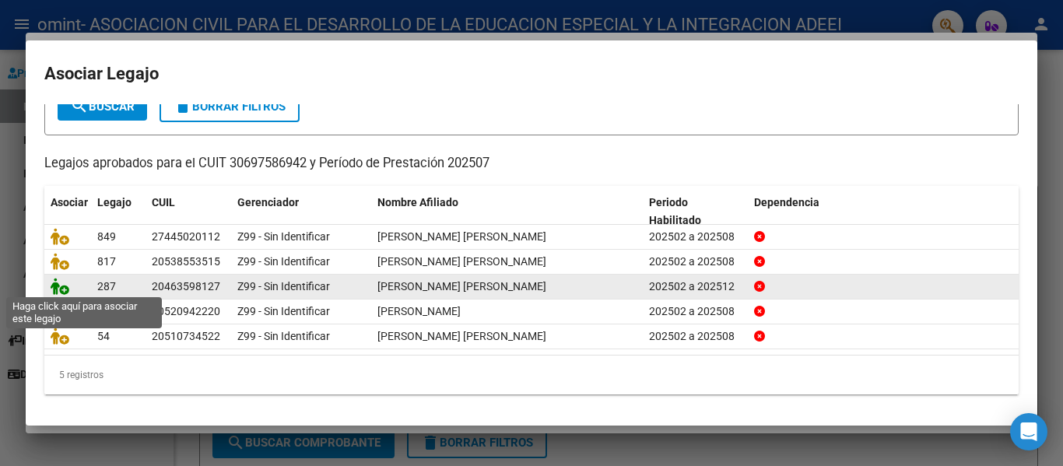
click at [56, 288] on icon at bounding box center [60, 286] width 19 height 17
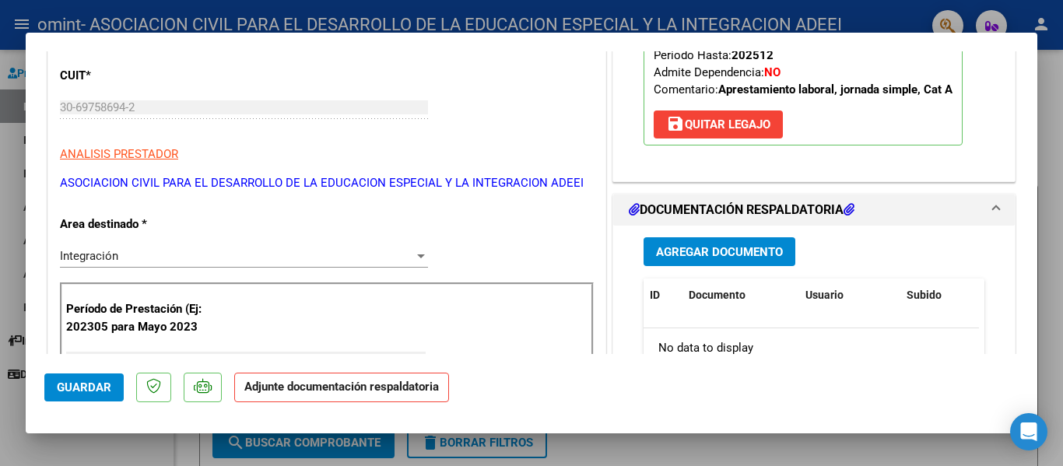
scroll to position [233, 0]
click at [693, 260] on button "Agregar Documento" at bounding box center [720, 251] width 152 height 29
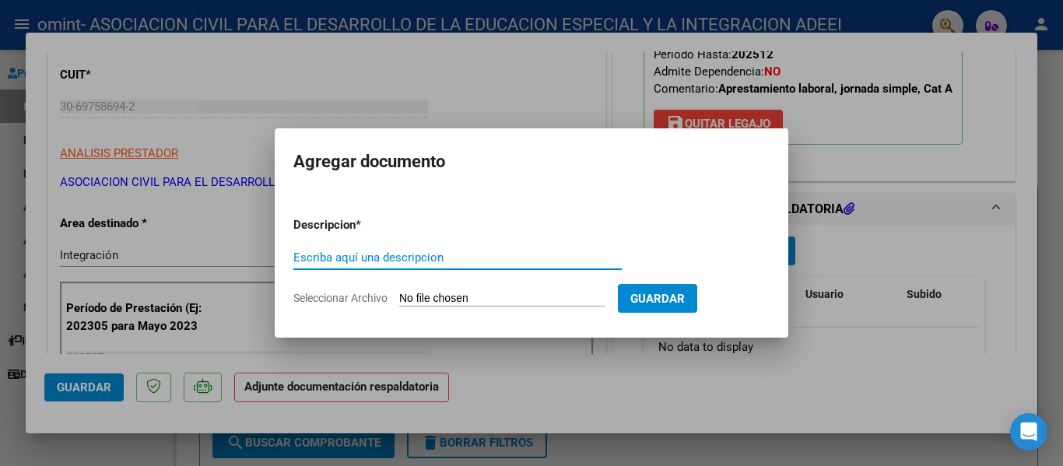
click at [468, 289] on form "Descripcion * Escriba aquí una descripcion Seleccionar Archivo Guardar" at bounding box center [531, 262] width 476 height 114
click at [449, 294] on input "Seleccionar Archivo" at bounding box center [502, 299] width 206 height 15
click at [833, 282] on div at bounding box center [531, 233] width 1063 height 466
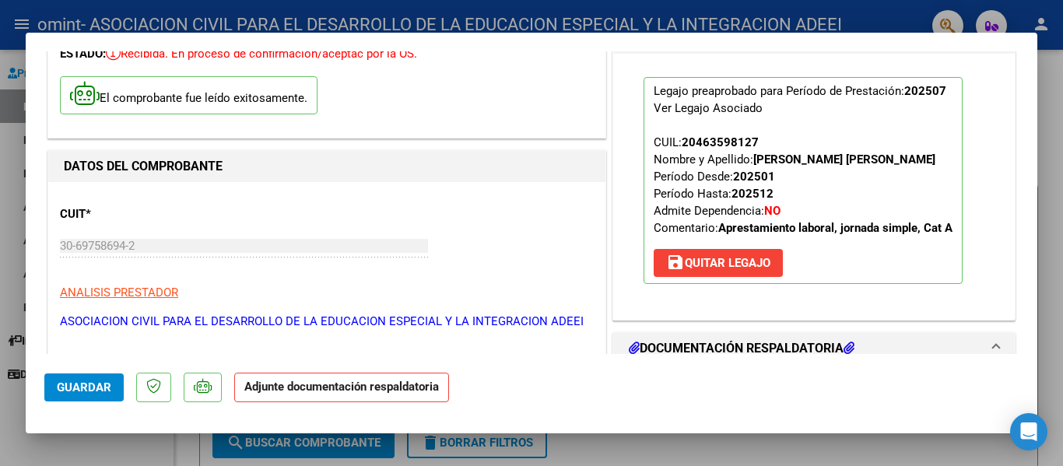
scroll to position [78, 0]
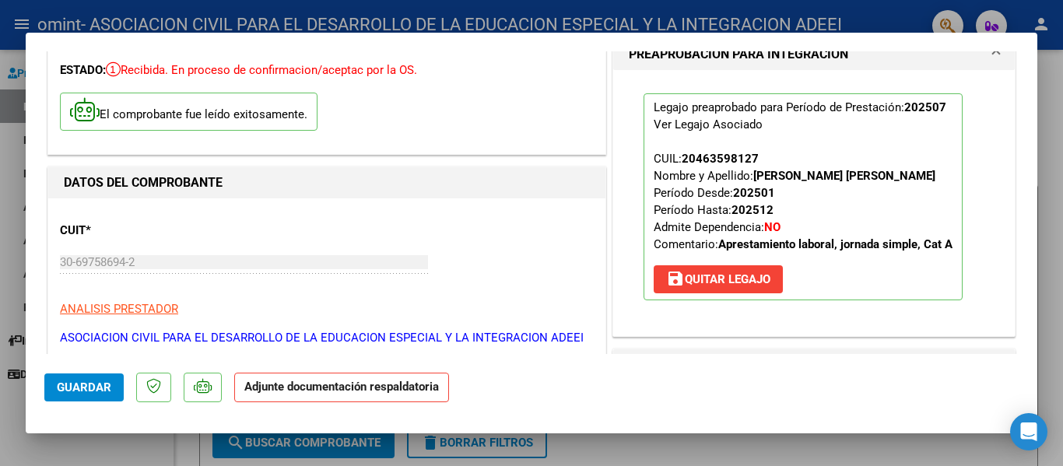
click at [711, 286] on span "save Quitar Legajo" at bounding box center [718, 279] width 104 height 14
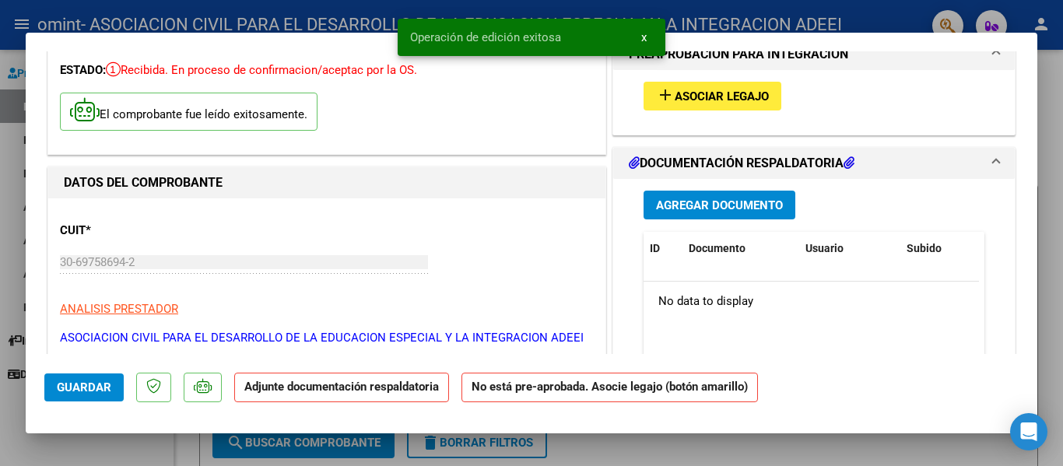
click at [711, 96] on span "Asociar Legajo" at bounding box center [722, 96] width 94 height 14
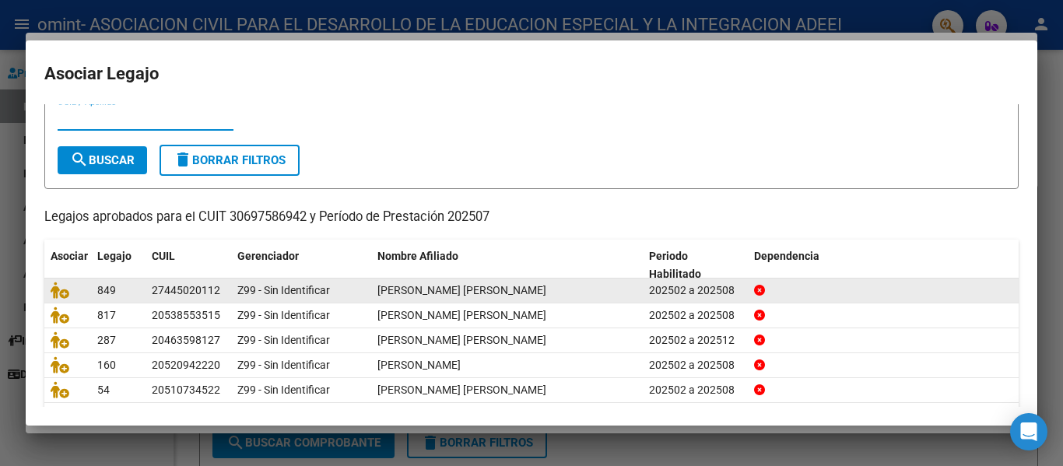
scroll to position [0, 0]
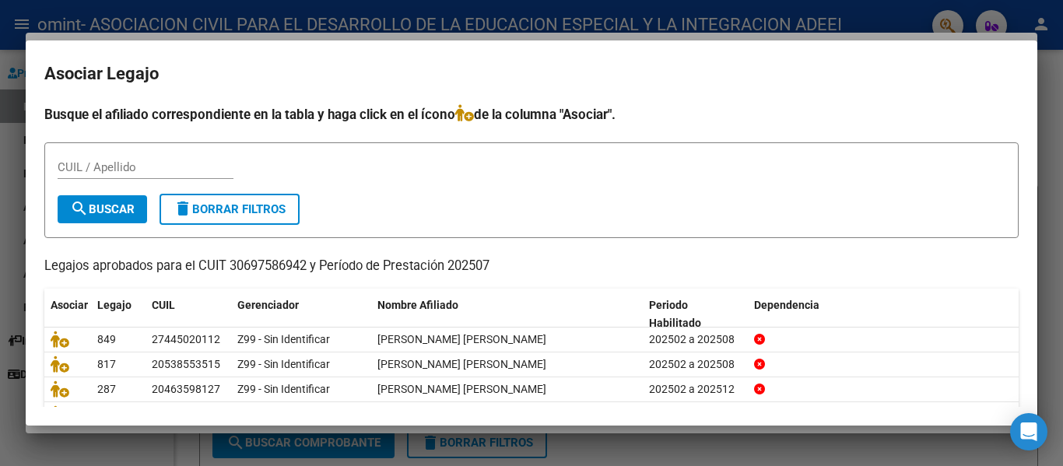
click at [897, 461] on div at bounding box center [531, 233] width 1063 height 466
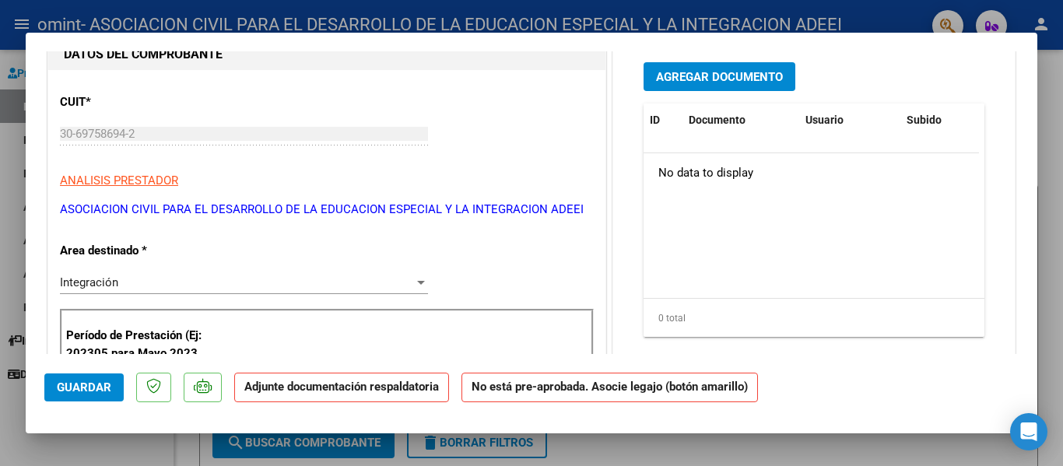
scroll to position [233, 0]
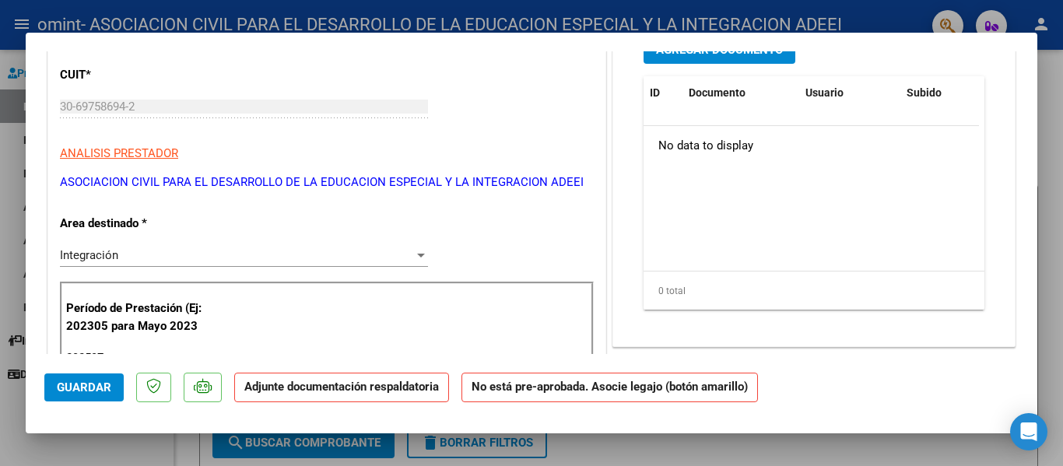
click at [897, 451] on div at bounding box center [531, 233] width 1063 height 466
type input "$ 0,00"
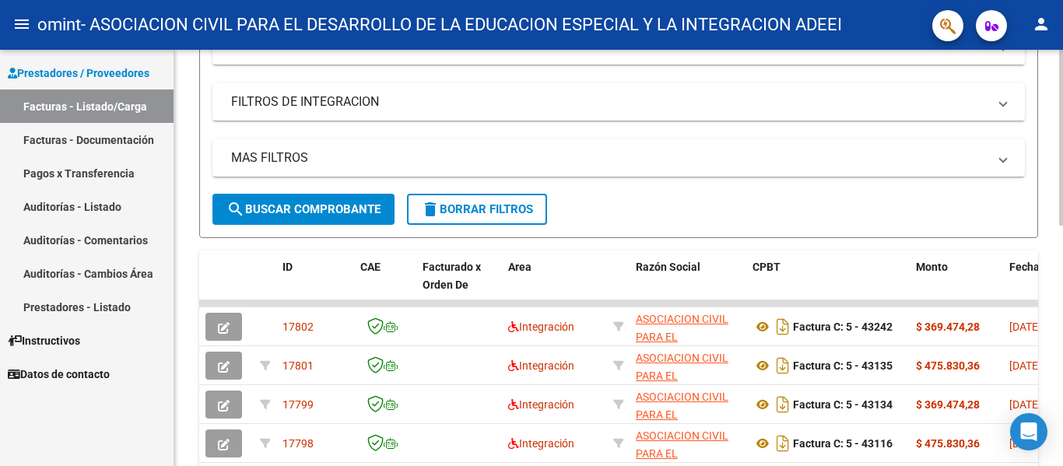
scroll to position [311, 0]
